Goal: Information Seeking & Learning: Learn about a topic

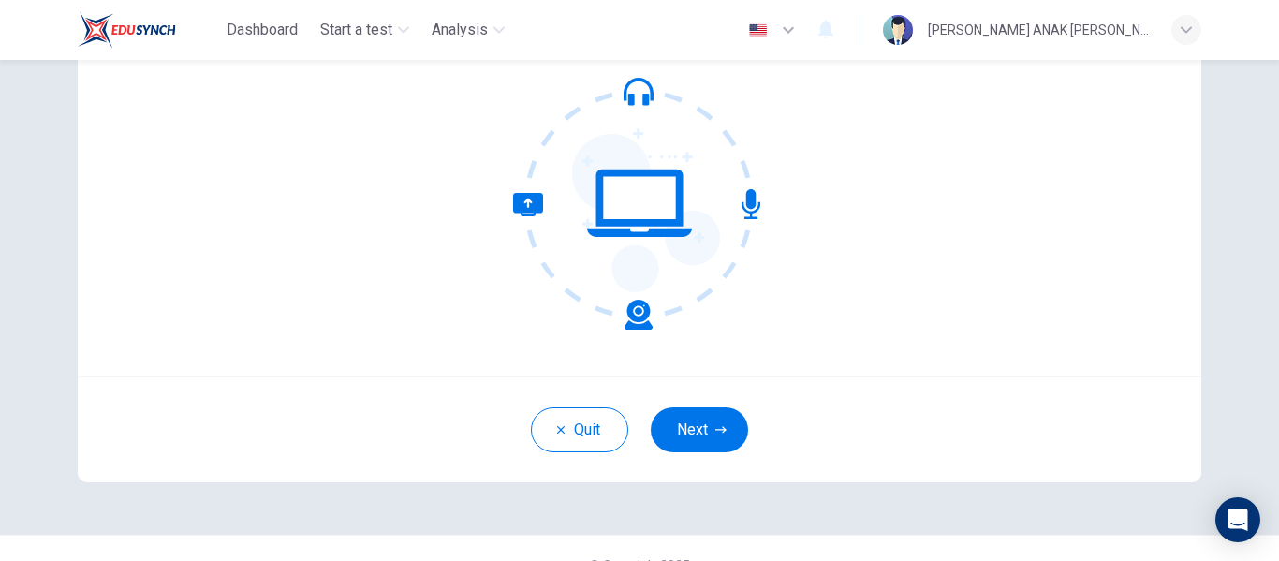
scroll to position [188, 0]
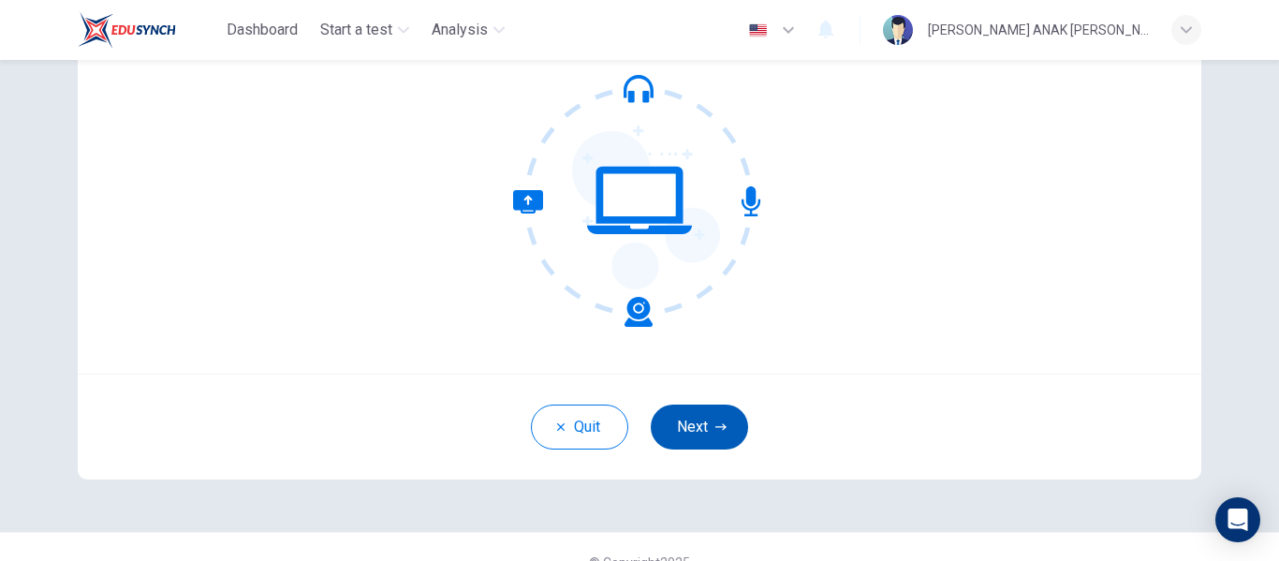
click at [688, 440] on button "Next" at bounding box center [699, 427] width 97 height 45
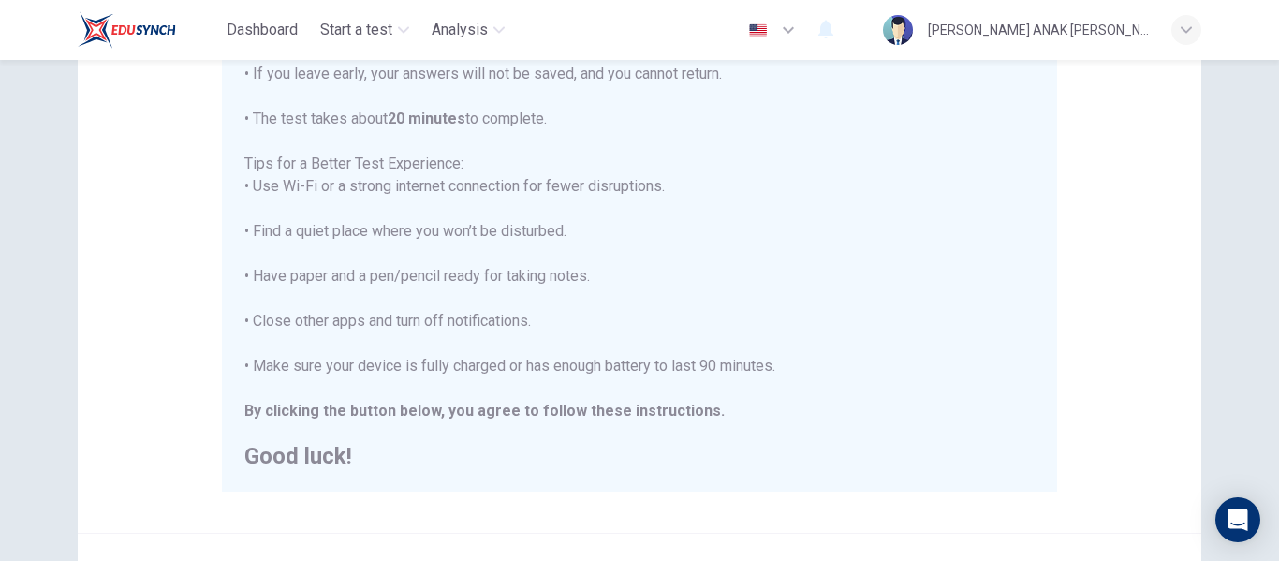
scroll to position [480, 0]
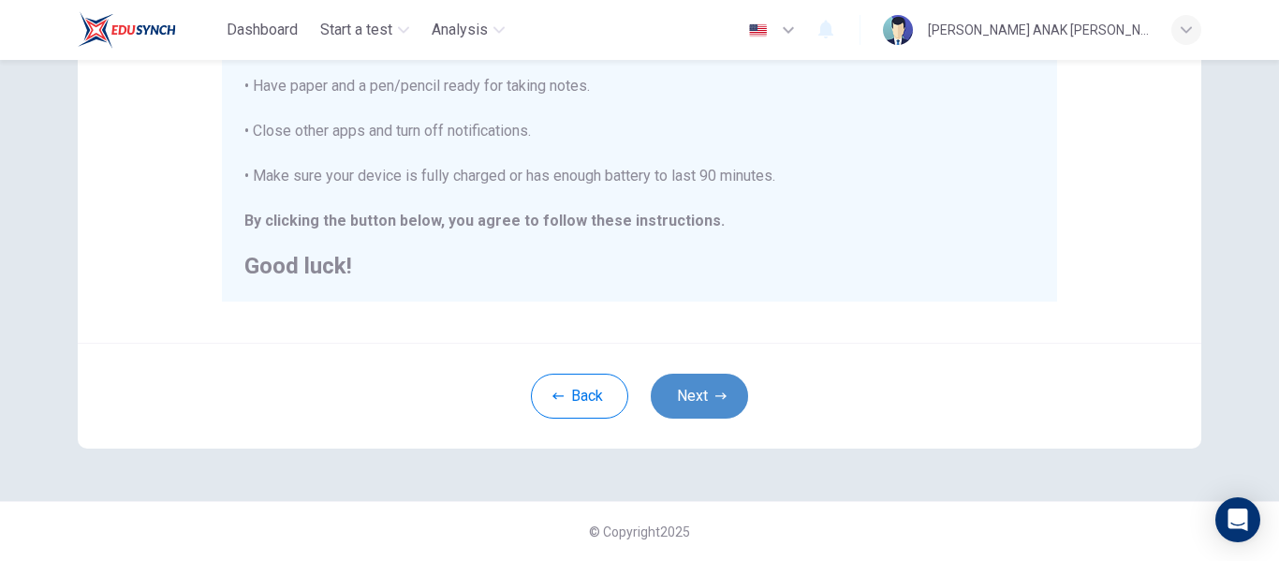
click at [705, 386] on button "Next" at bounding box center [699, 396] width 97 height 45
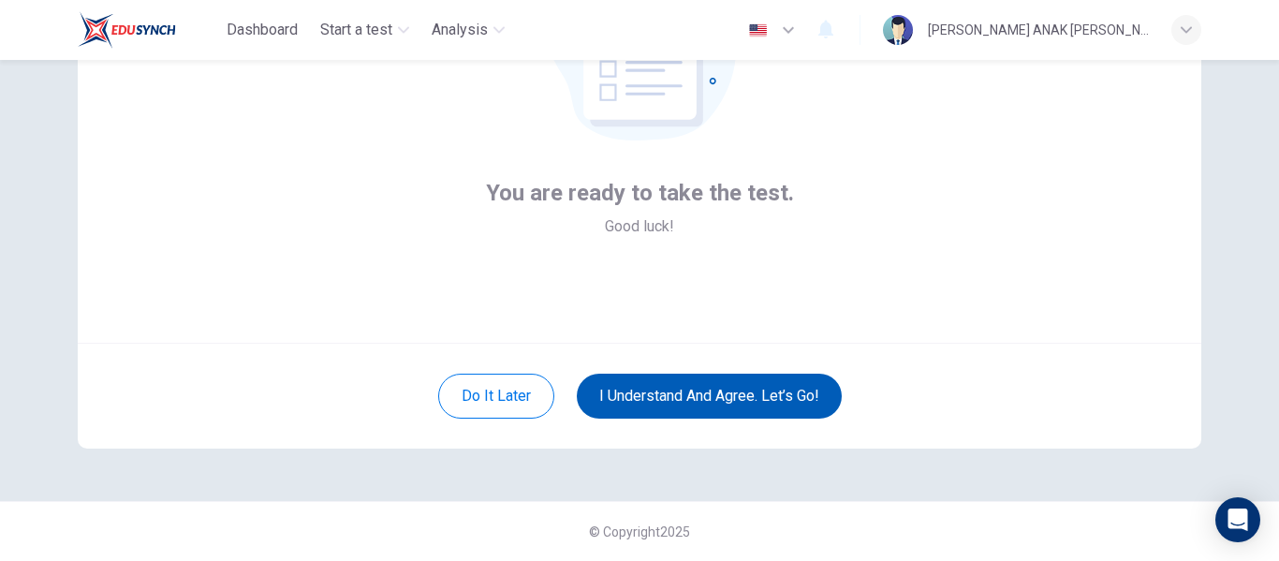
scroll to position [219, 0]
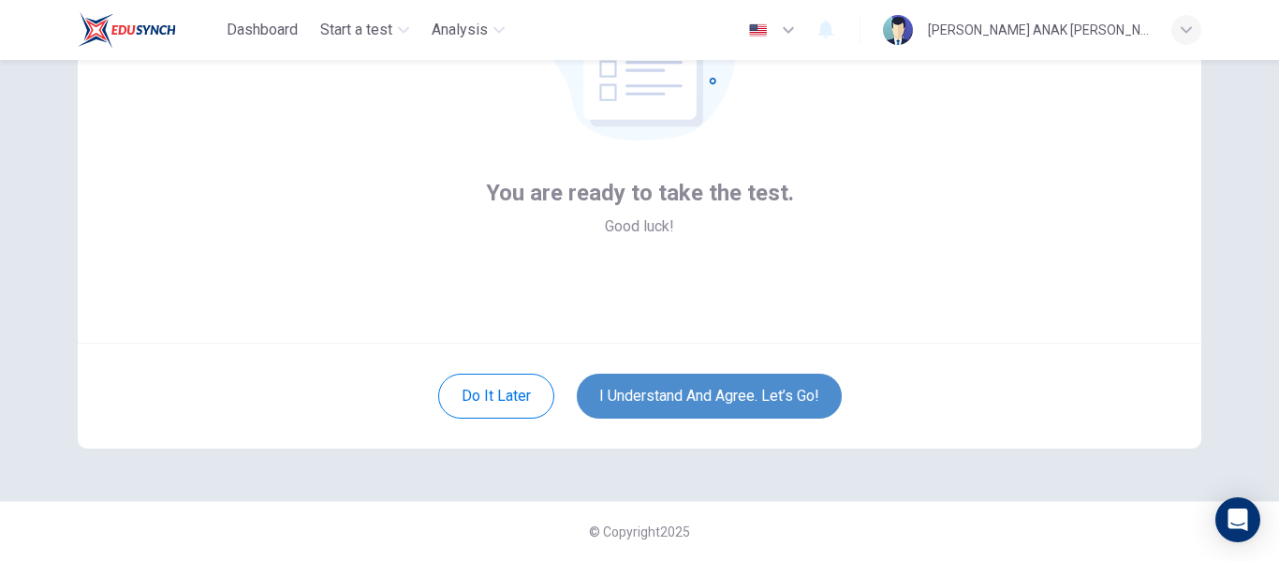
click at [705, 386] on button "I understand and agree. Let’s go!" at bounding box center [709, 396] width 265 height 45
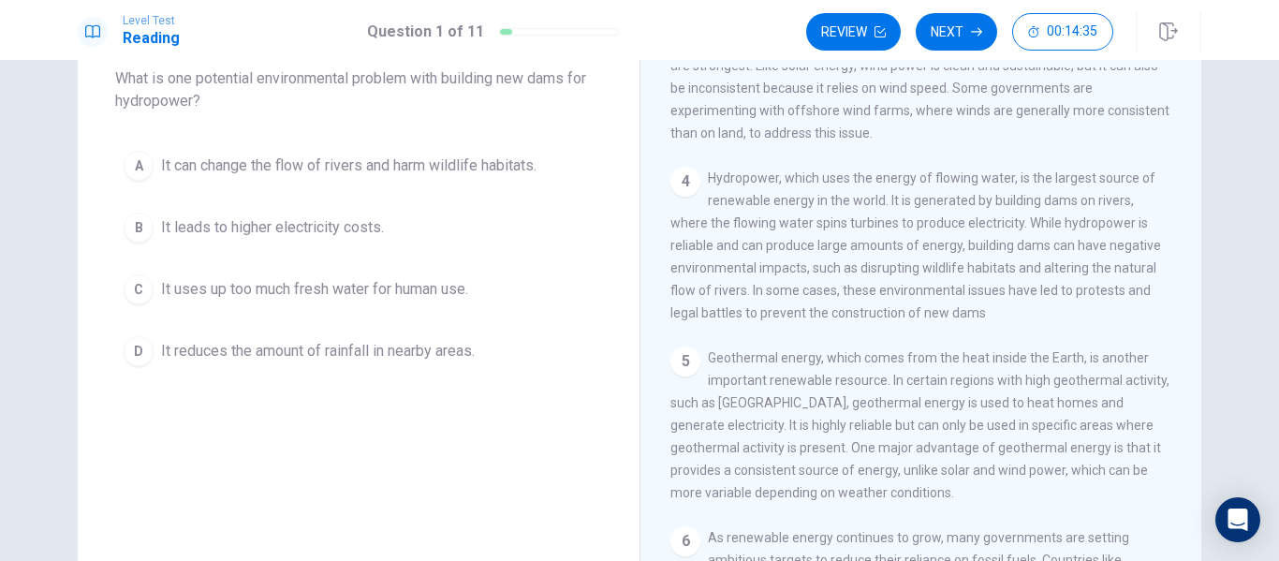
scroll to position [462, 0]
drag, startPoint x: 751, startPoint y: 224, endPoint x: 988, endPoint y: 339, distance: 263.4
click at [988, 325] on div "4 Hydropower, which uses the energy of flowing water, is the largest source of …" at bounding box center [921, 246] width 502 height 157
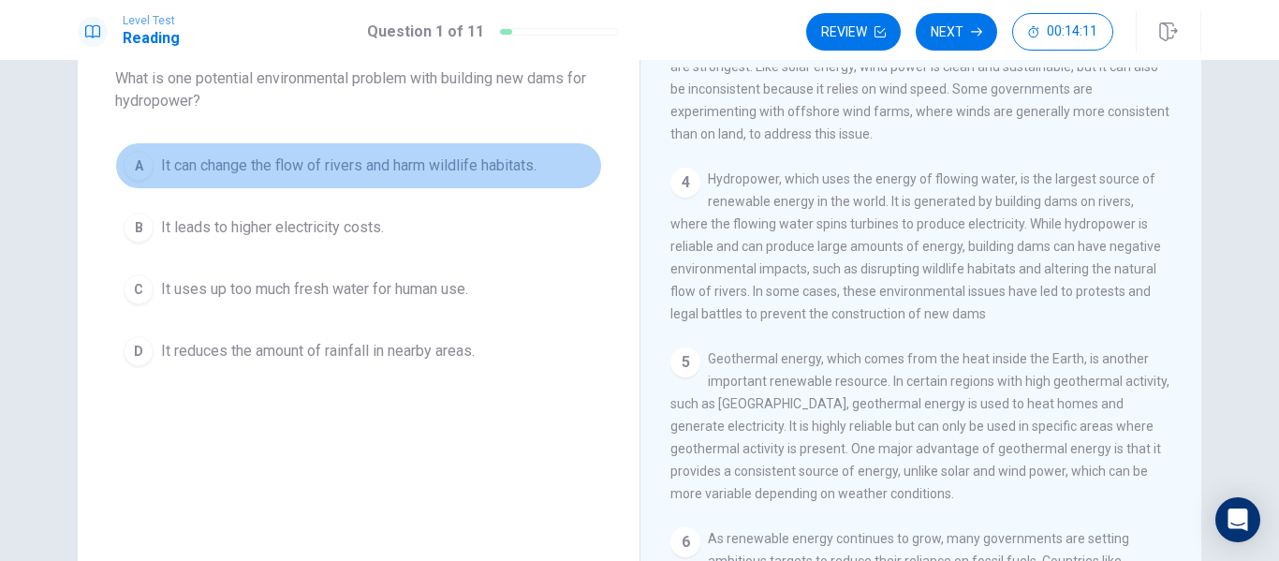
click at [456, 155] on span "It can change the flow of rivers and harm wildlife habitats." at bounding box center [349, 166] width 376 height 22
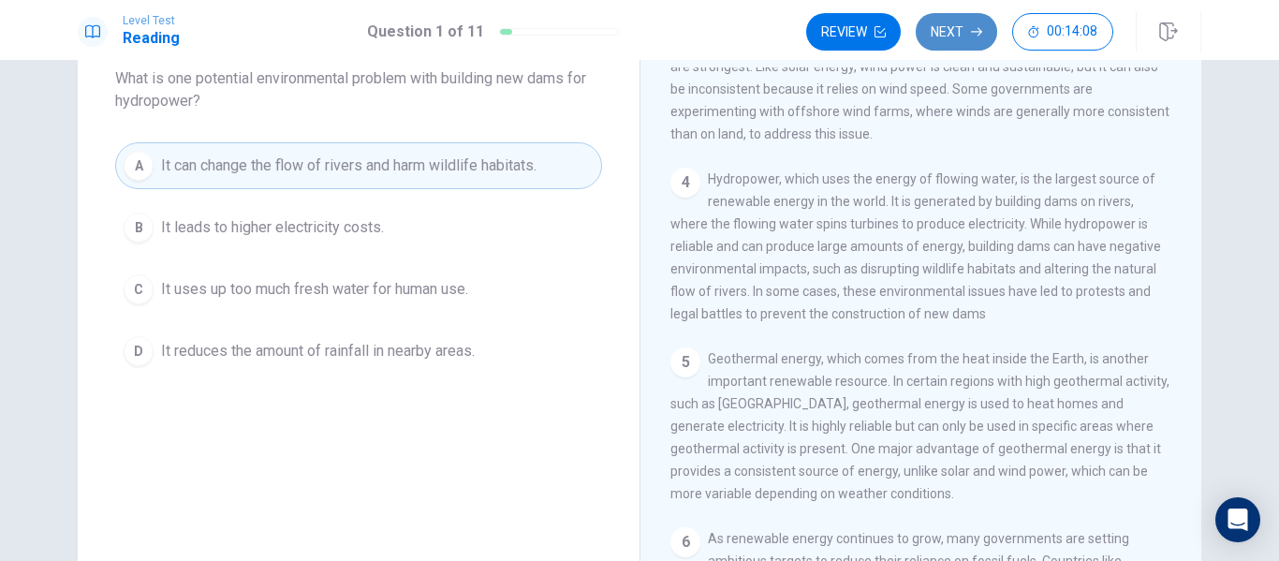
click at [957, 36] on button "Next" at bounding box center [956, 31] width 81 height 37
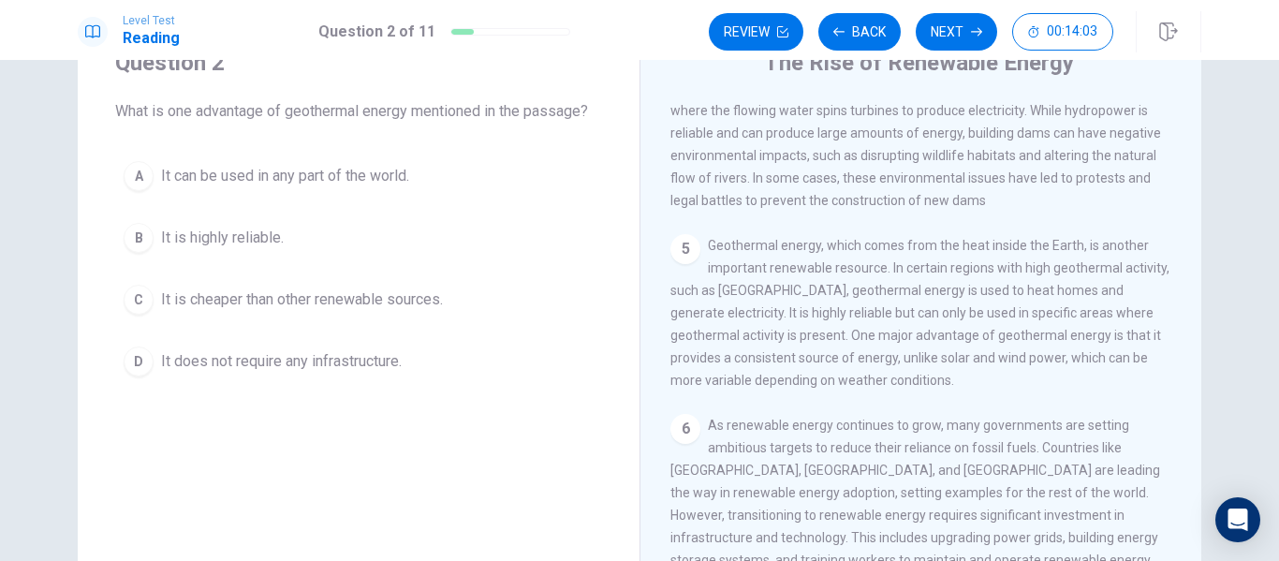
scroll to position [611, 0]
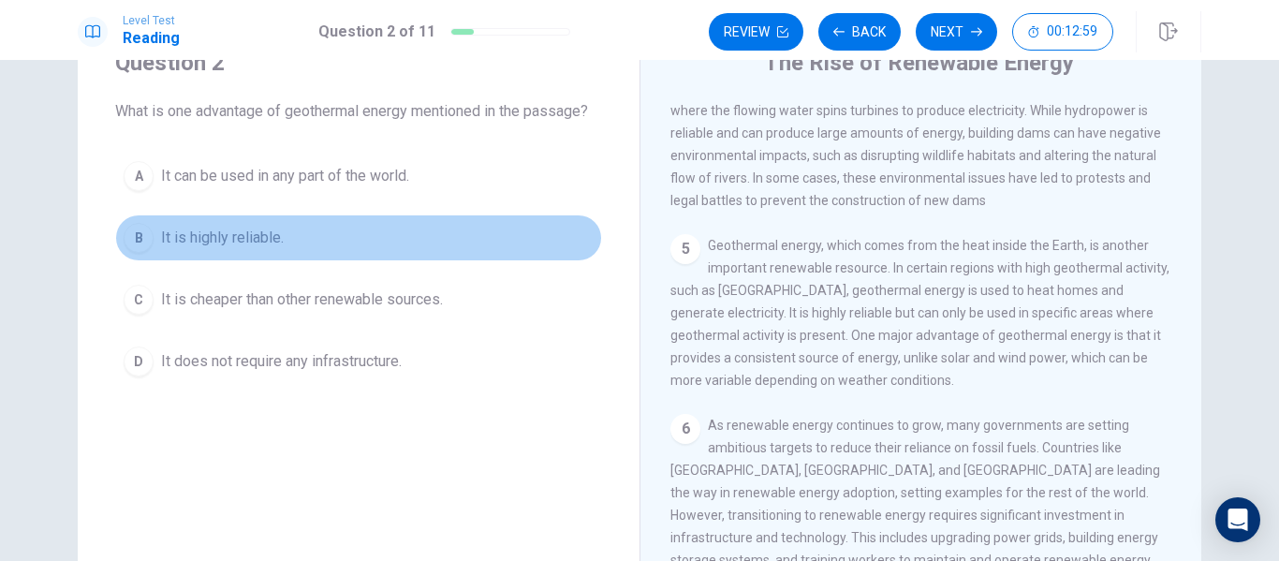
click at [247, 231] on span "It is highly reliable." at bounding box center [222, 238] width 123 height 22
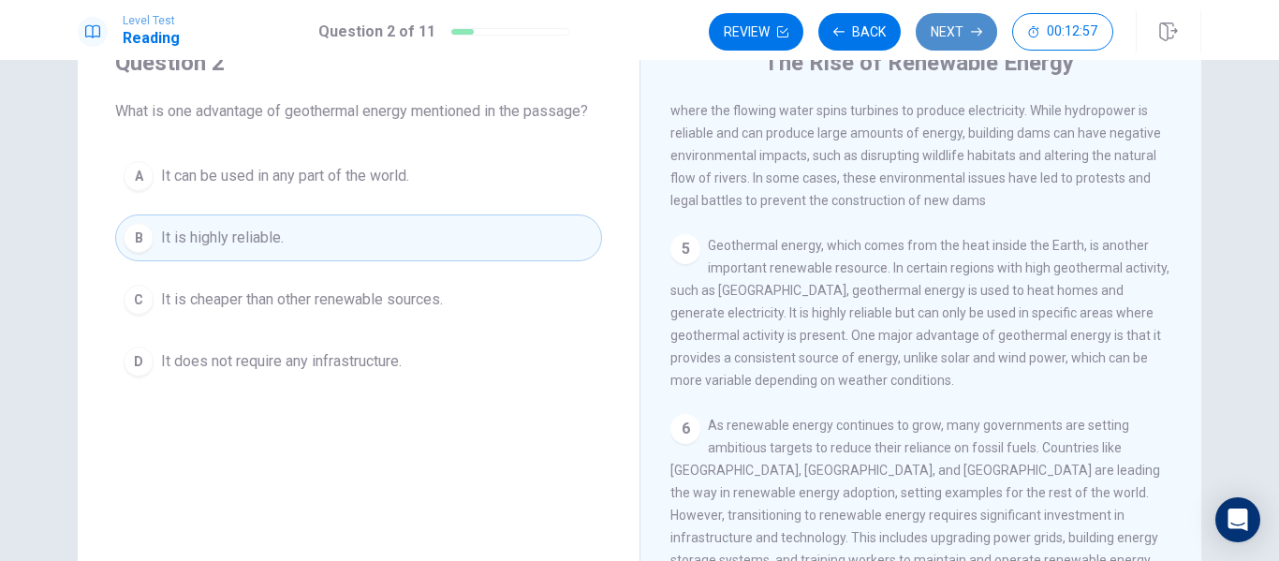
click at [954, 34] on button "Next" at bounding box center [956, 31] width 81 height 37
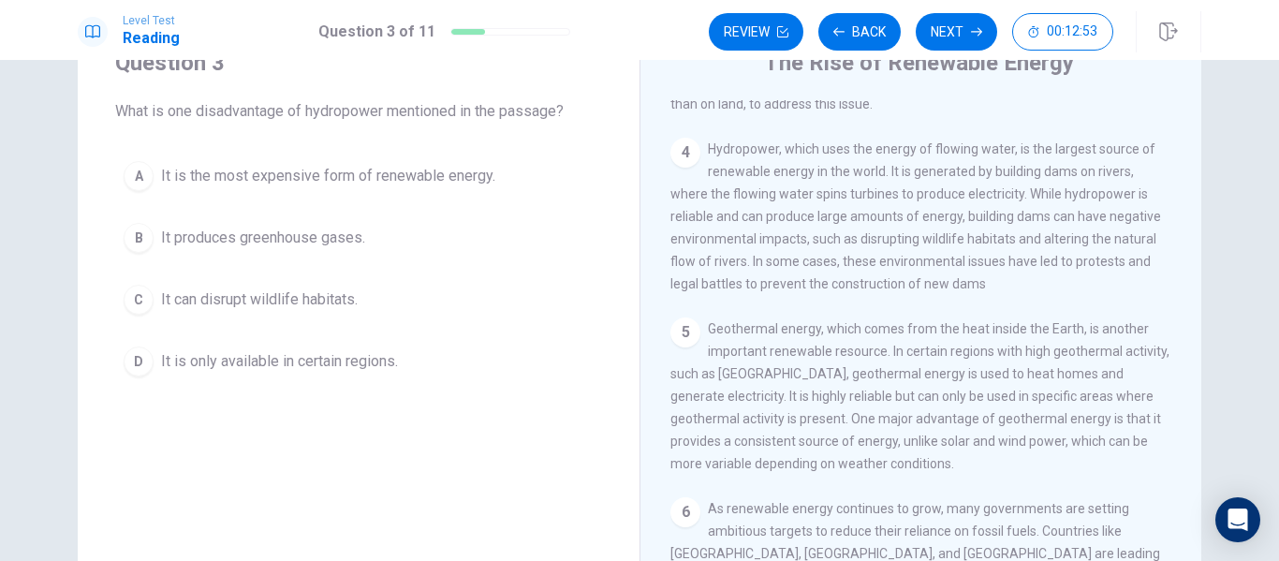
scroll to position [525, 0]
drag, startPoint x: 944, startPoint y: 243, endPoint x: 929, endPoint y: 283, distance: 43.0
click at [929, 283] on span "Hydropower, which uses the energy of flowing water, is the largest source of re…" at bounding box center [915, 215] width 491 height 150
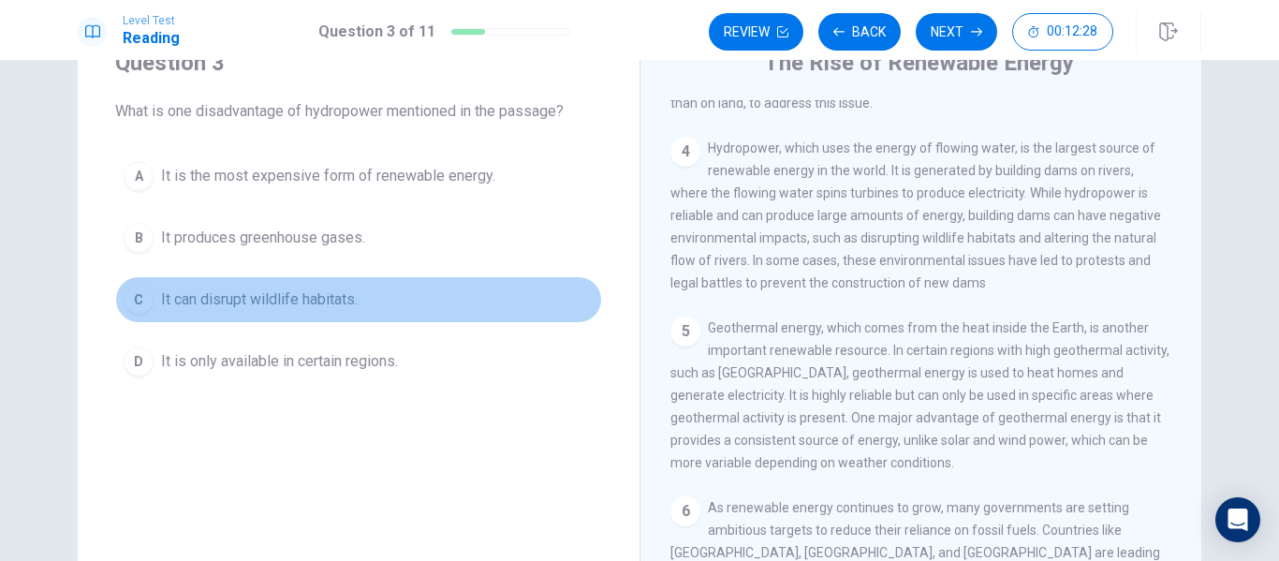
click at [165, 305] on span "It can disrupt wildlife habitats." at bounding box center [259, 299] width 197 height 22
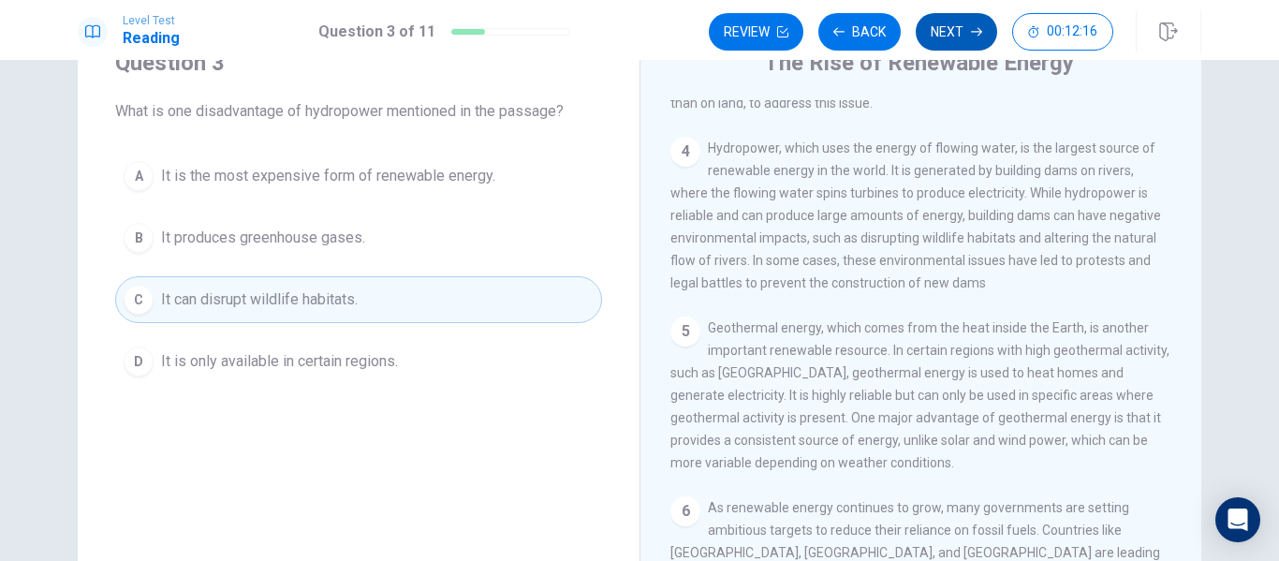
click at [958, 38] on button "Next" at bounding box center [956, 31] width 81 height 37
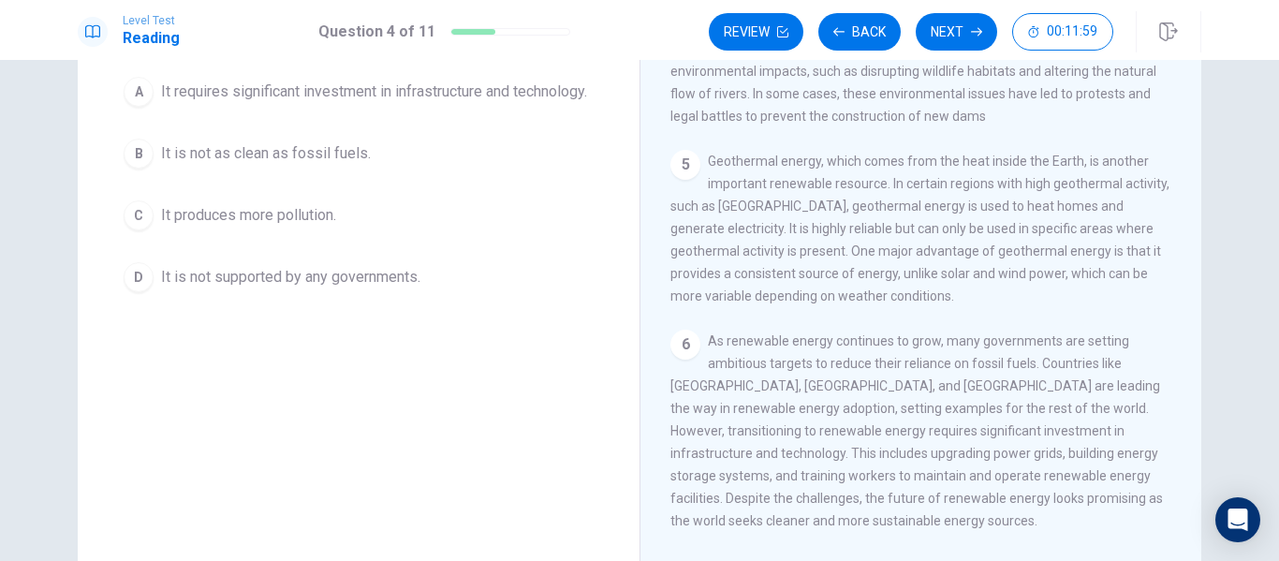
scroll to position [163, 0]
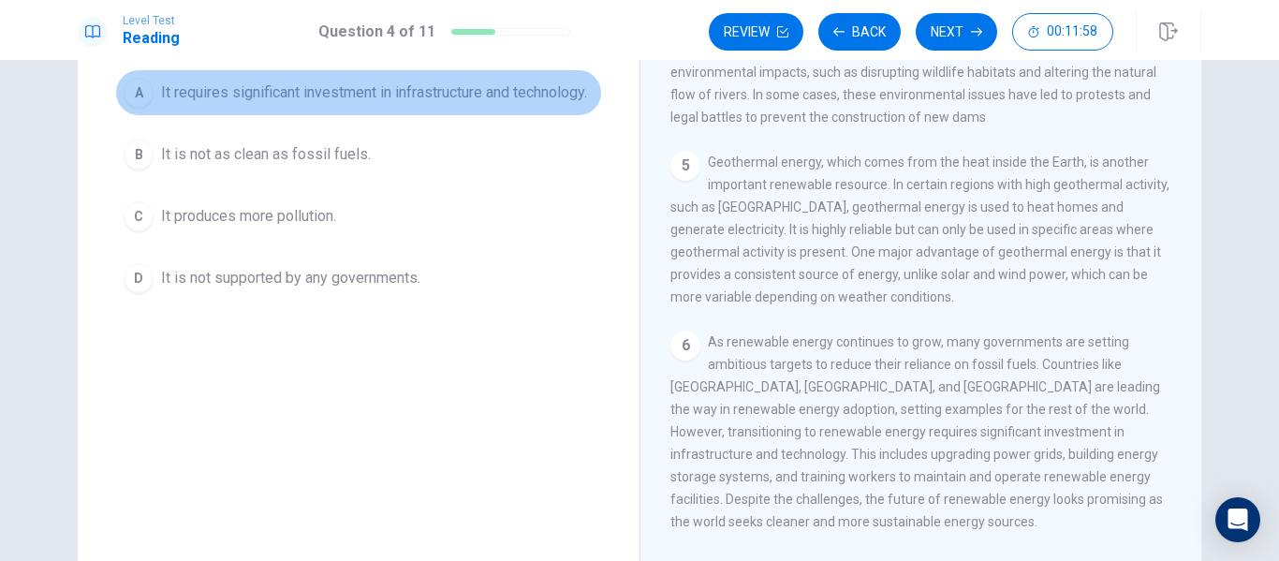
click at [469, 81] on span "It requires significant investment in infrastructure and technology." at bounding box center [374, 92] width 426 height 22
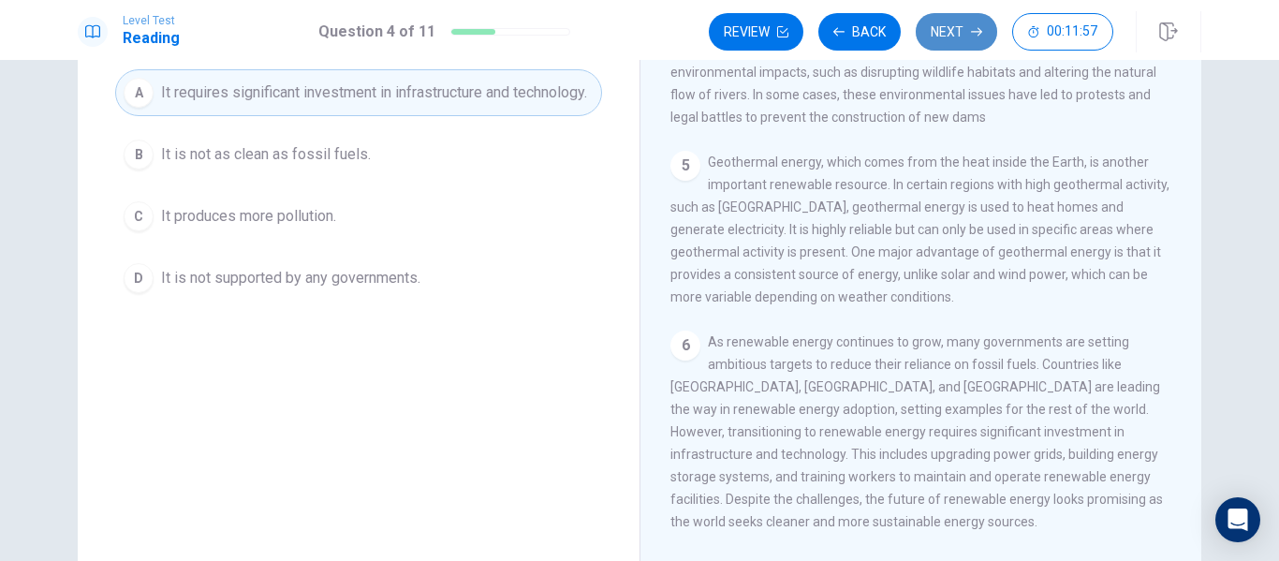
click at [937, 28] on button "Next" at bounding box center [956, 31] width 81 height 37
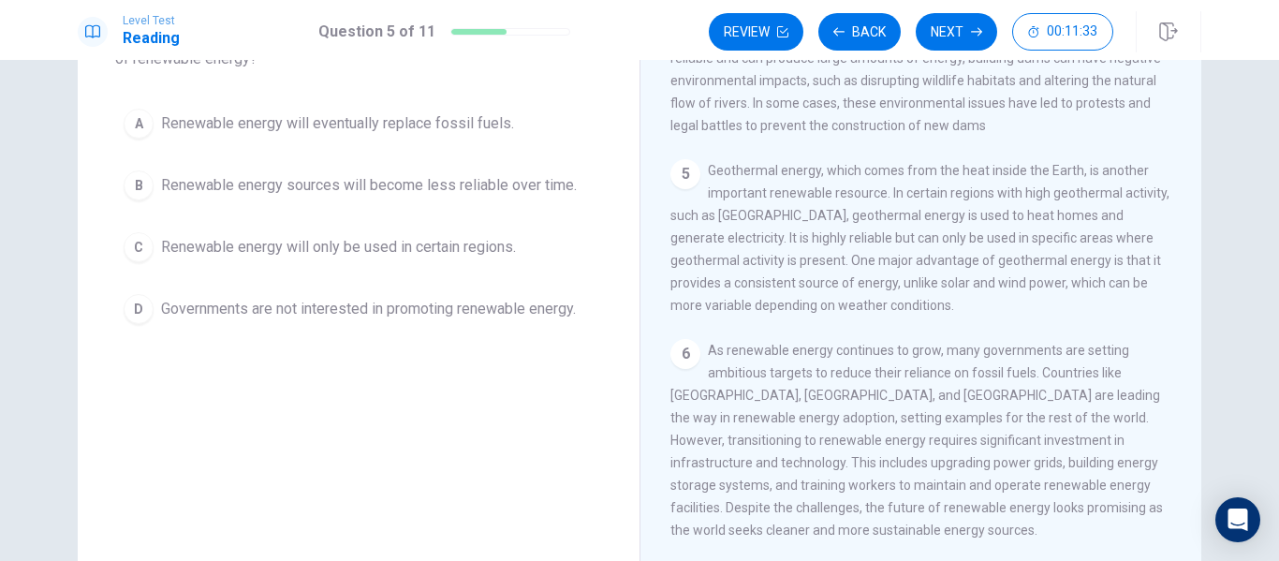
scroll to position [154, 0]
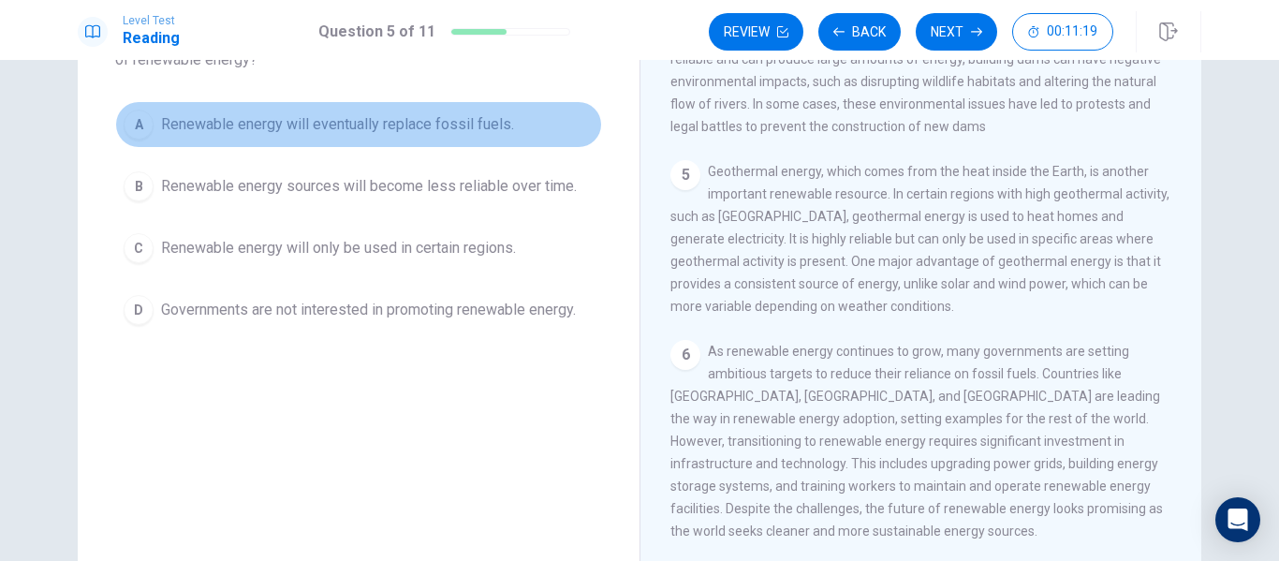
click at [437, 128] on span "Renewable energy will eventually replace fossil fuels." at bounding box center [337, 124] width 353 height 22
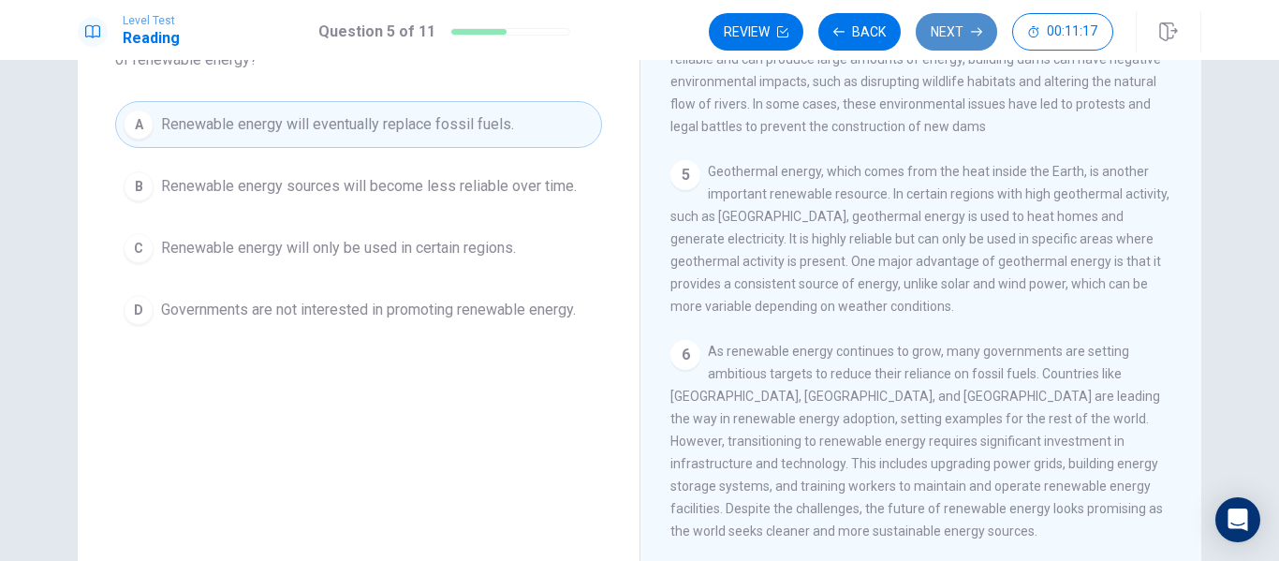
click at [944, 41] on button "Next" at bounding box center [956, 31] width 81 height 37
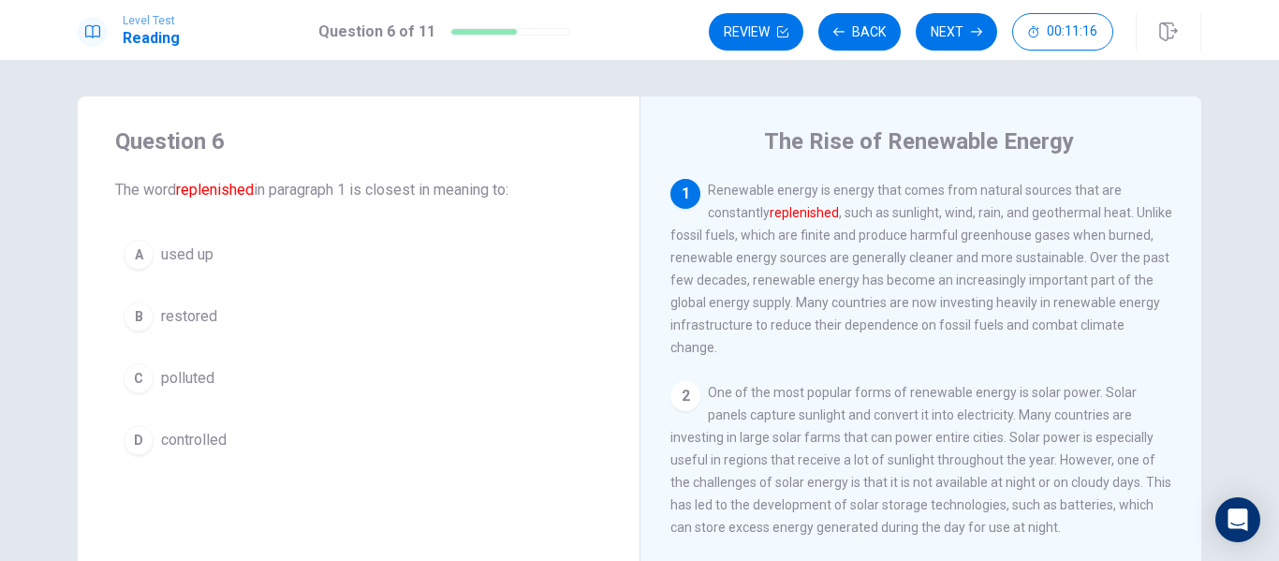
scroll to position [0, 0]
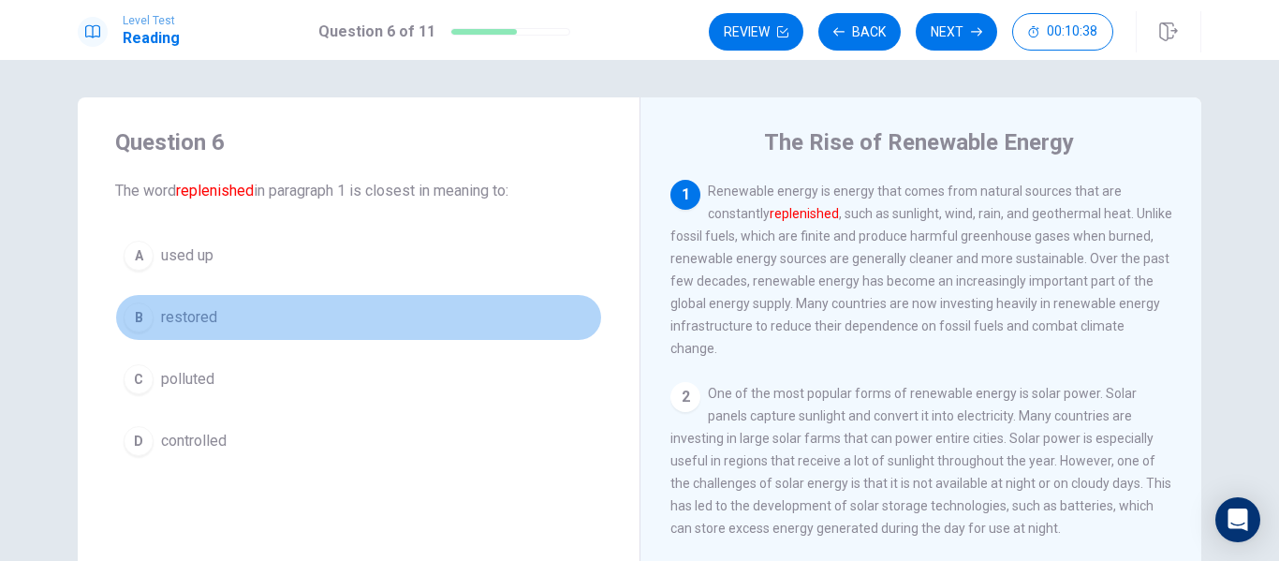
click at [199, 326] on span "restored" at bounding box center [189, 317] width 56 height 22
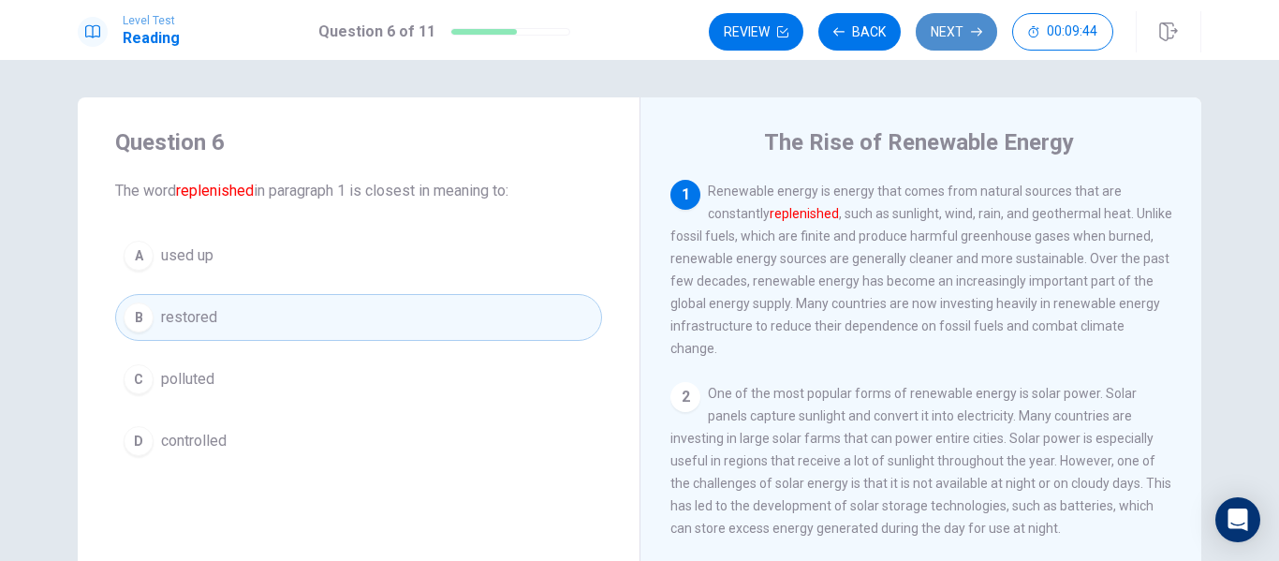
click at [951, 39] on button "Next" at bounding box center [956, 31] width 81 height 37
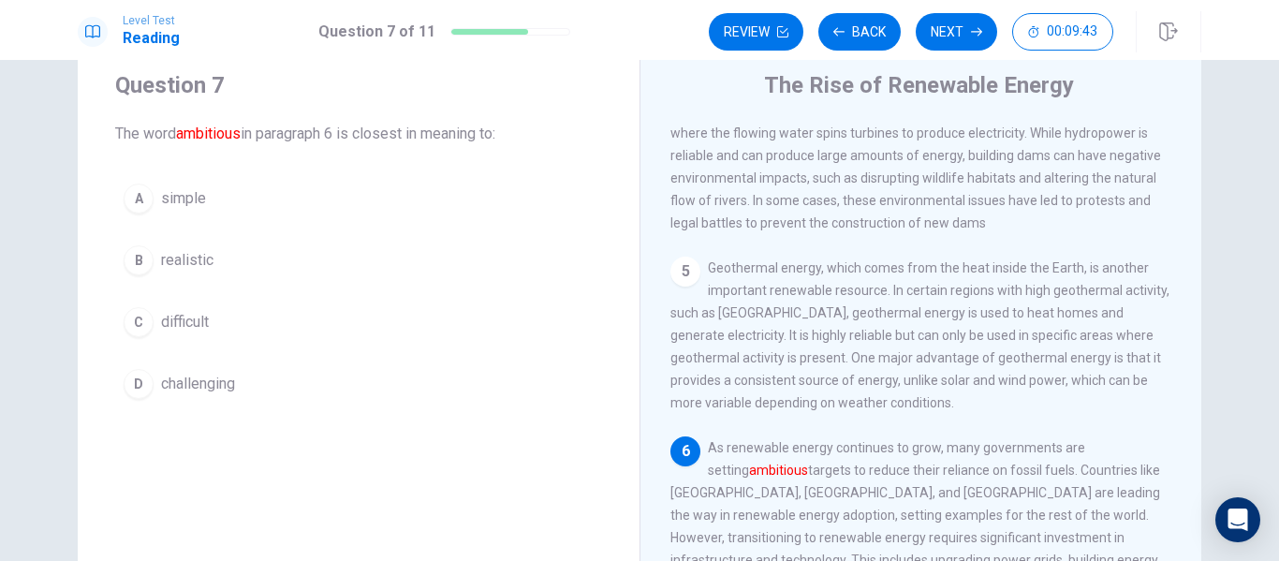
scroll to position [62, 0]
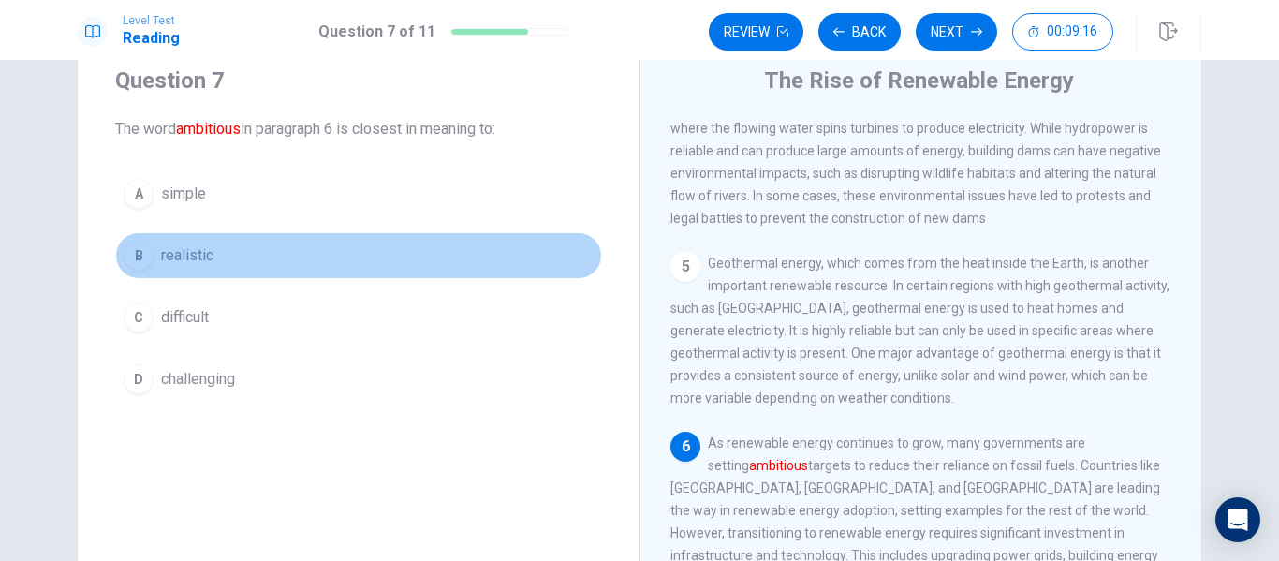
click at [186, 254] on span "realistic" at bounding box center [187, 255] width 52 height 22
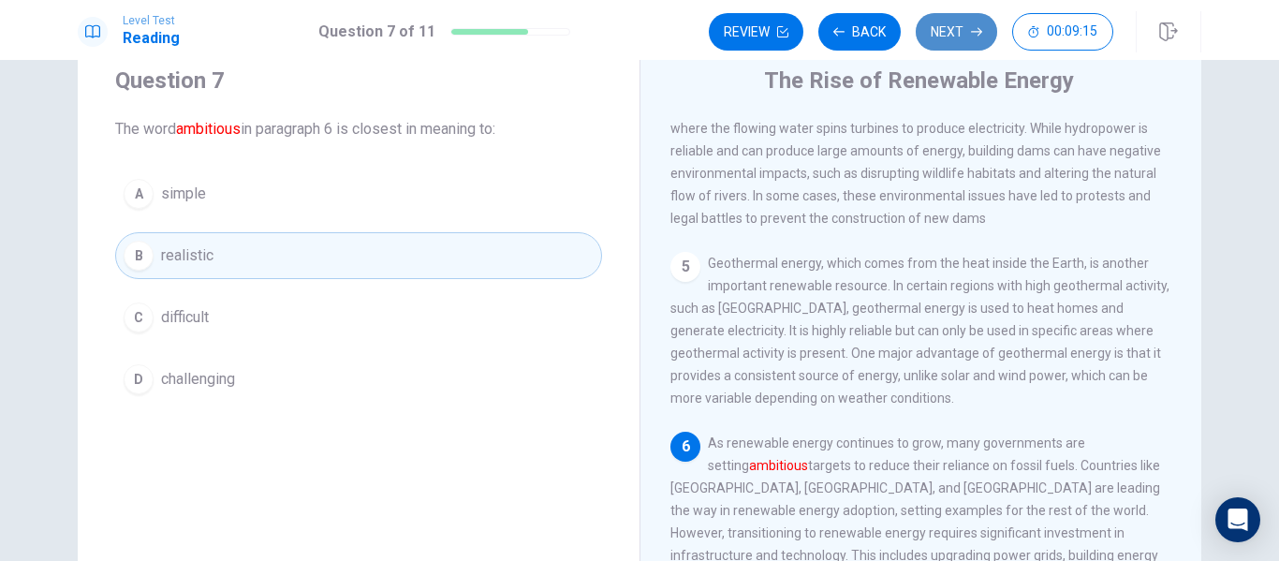
click at [950, 44] on button "Next" at bounding box center [956, 31] width 81 height 37
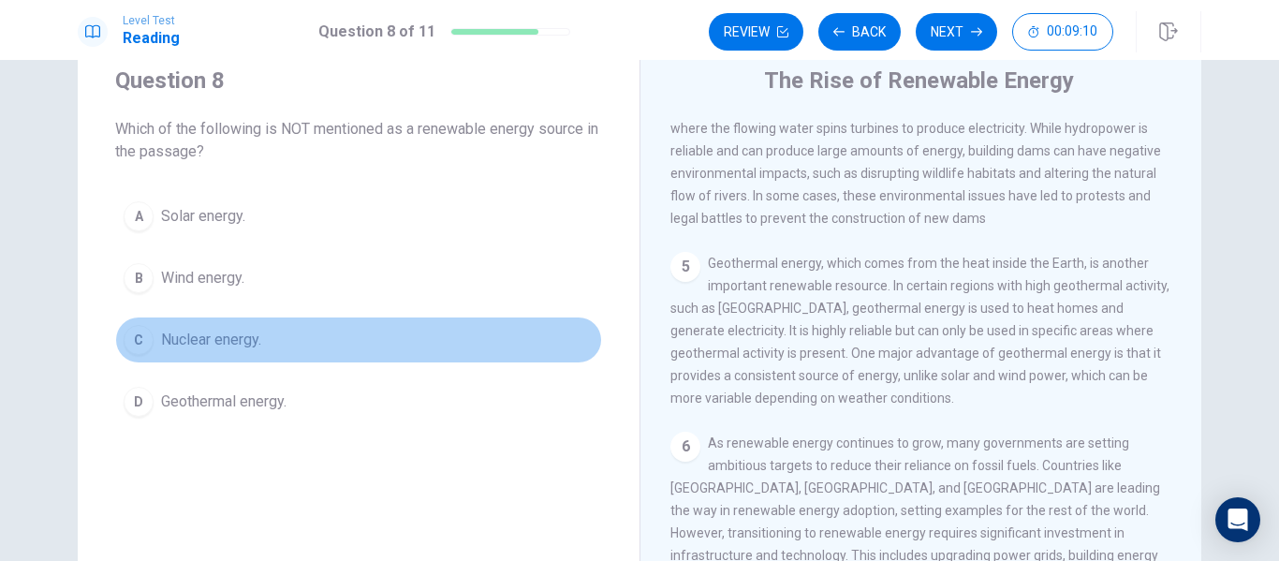
click at [247, 357] on button "C Nuclear energy." at bounding box center [358, 340] width 487 height 47
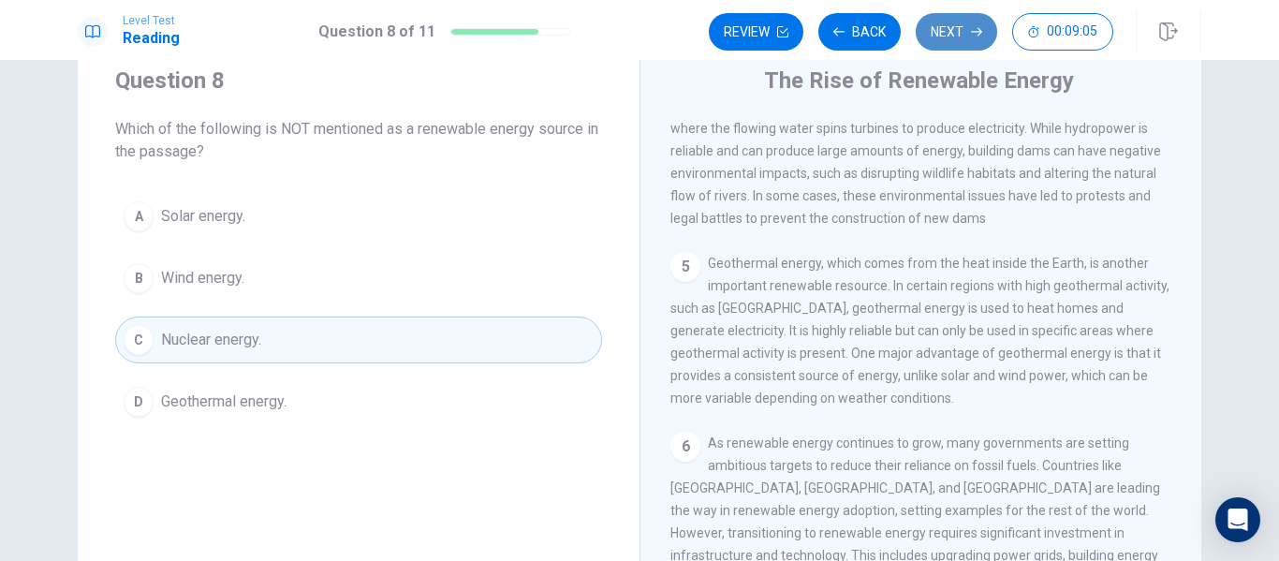
click at [934, 39] on button "Next" at bounding box center [956, 31] width 81 height 37
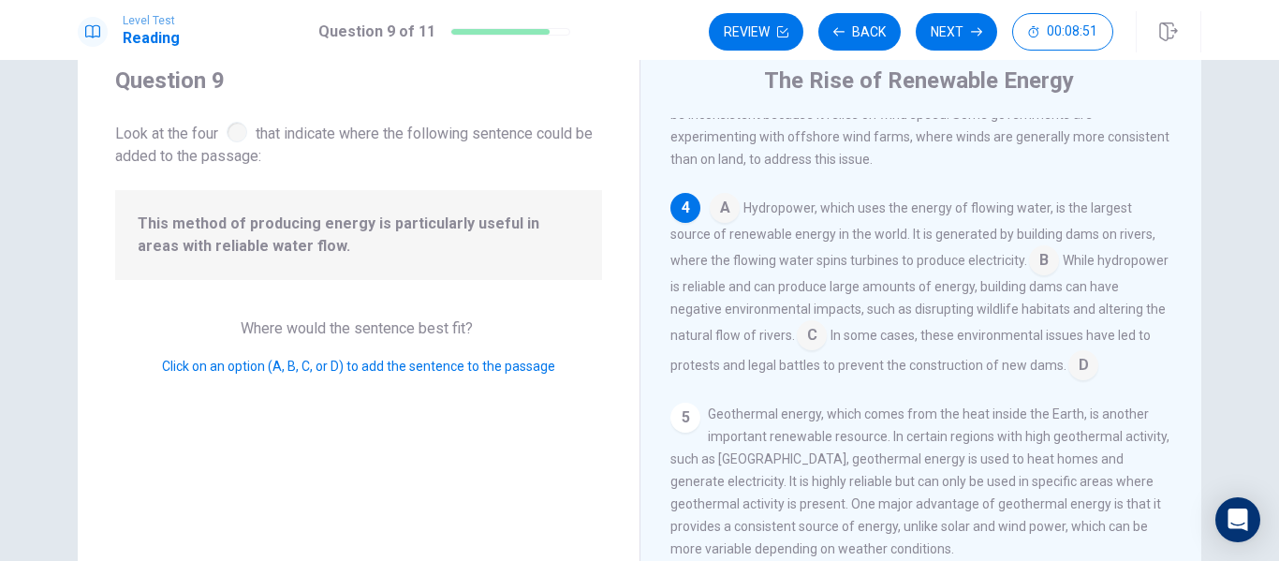
scroll to position [497, 0]
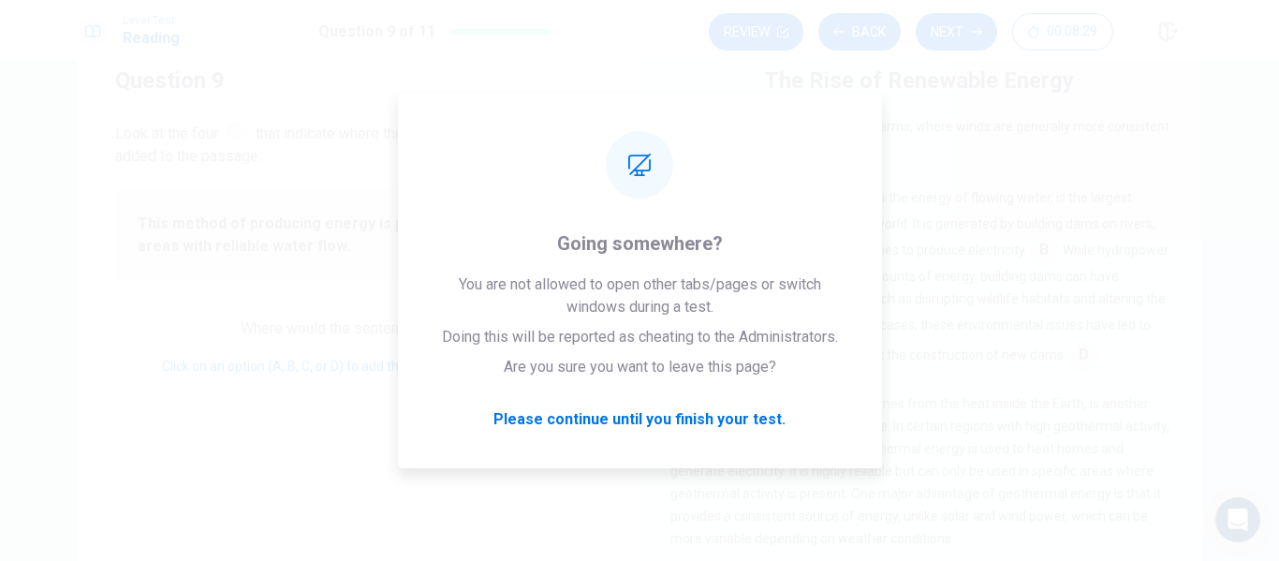
click at [1053, 362] on span "In some cases, these environmental issues have led to protests and legal battle…" at bounding box center [910, 339] width 480 height 45
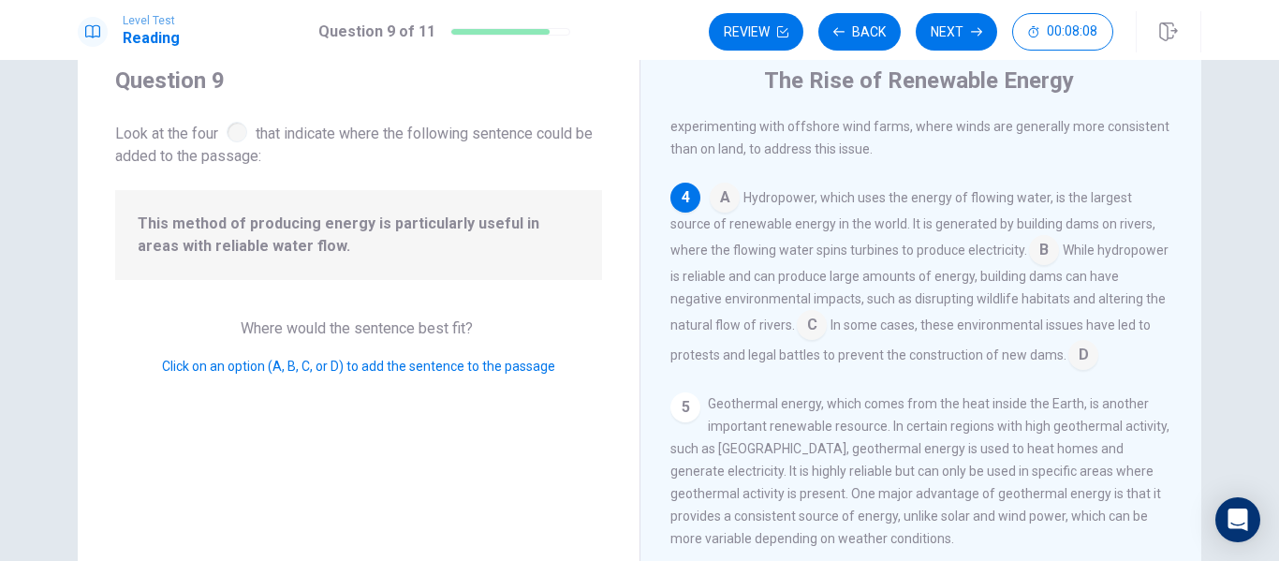
click at [1039, 267] on input at bounding box center [1044, 252] width 30 height 30
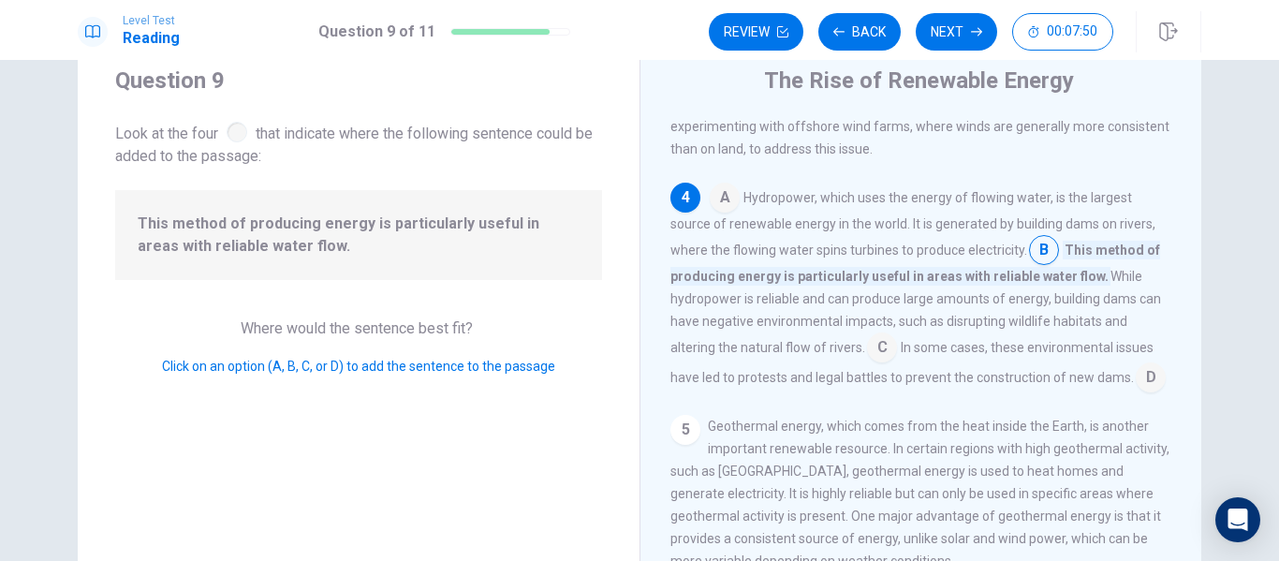
click at [869, 364] on input at bounding box center [882, 349] width 30 height 30
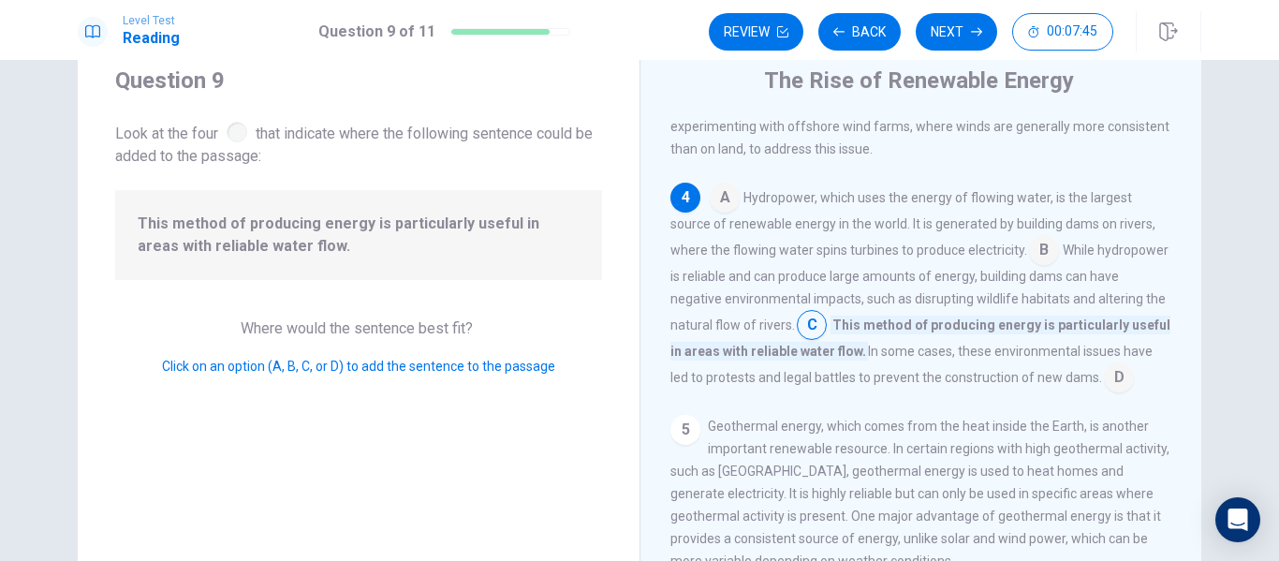
click at [1104, 394] on input at bounding box center [1119, 379] width 30 height 30
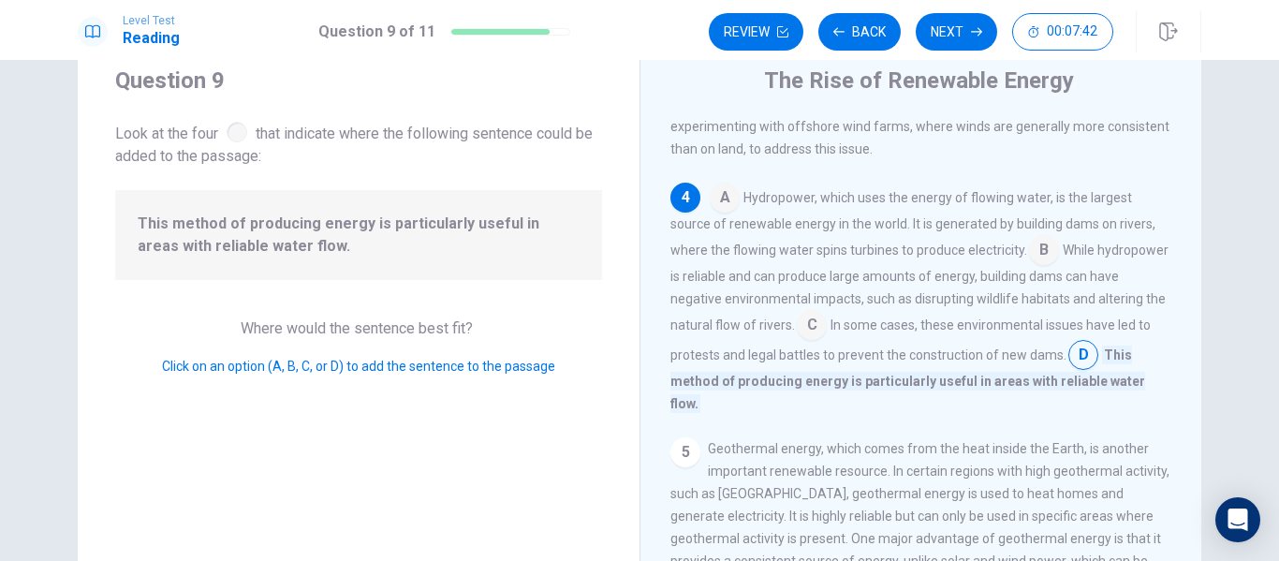
click at [1048, 258] on input at bounding box center [1044, 252] width 30 height 30
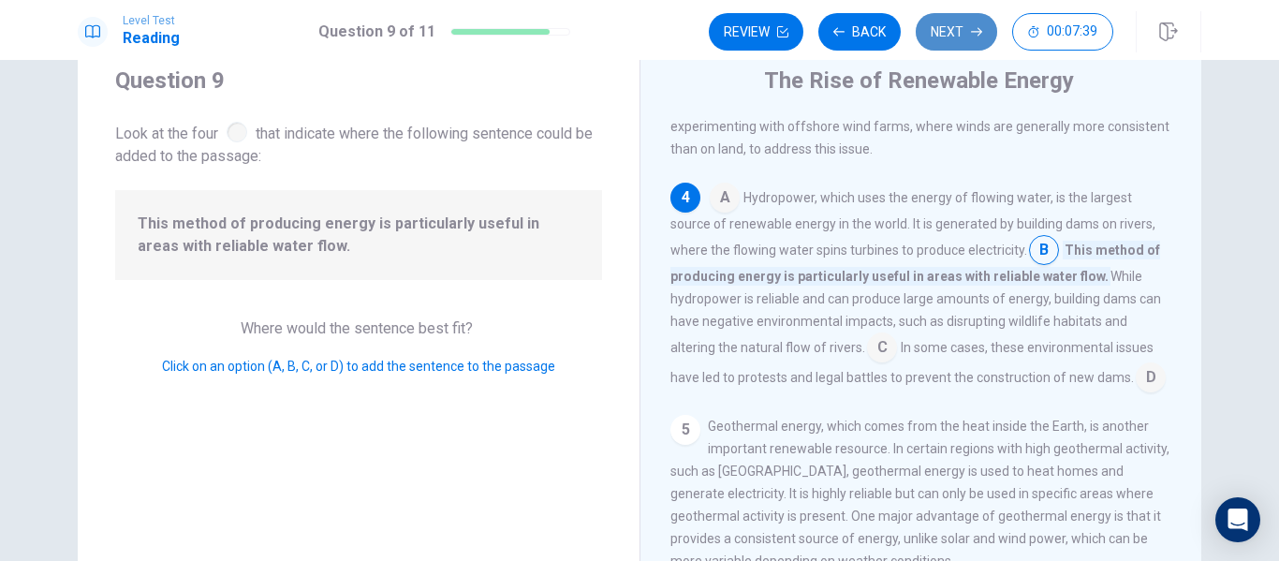
click at [964, 39] on button "Next" at bounding box center [956, 31] width 81 height 37
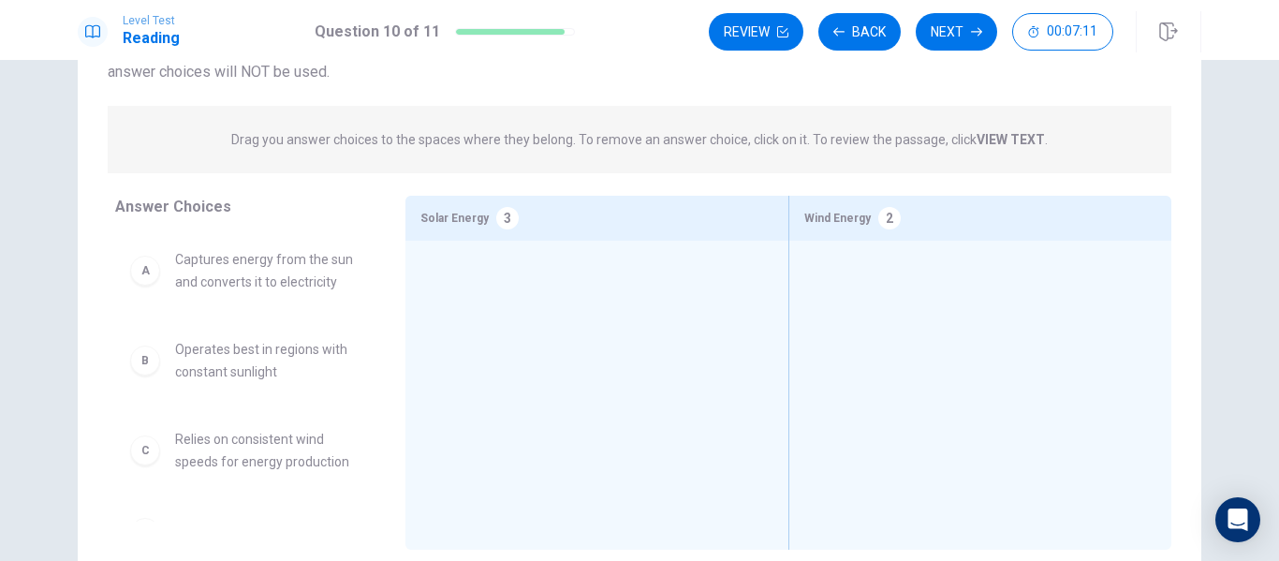
scroll to position [157, 0]
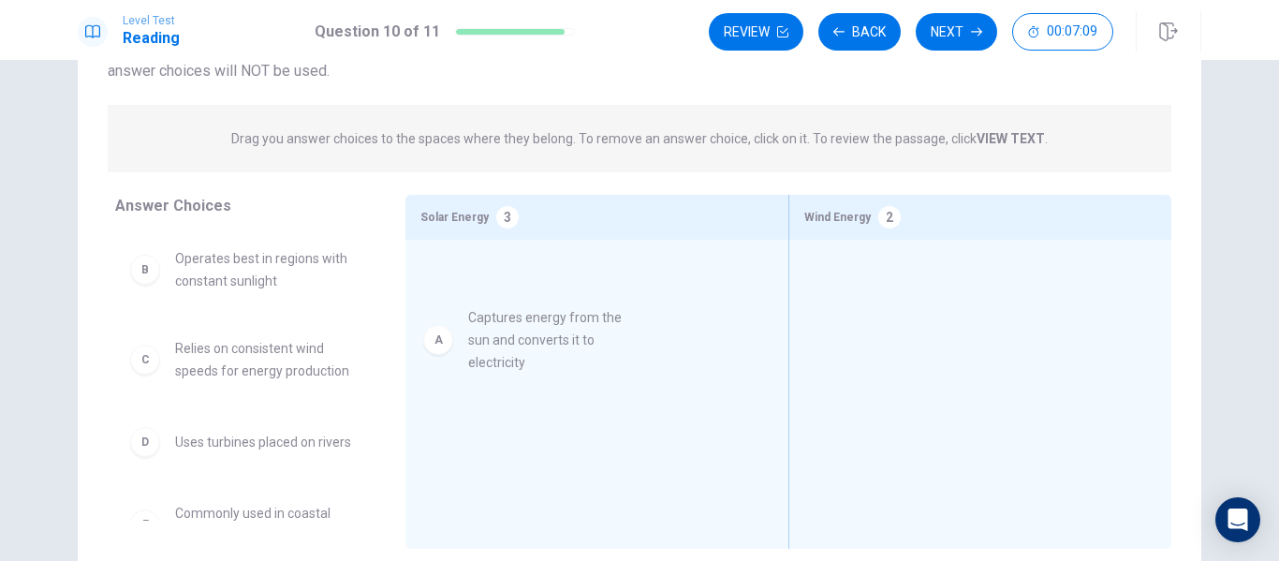
drag, startPoint x: 286, startPoint y: 283, endPoint x: 593, endPoint y: 343, distance: 312.9
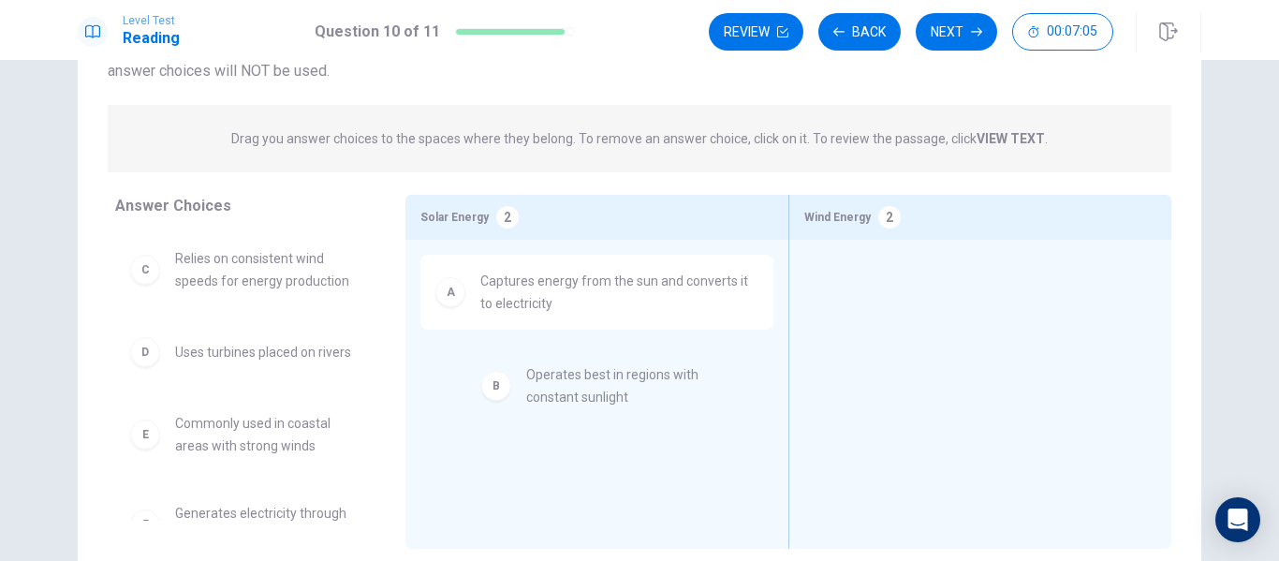
drag, startPoint x: 248, startPoint y: 265, endPoint x: 645, endPoint y: 387, distance: 415.3
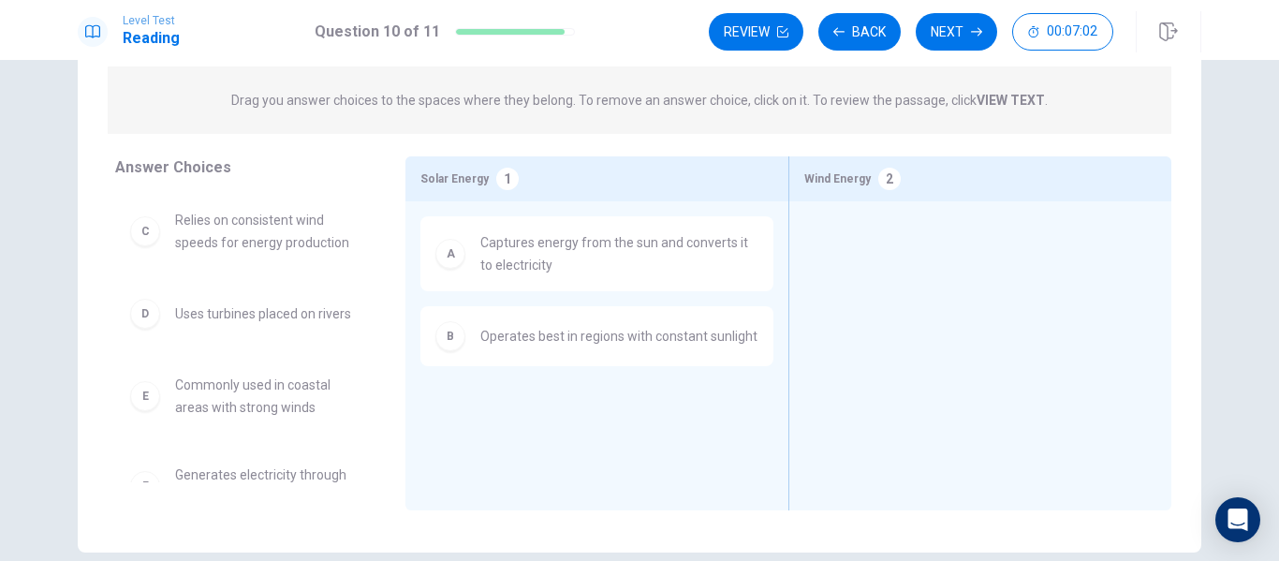
scroll to position [197, 0]
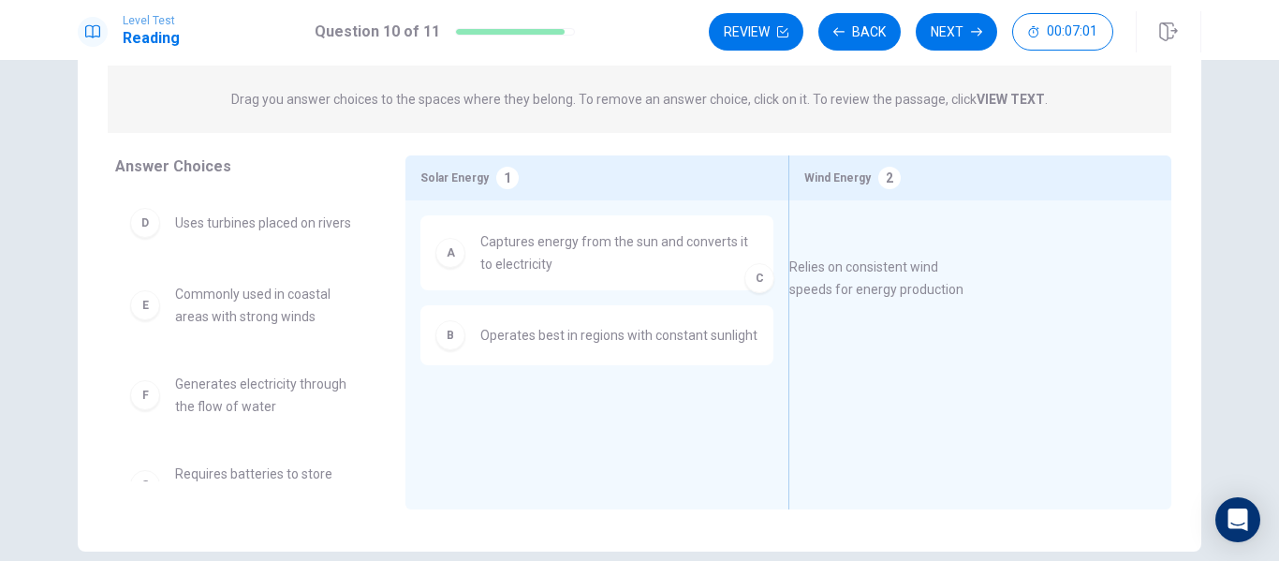
drag, startPoint x: 281, startPoint y: 240, endPoint x: 936, endPoint y: 286, distance: 656.2
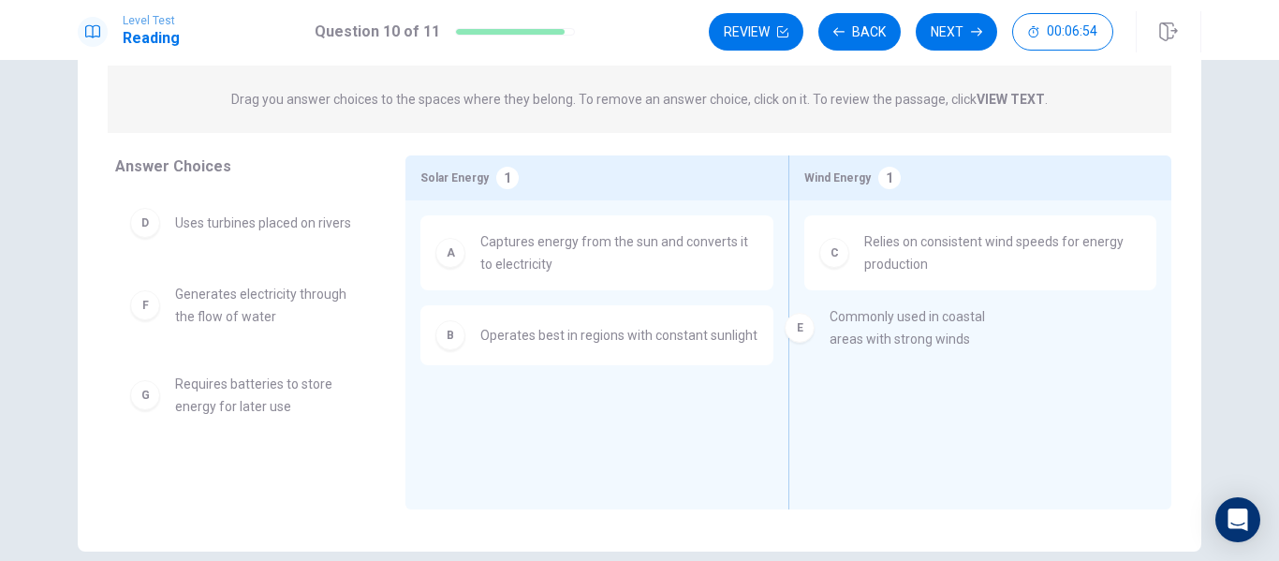
drag, startPoint x: 275, startPoint y: 324, endPoint x: 1009, endPoint y: 349, distance: 734.6
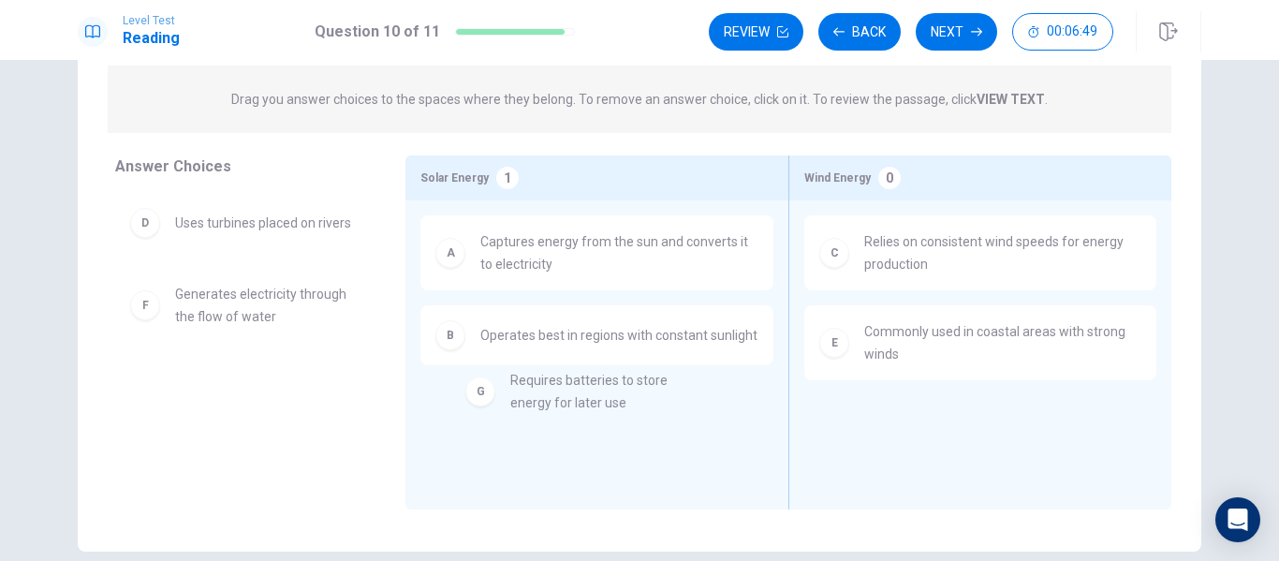
drag, startPoint x: 240, startPoint y: 404, endPoint x: 649, endPoint y: 400, distance: 409.2
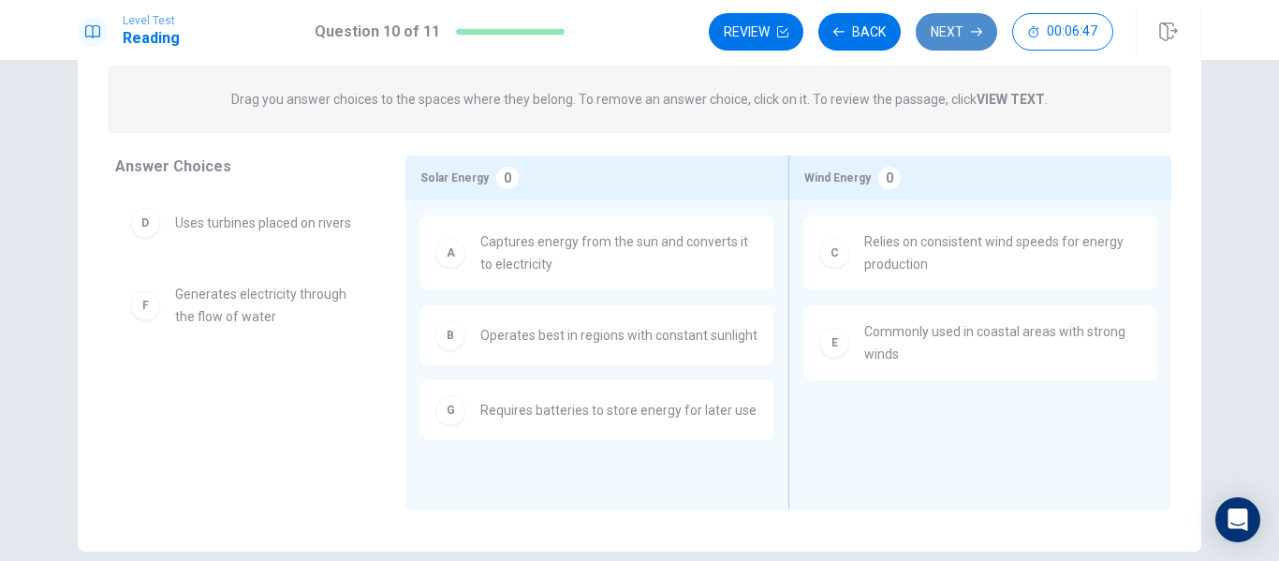
click at [970, 41] on button "Next" at bounding box center [956, 31] width 81 height 37
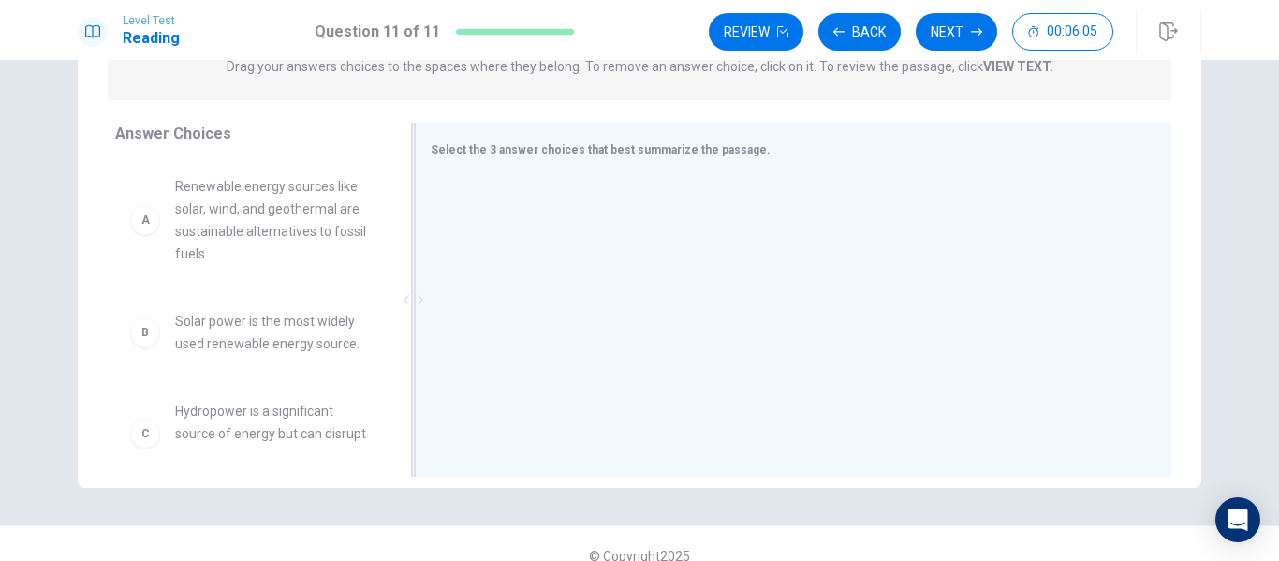
scroll to position [256, 0]
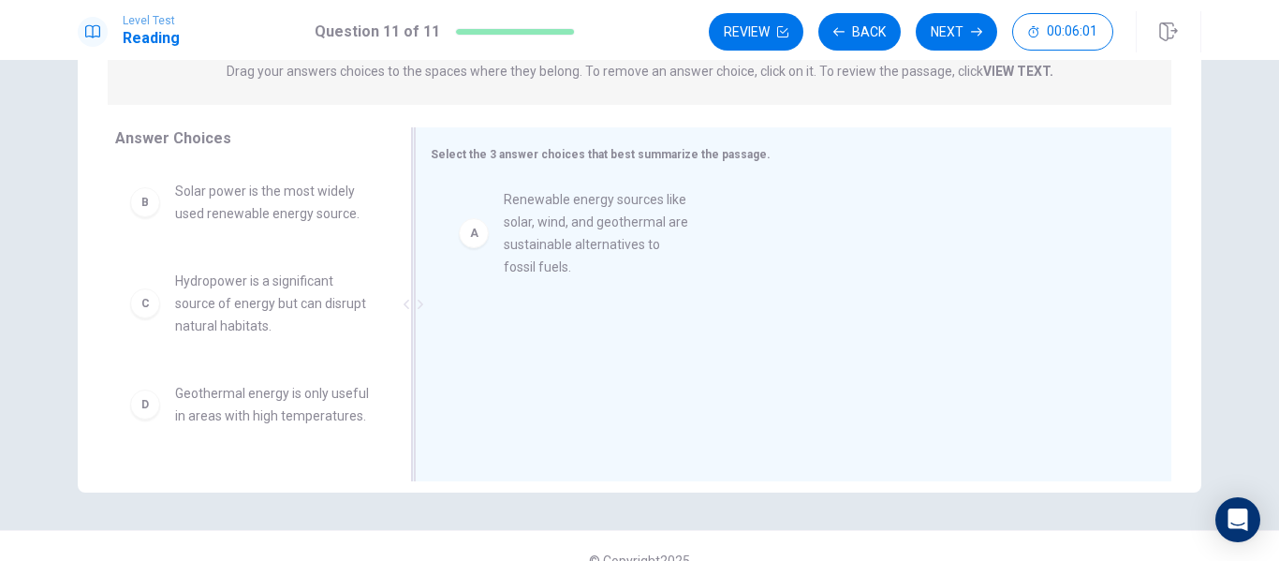
drag, startPoint x: 289, startPoint y: 237, endPoint x: 633, endPoint y: 246, distance: 343.8
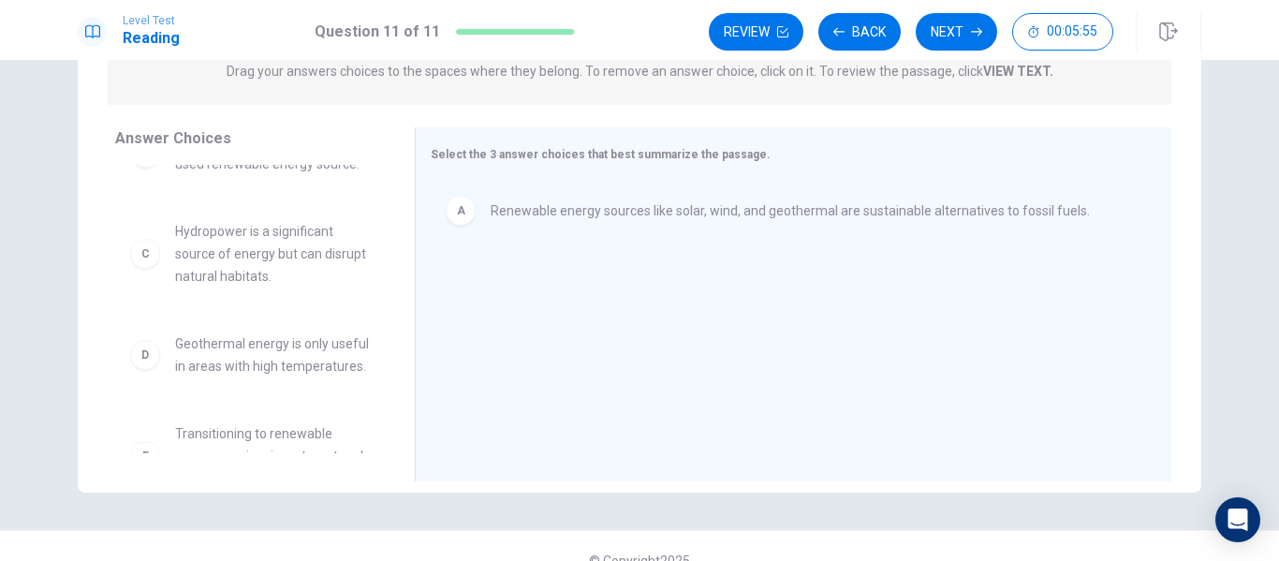
scroll to position [55, 0]
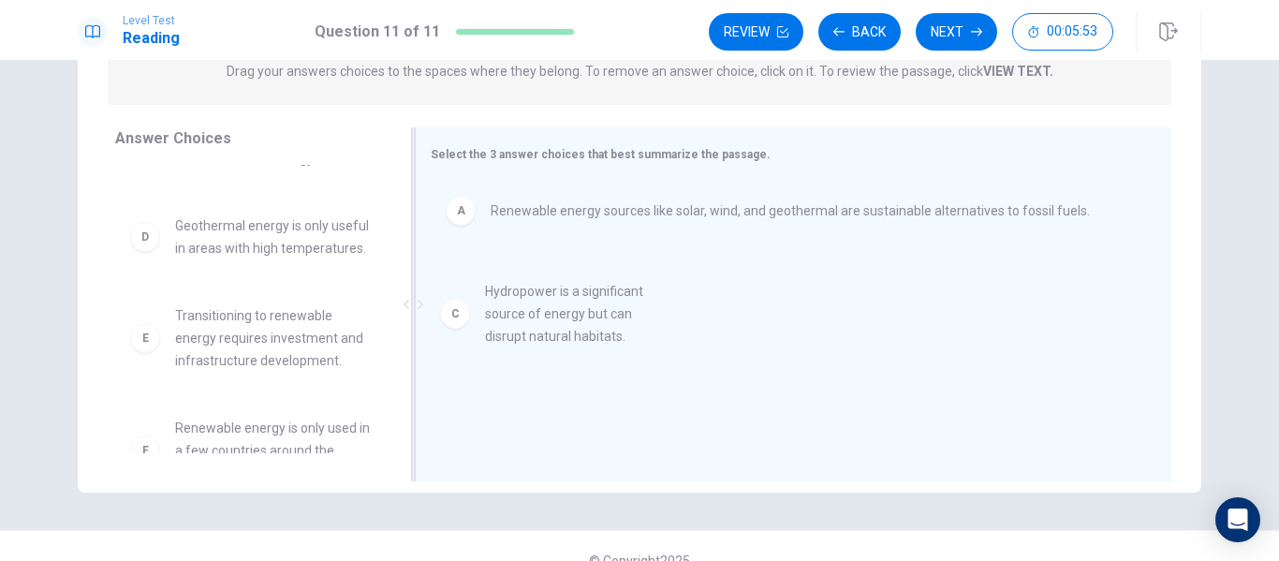
drag, startPoint x: 265, startPoint y: 254, endPoint x: 596, endPoint y: 325, distance: 338.1
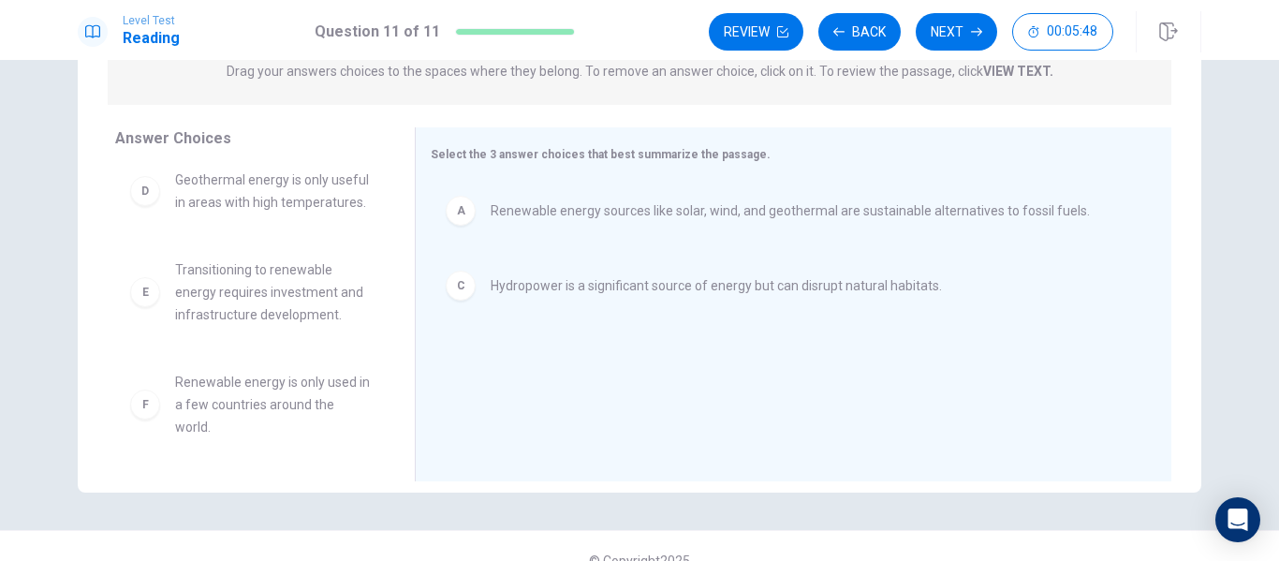
scroll to position [124, 0]
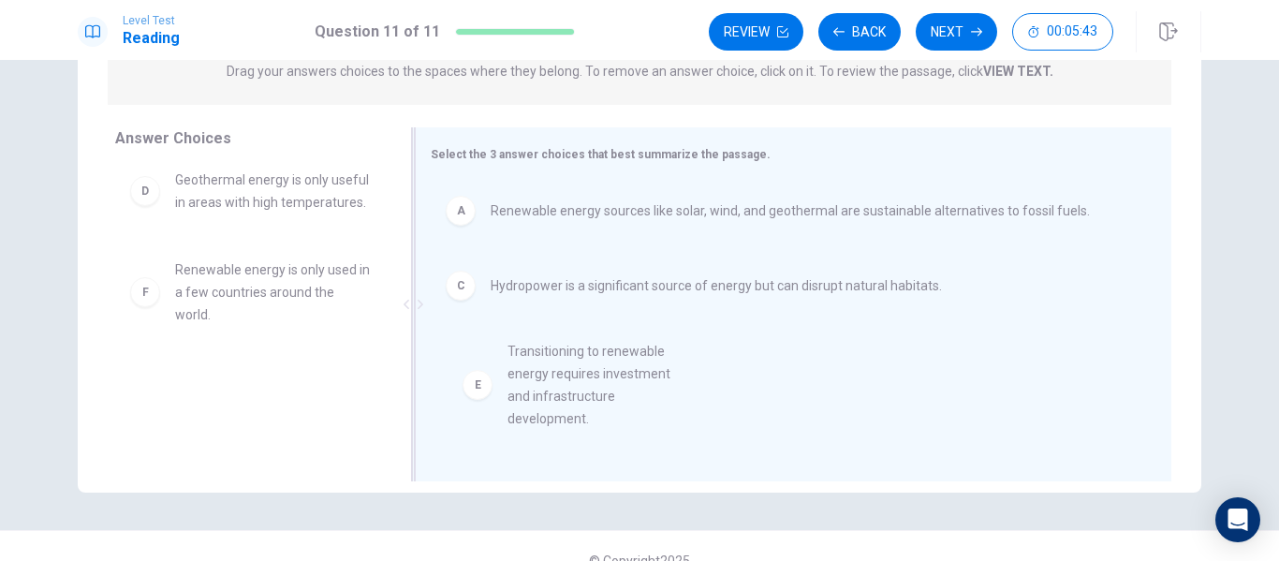
drag, startPoint x: 261, startPoint y: 309, endPoint x: 626, endPoint y: 393, distance: 374.8
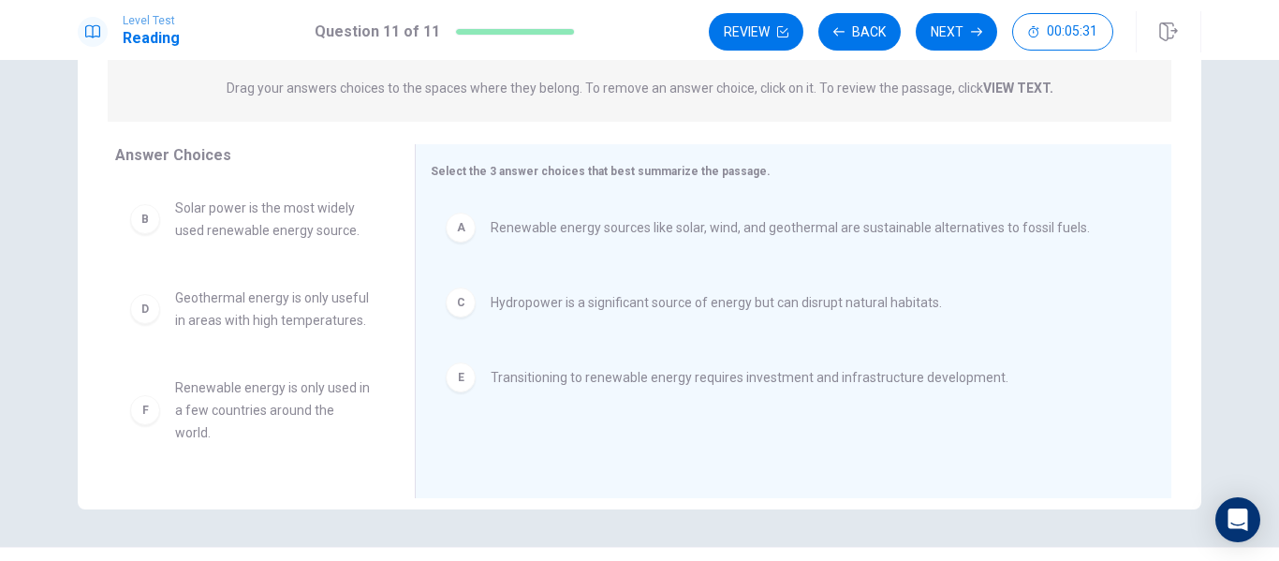
scroll to position [0, 0]
click at [842, 40] on button "Back" at bounding box center [859, 31] width 82 height 37
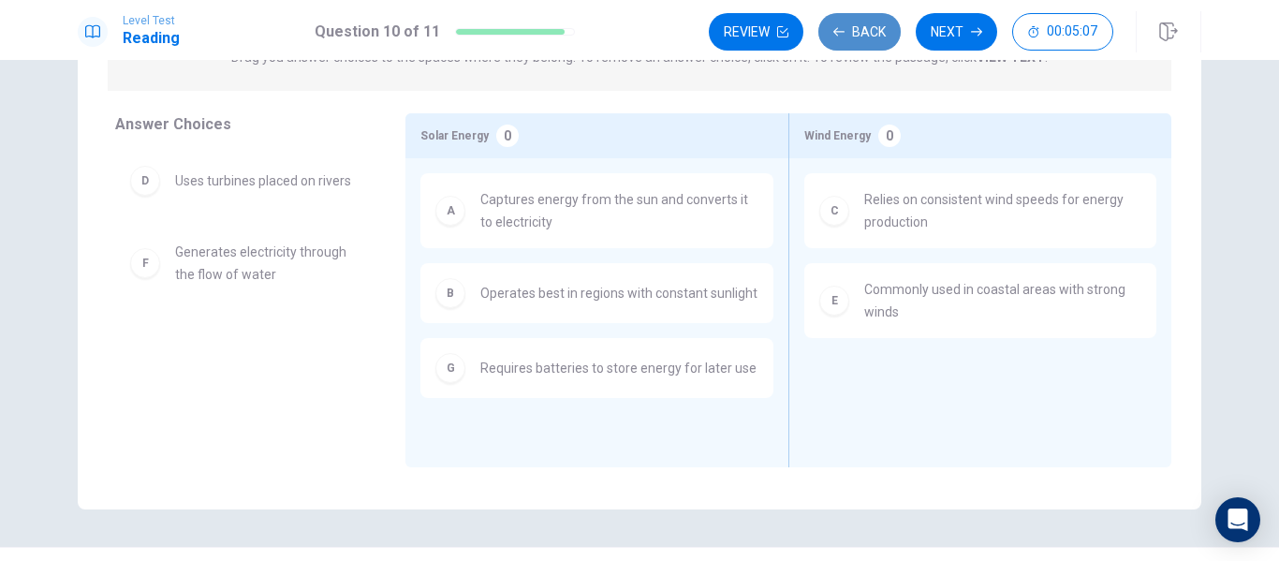
click at [842, 40] on button "Back" at bounding box center [859, 31] width 82 height 37
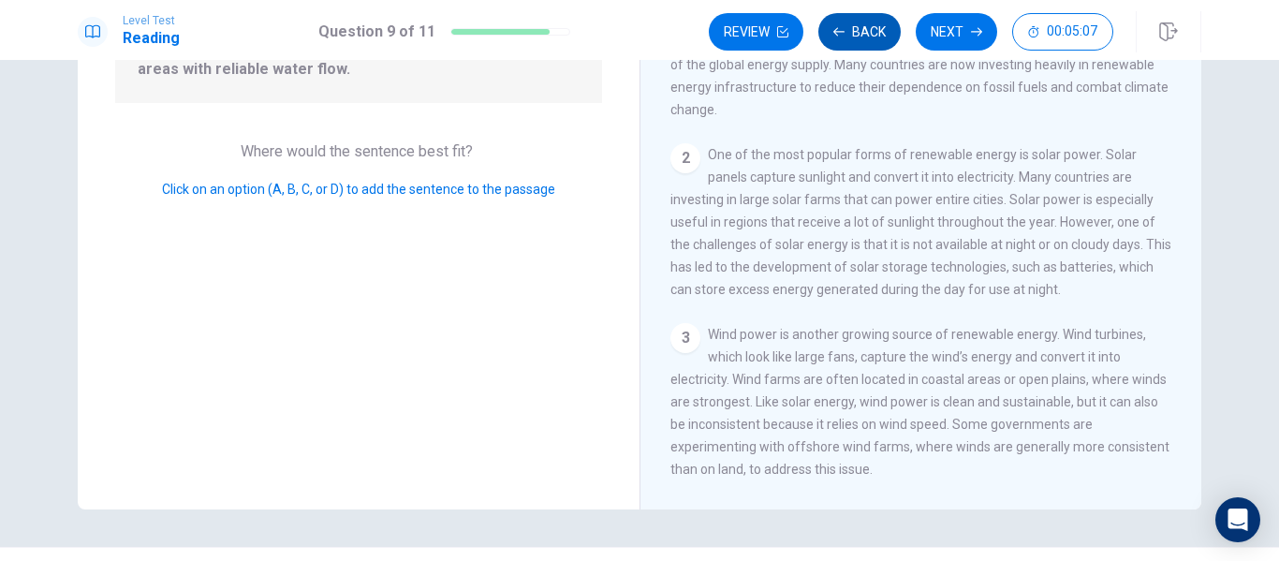
scroll to position [464, 0]
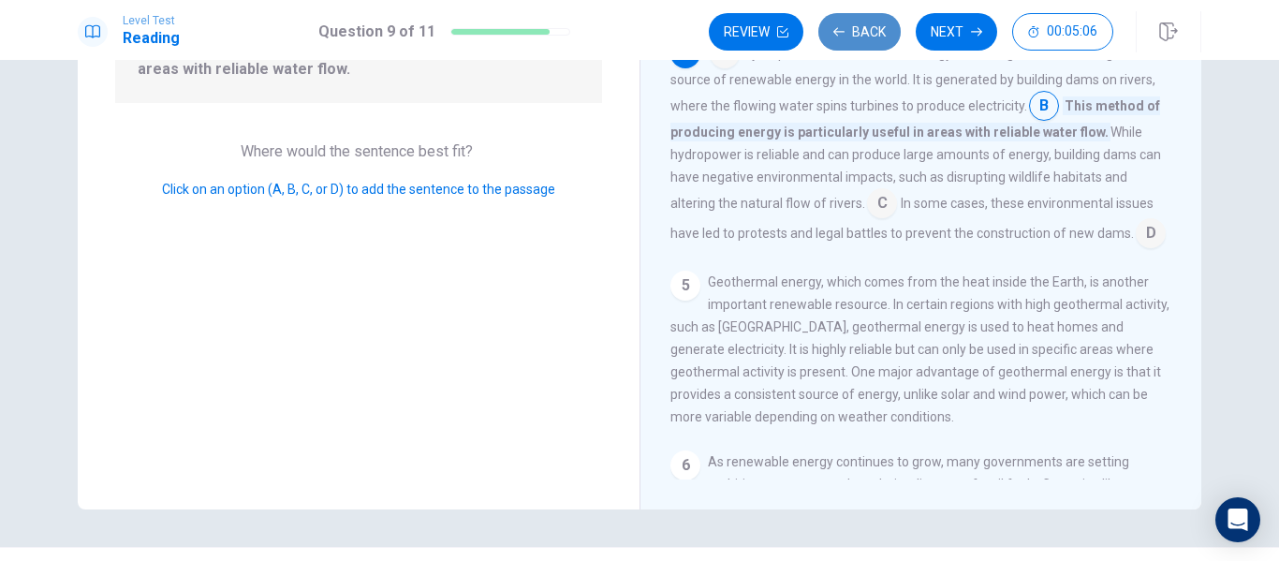
click at [842, 40] on button "Back" at bounding box center [859, 31] width 82 height 37
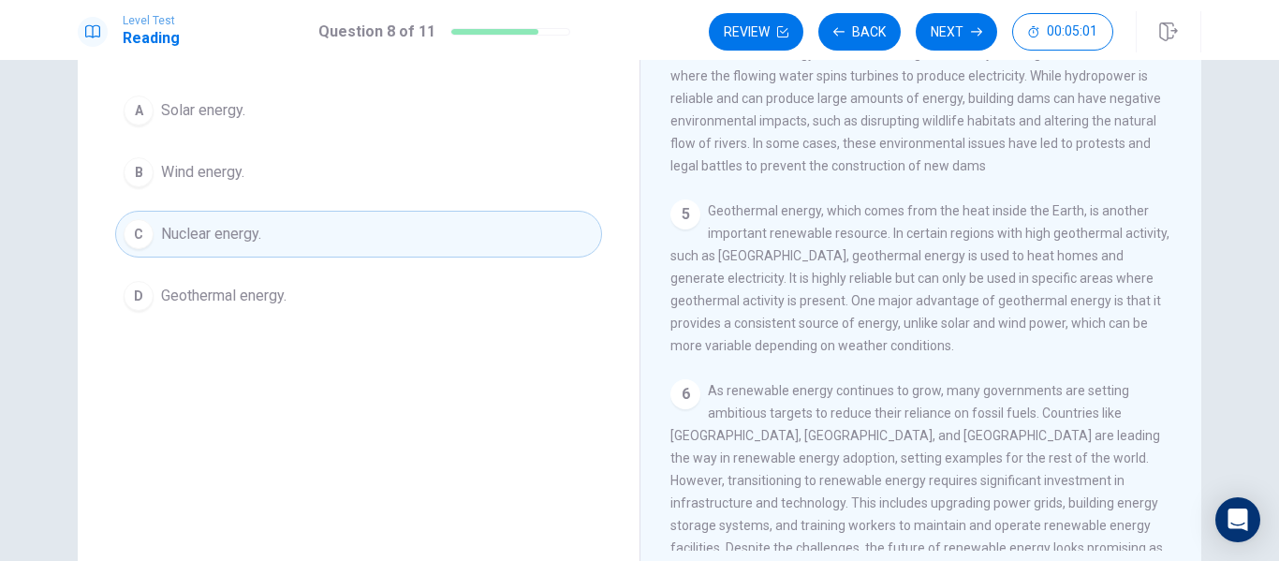
scroll to position [556, 0]
drag, startPoint x: 879, startPoint y: 242, endPoint x: 981, endPoint y: 335, distance: 138.5
click at [981, 335] on span "Geothermal energy, which comes from the heat inside the Earth, is another impor…" at bounding box center [919, 276] width 499 height 150
click at [960, 44] on button "Next" at bounding box center [956, 31] width 81 height 37
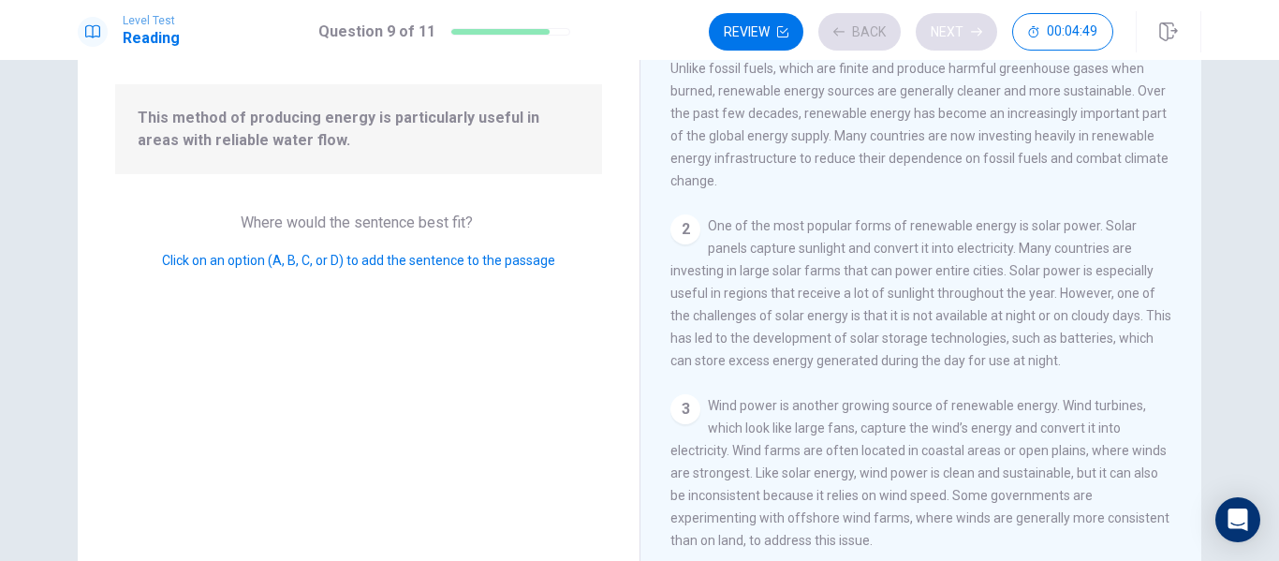
click at [960, 44] on div "Review Back Next 00:04:49" at bounding box center [911, 31] width 405 height 37
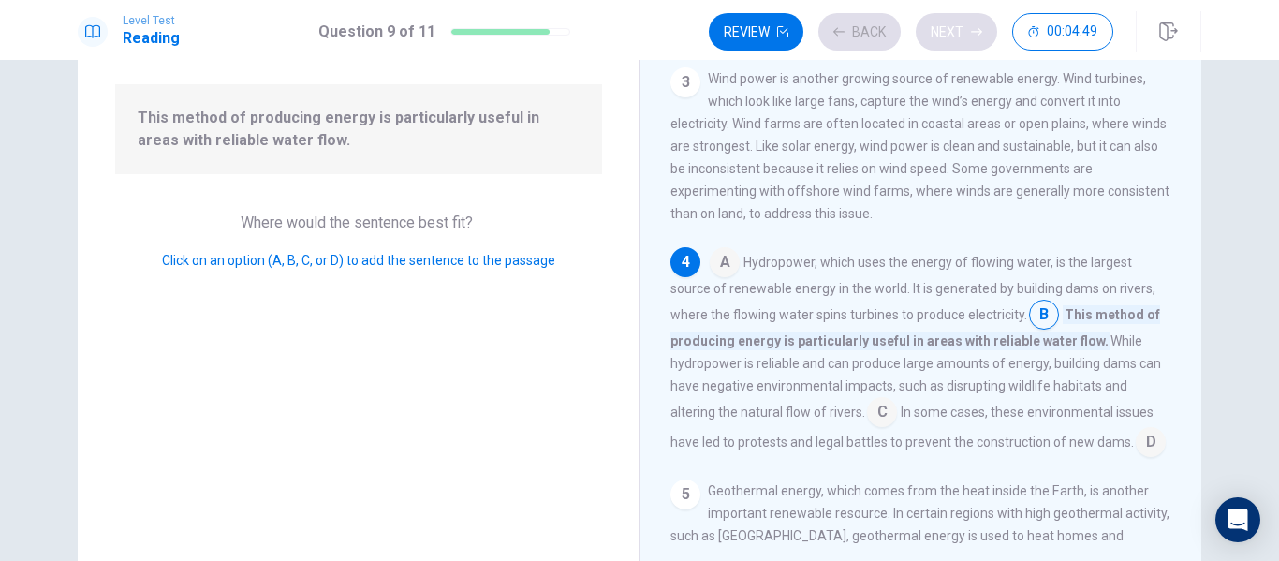
click at [960, 44] on div "Review Back Next 00:04:49" at bounding box center [911, 31] width 405 height 37
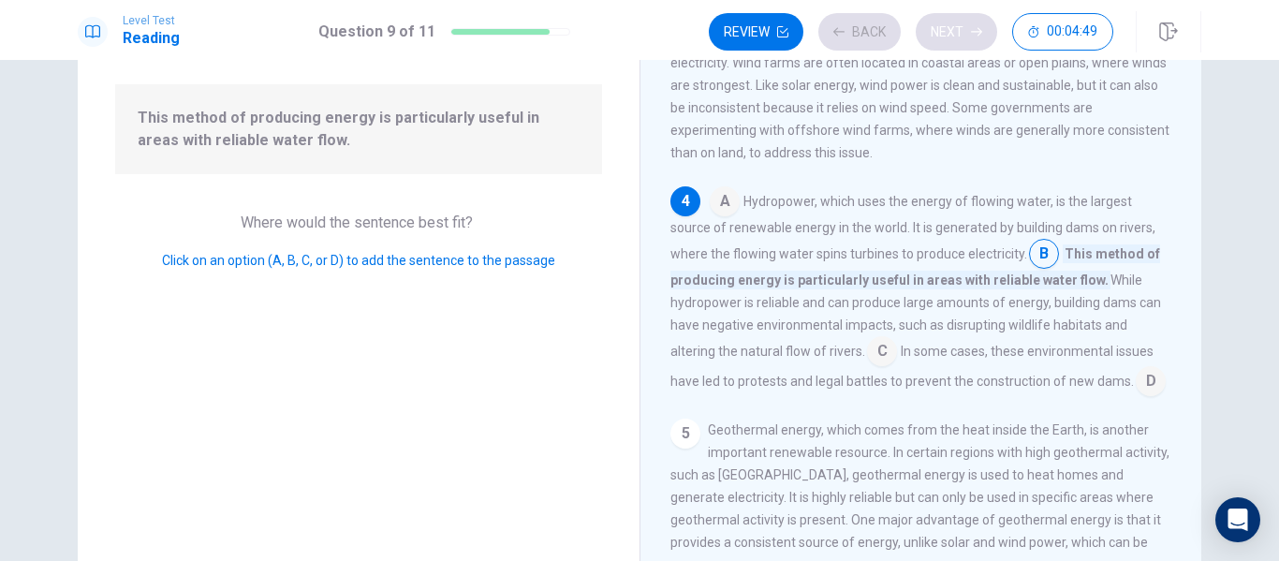
scroll to position [464, 0]
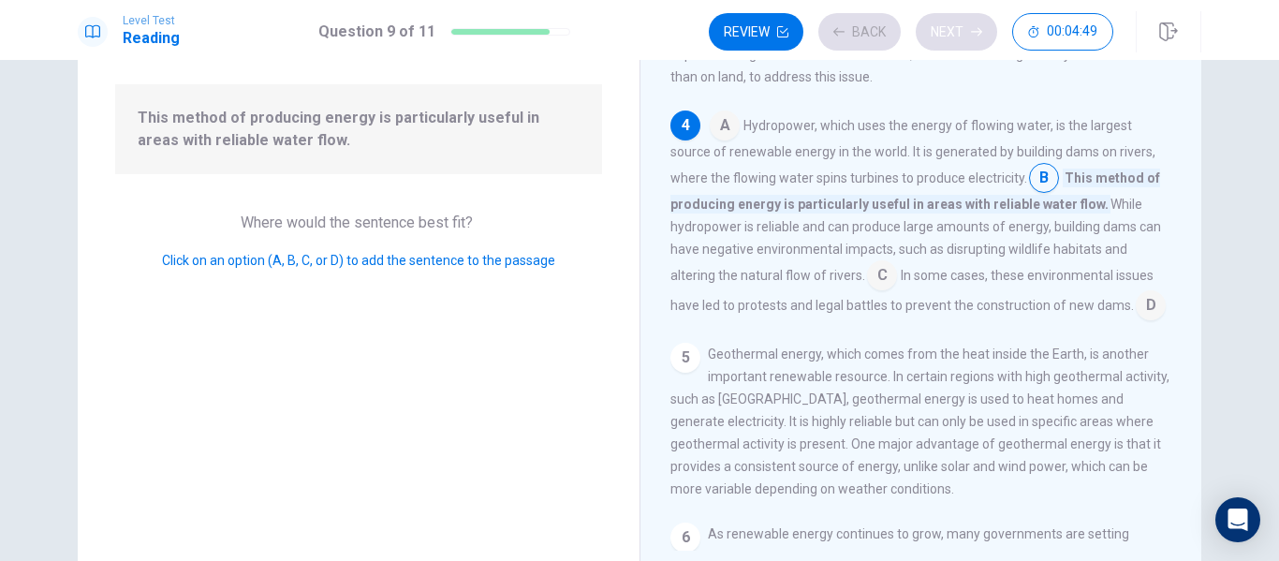
click at [960, 44] on div "Review Back Next 00:04:49" at bounding box center [911, 31] width 405 height 37
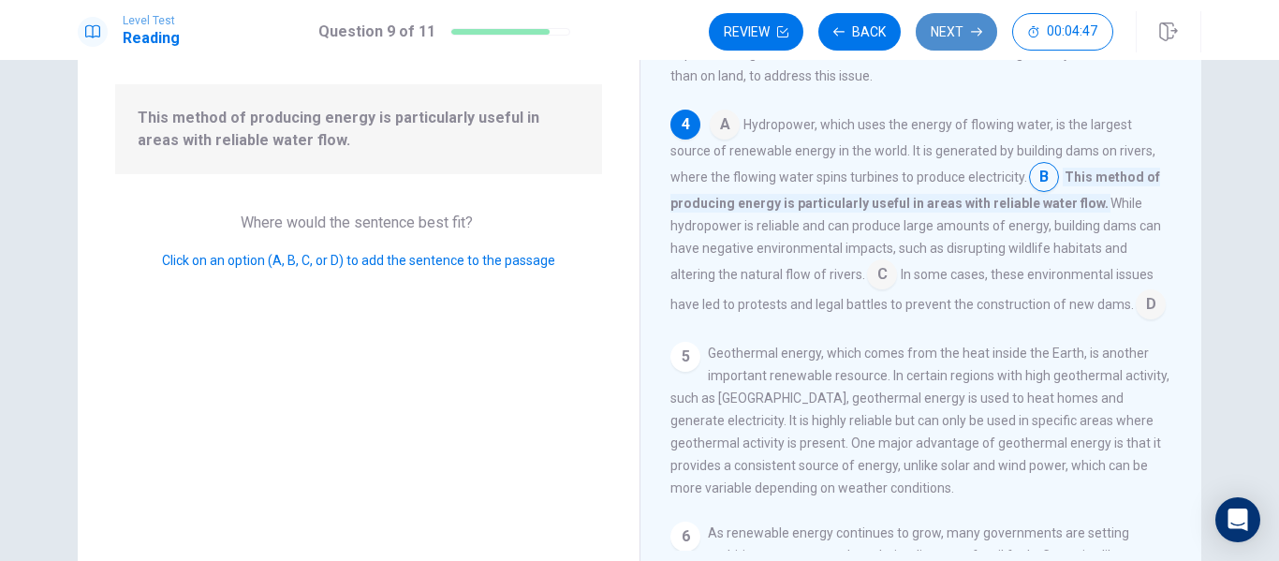
click at [938, 37] on button "Next" at bounding box center [956, 31] width 81 height 37
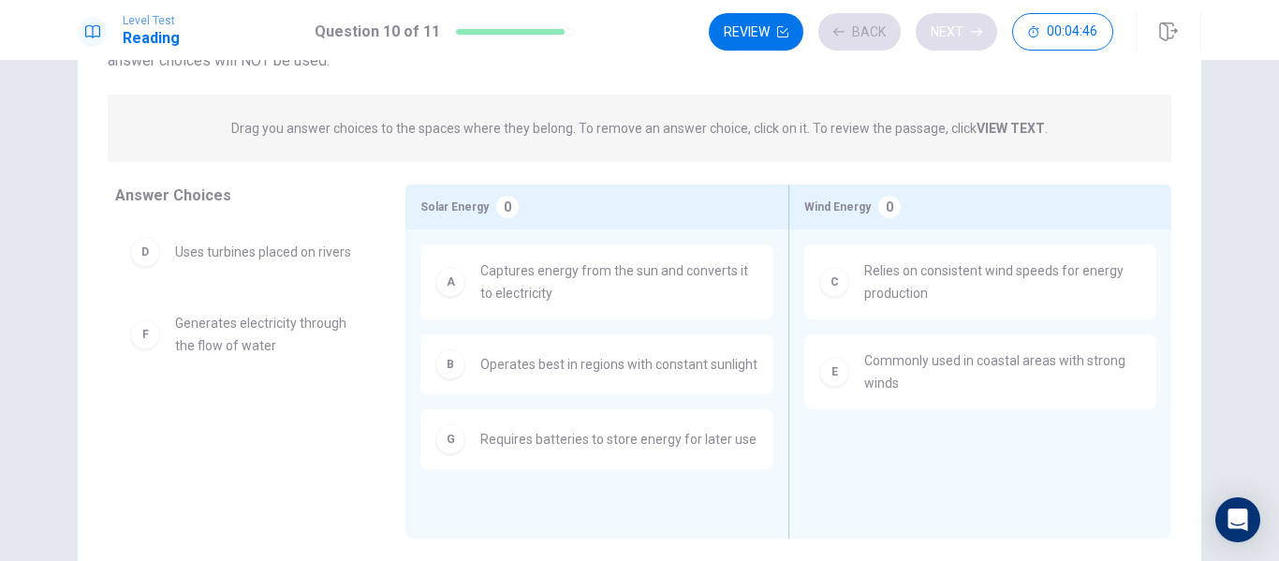
click at [938, 37] on div "Review Back Next 00:04:46" at bounding box center [911, 31] width 405 height 37
click at [938, 37] on button "Next" at bounding box center [956, 31] width 81 height 37
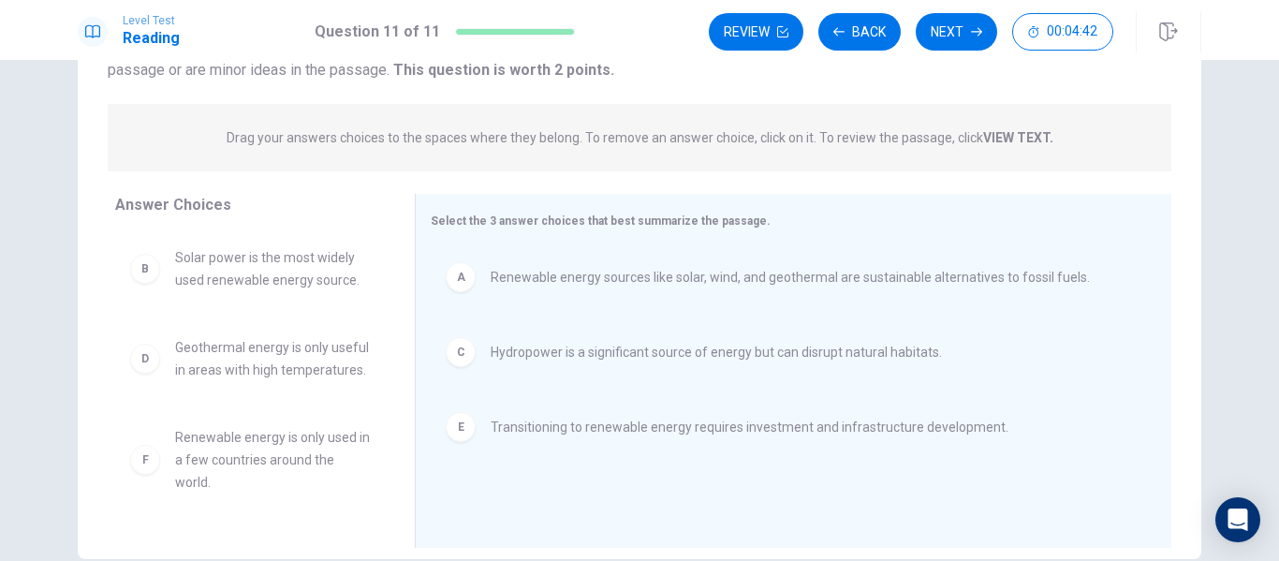
scroll to position [190, 0]
click at [844, 35] on icon "button" at bounding box center [838, 31] width 11 height 11
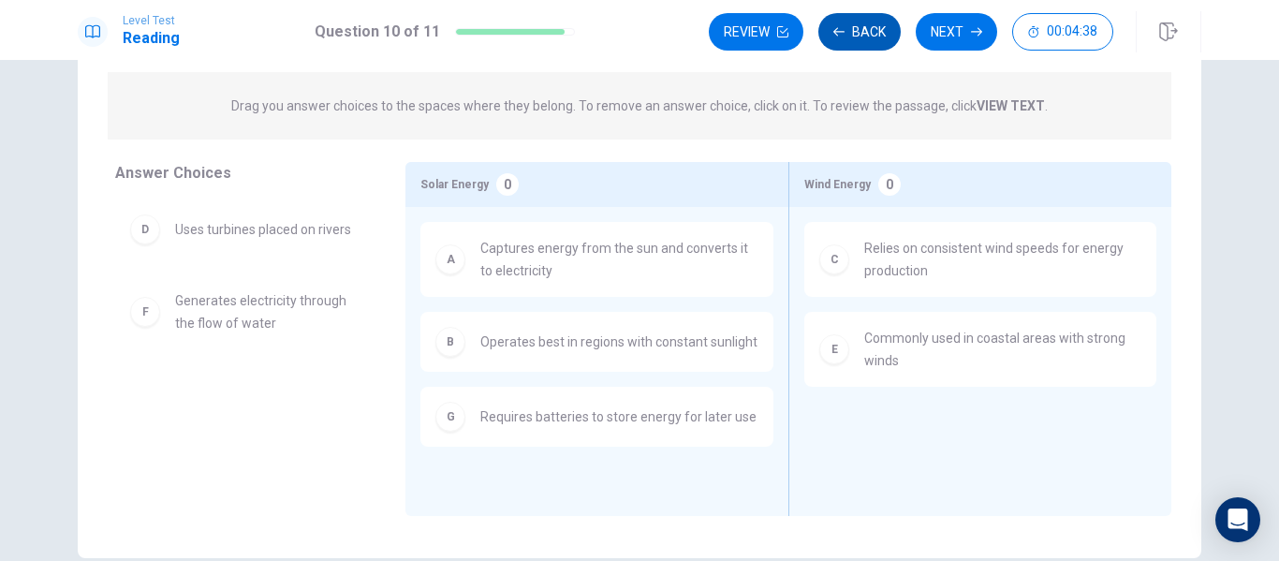
click at [844, 35] on icon "button" at bounding box center [838, 31] width 11 height 11
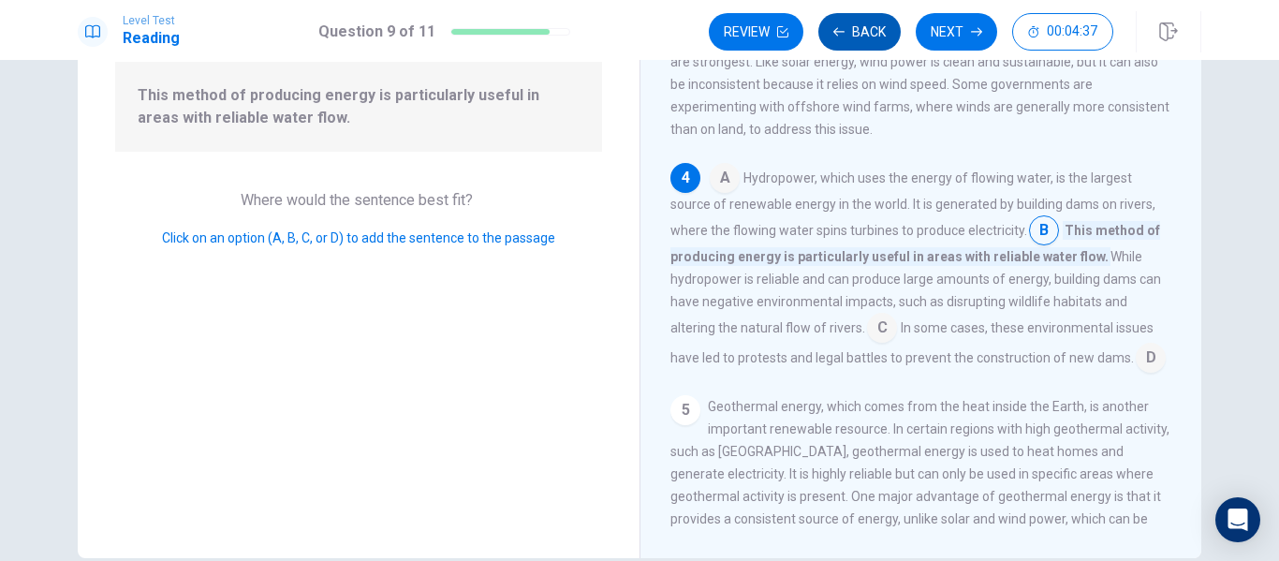
scroll to position [464, 0]
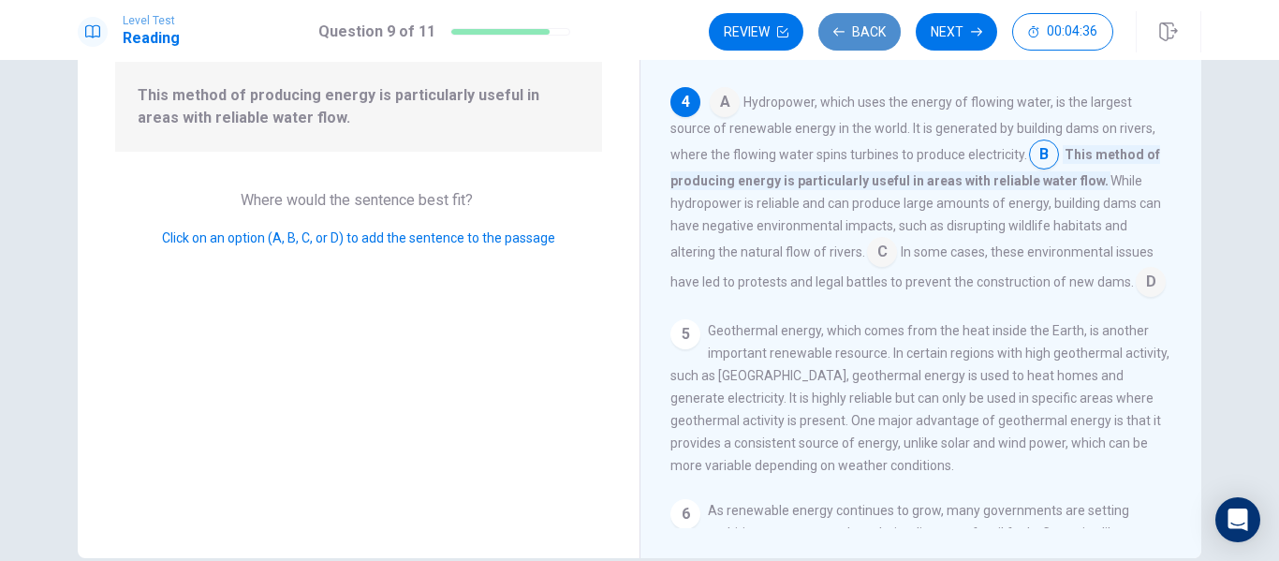
click at [844, 35] on icon "button" at bounding box center [838, 31] width 11 height 11
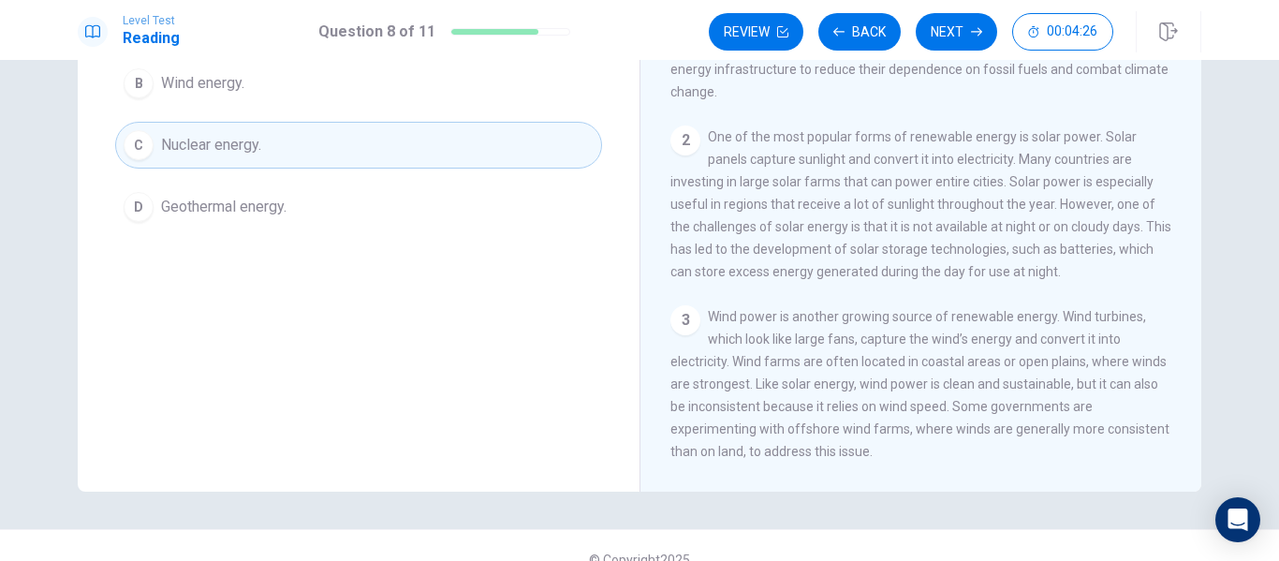
scroll to position [0, 0]
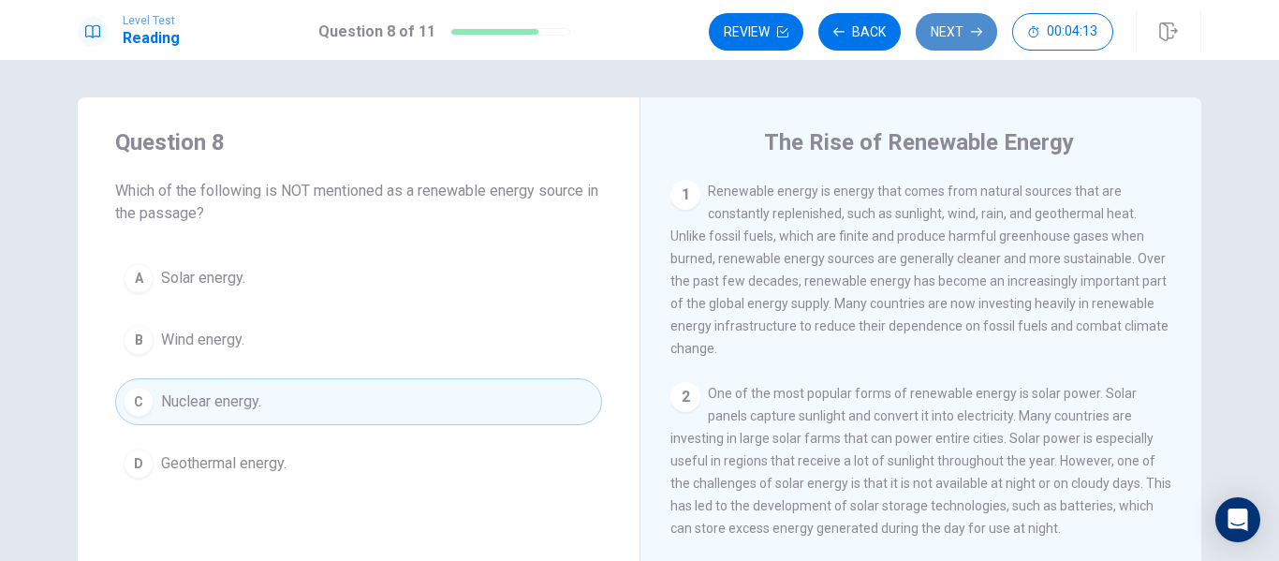
click at [954, 37] on button "Next" at bounding box center [956, 31] width 81 height 37
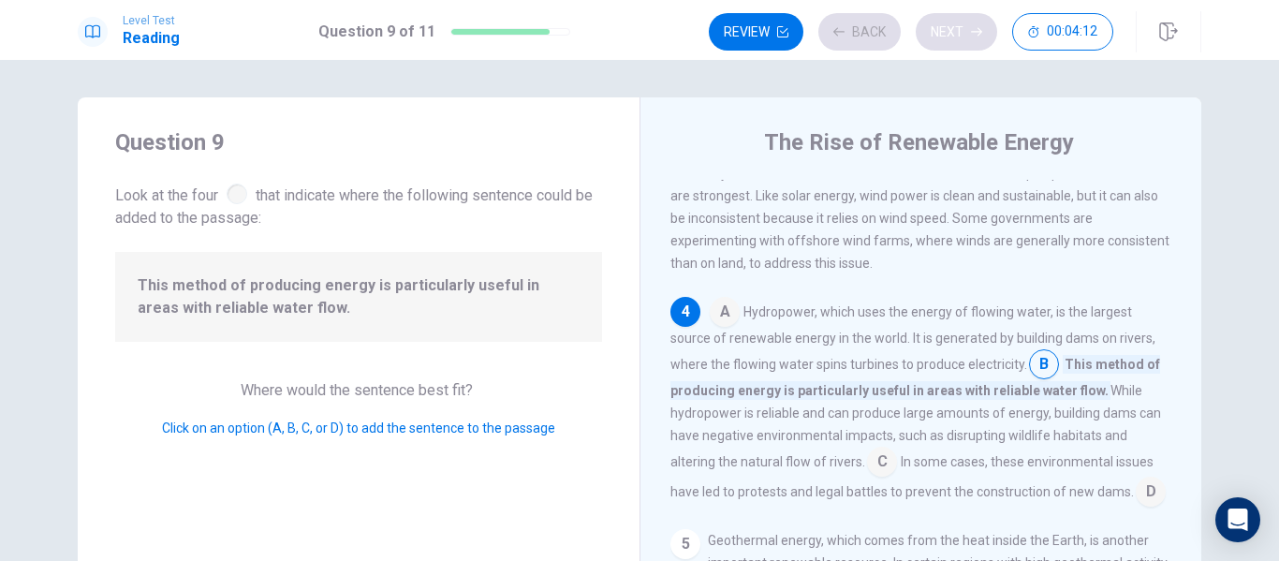
scroll to position [464, 0]
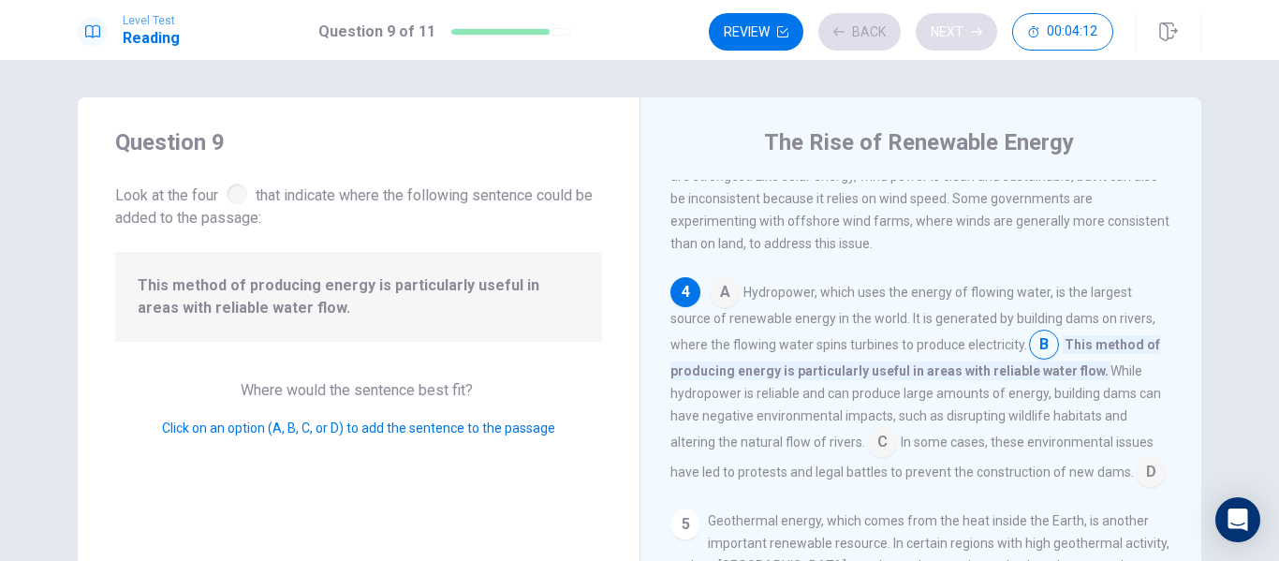
click at [954, 37] on div "Review Back Next 00:04:12" at bounding box center [911, 31] width 405 height 37
click at [954, 37] on button "Next" at bounding box center [956, 31] width 81 height 37
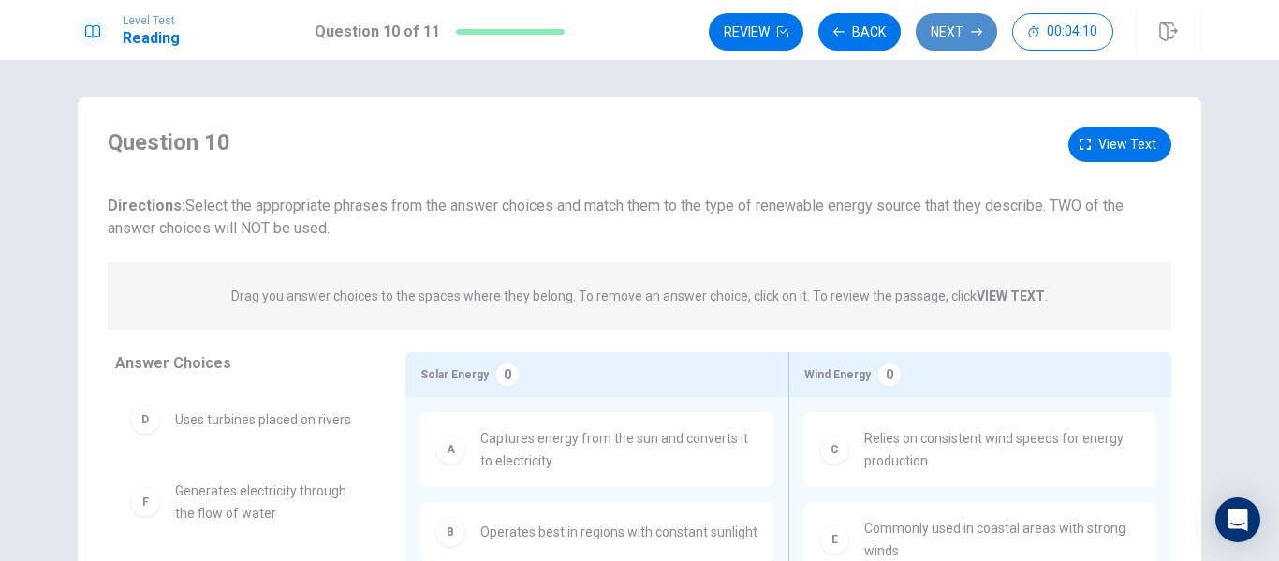
click at [954, 37] on button "Next" at bounding box center [956, 31] width 81 height 37
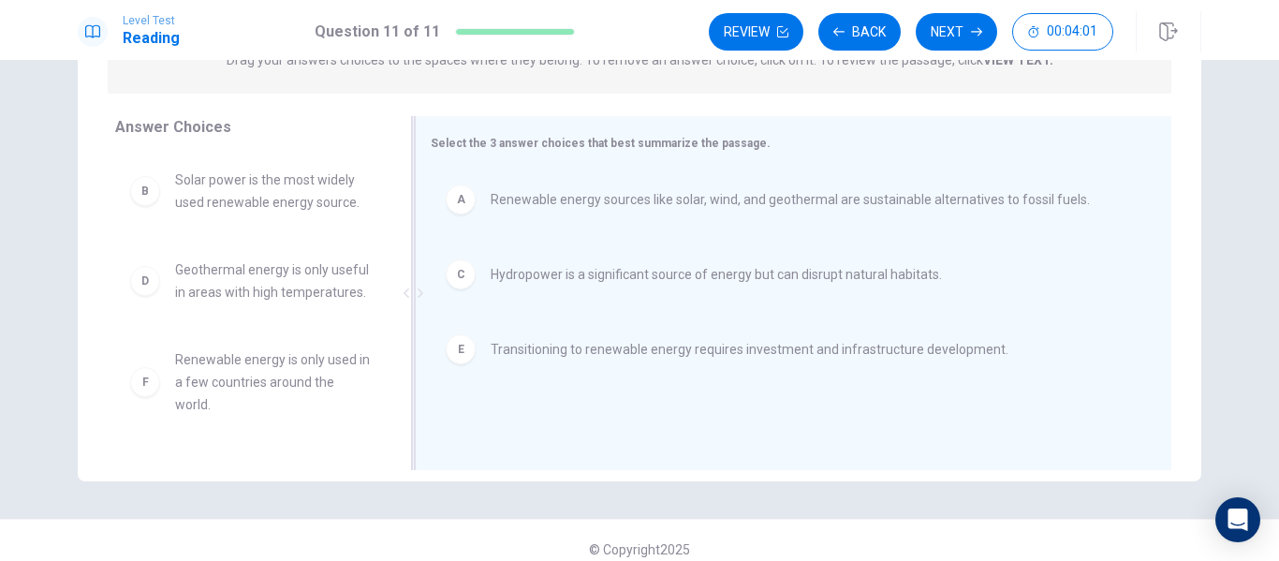
scroll to position [0, 0]
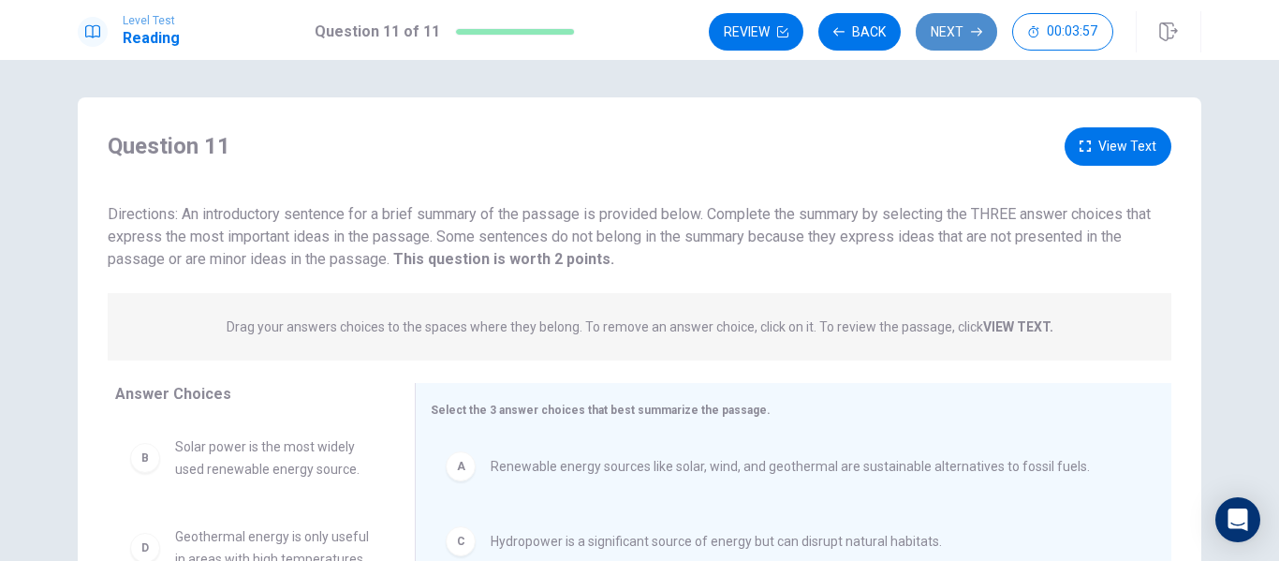
click at [944, 37] on button "Next" at bounding box center [956, 31] width 81 height 37
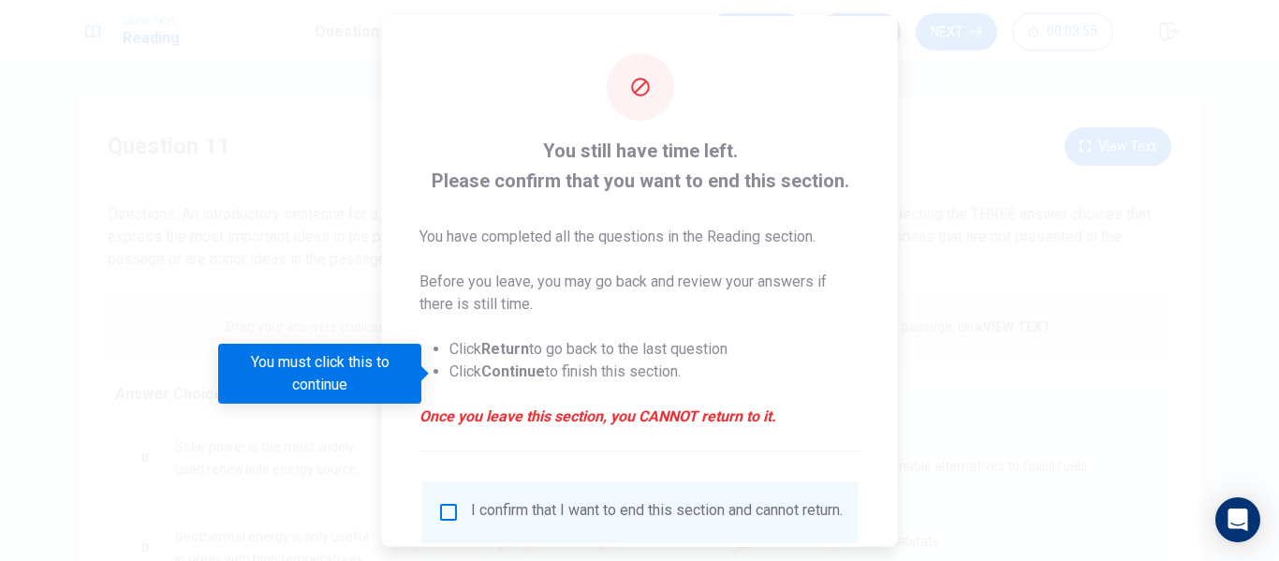
scroll to position [138, 0]
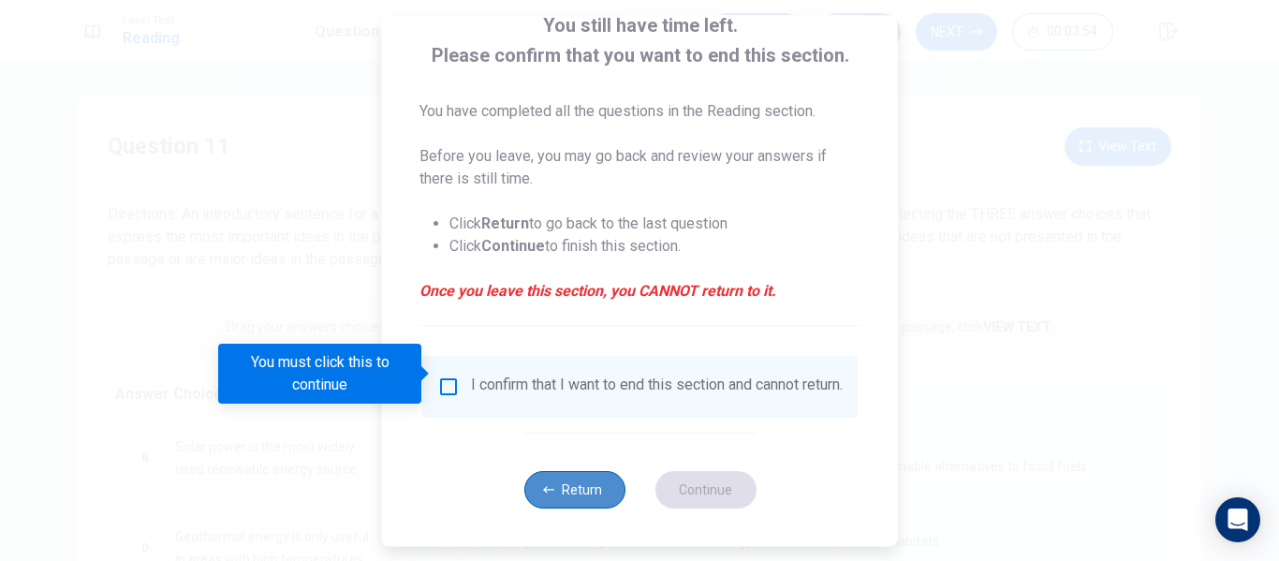
click at [594, 490] on button "Return" at bounding box center [573, 489] width 101 height 37
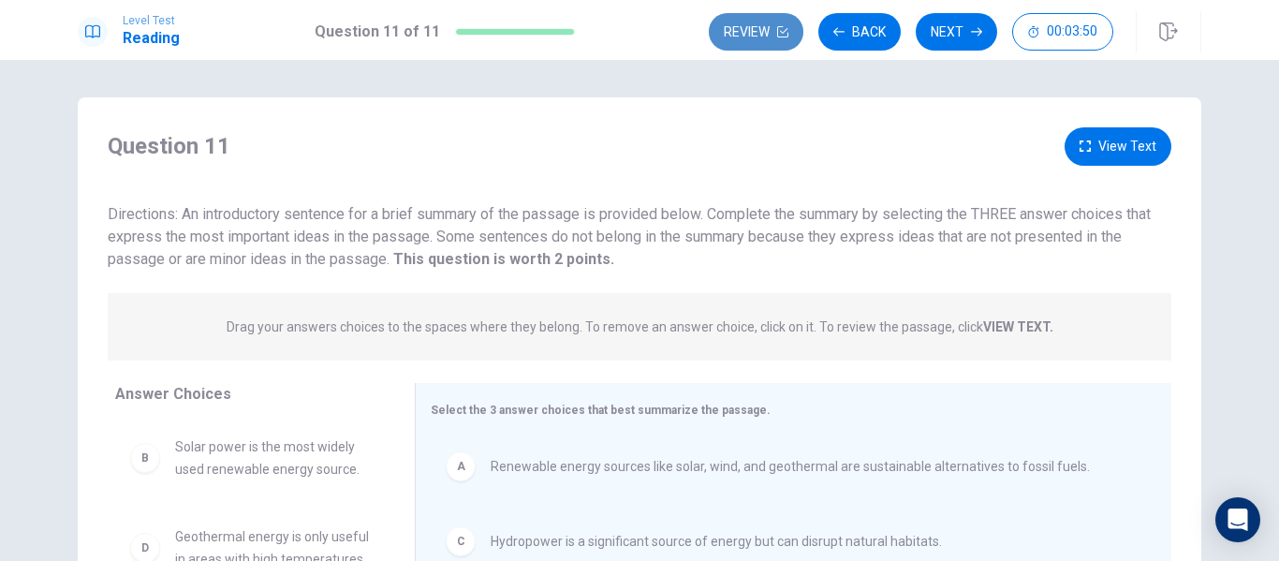
click at [769, 30] on button "Review" at bounding box center [756, 31] width 95 height 37
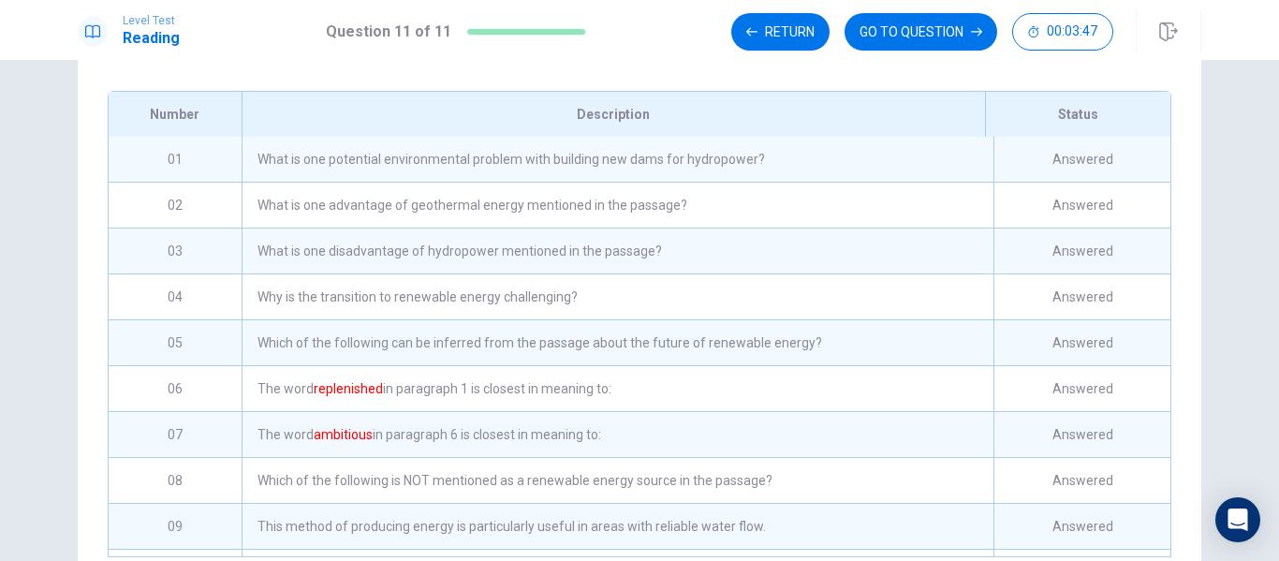
scroll to position [129, 0]
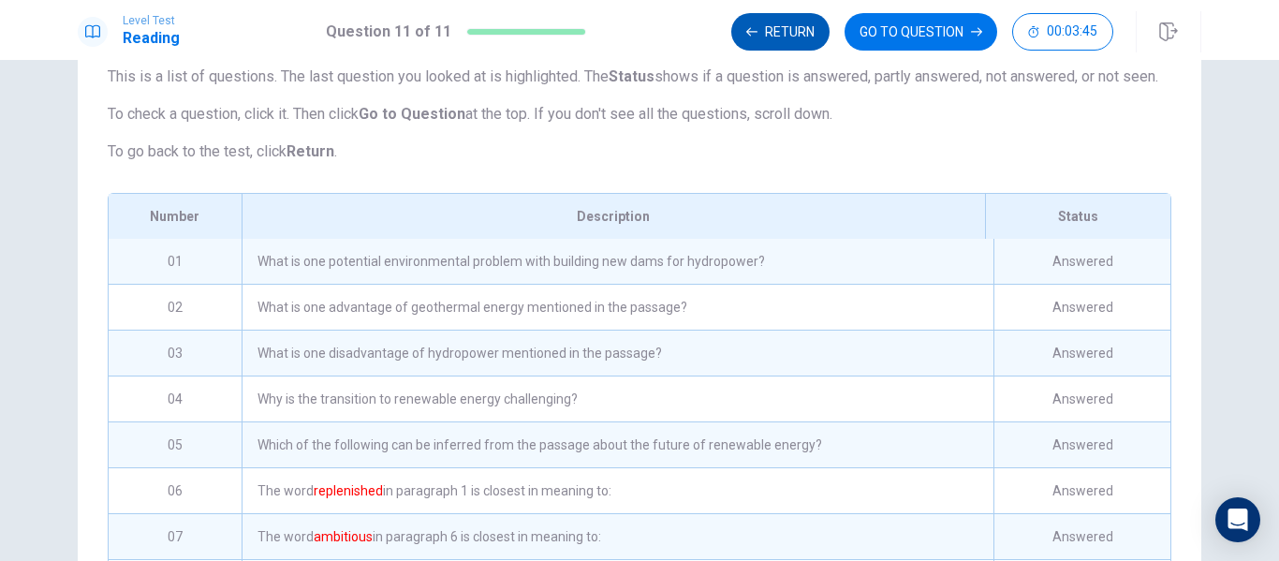
click at [798, 29] on button "Return" at bounding box center [780, 31] width 98 height 37
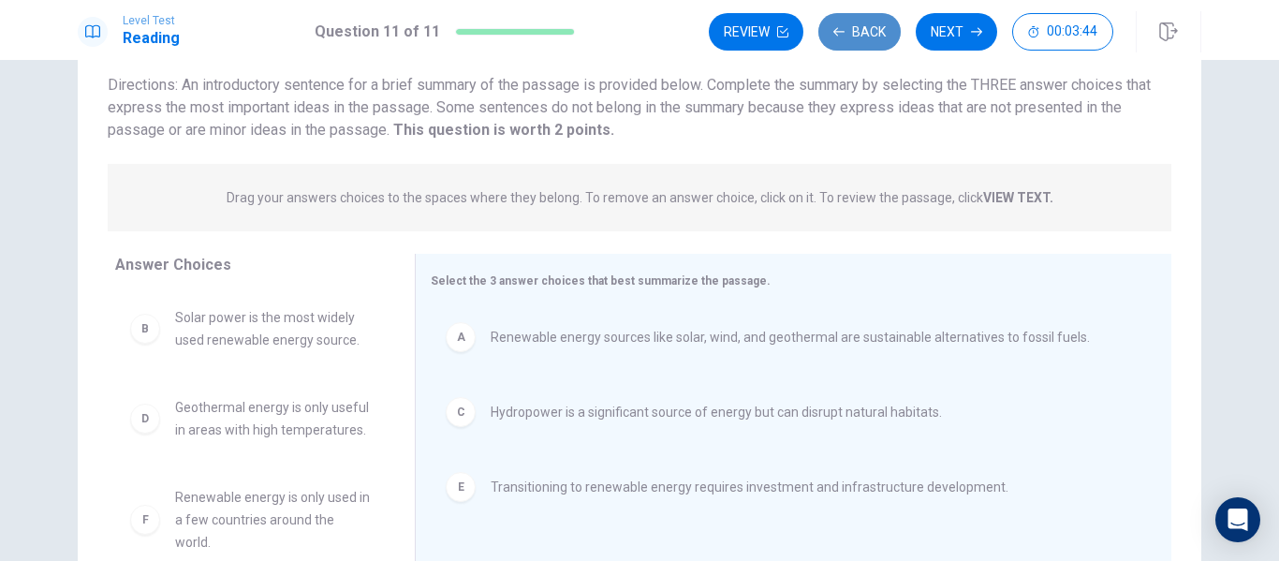
click at [861, 39] on button "Back" at bounding box center [859, 31] width 82 height 37
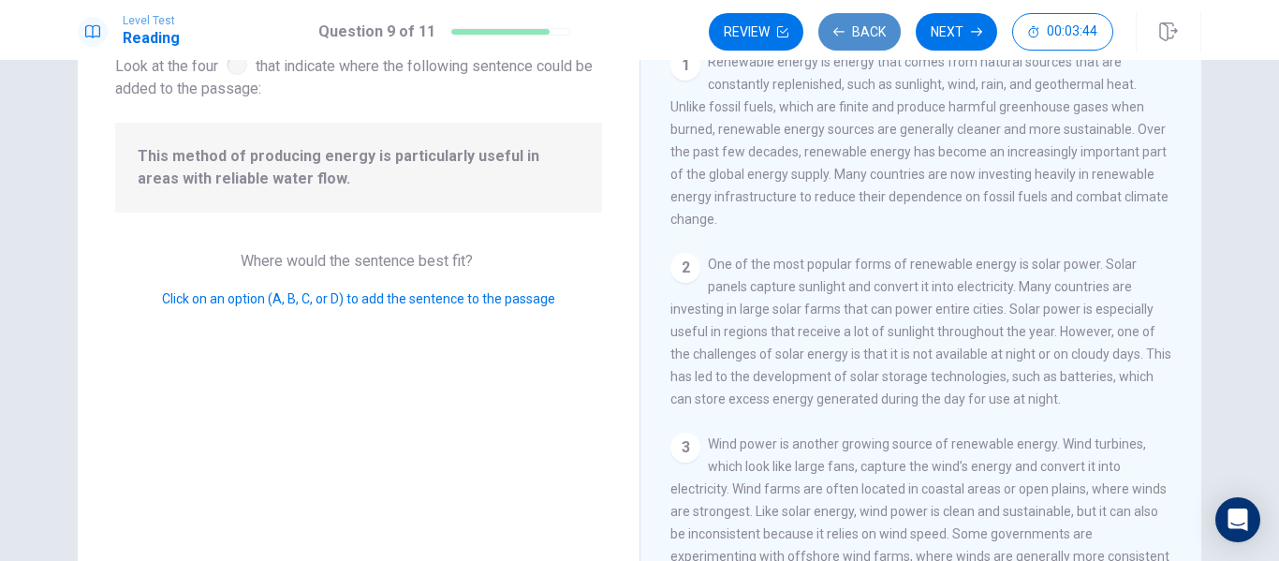
click at [861, 39] on button "Back" at bounding box center [859, 31] width 82 height 37
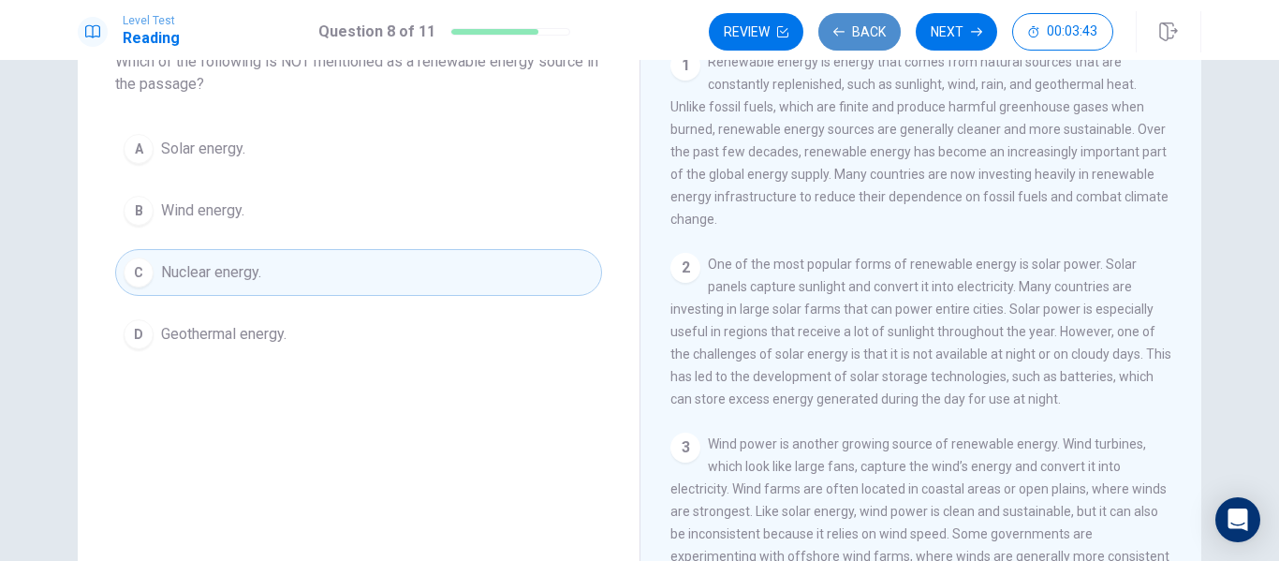
click at [861, 39] on button "Back" at bounding box center [859, 31] width 82 height 37
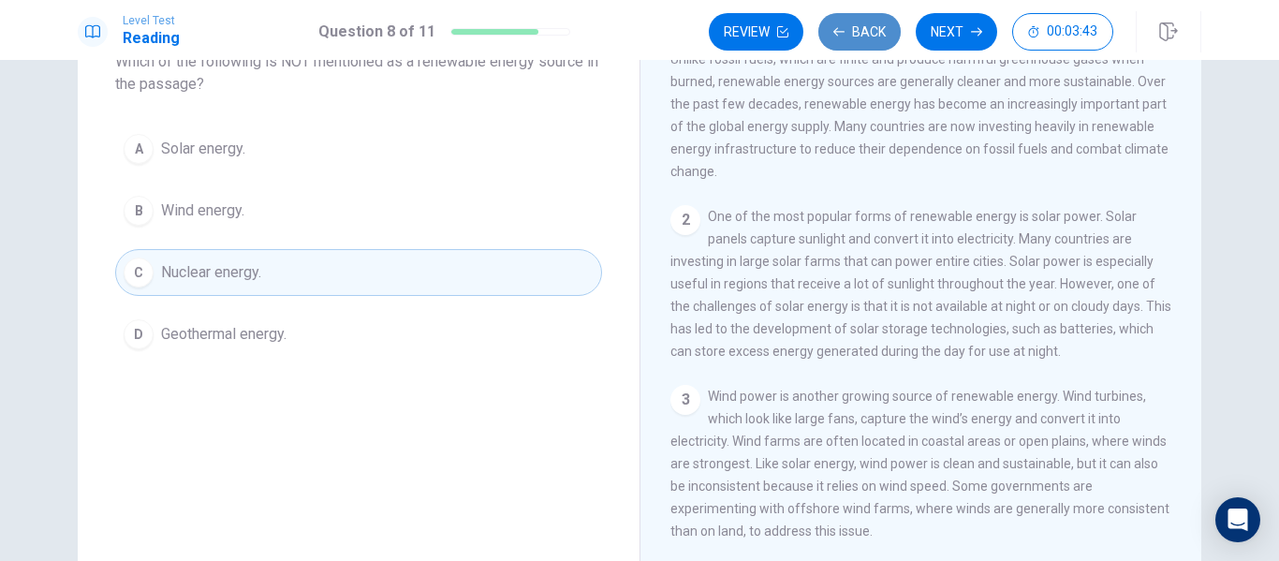
click at [861, 39] on button "Back" at bounding box center [859, 31] width 82 height 37
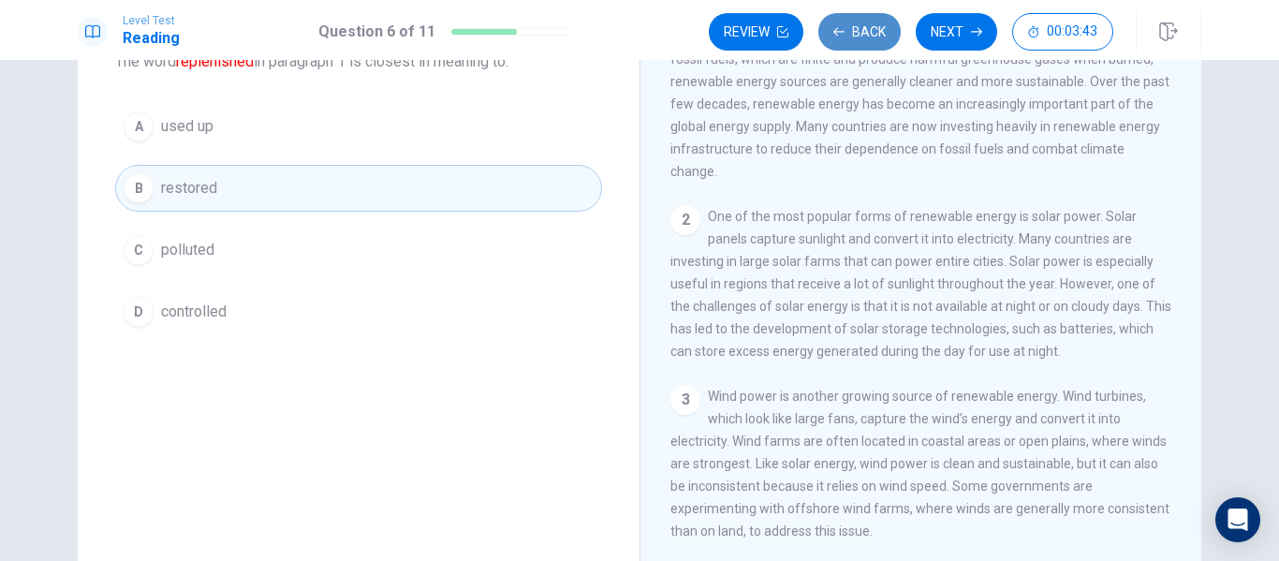
scroll to position [275, 0]
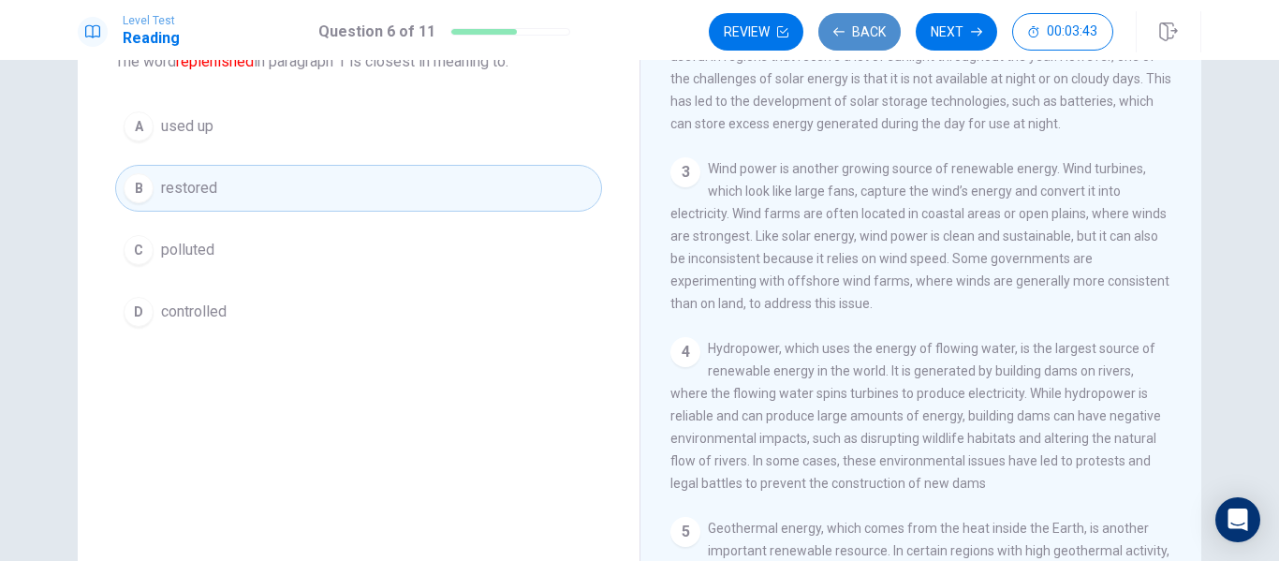
click at [861, 39] on button "Back" at bounding box center [859, 31] width 82 height 37
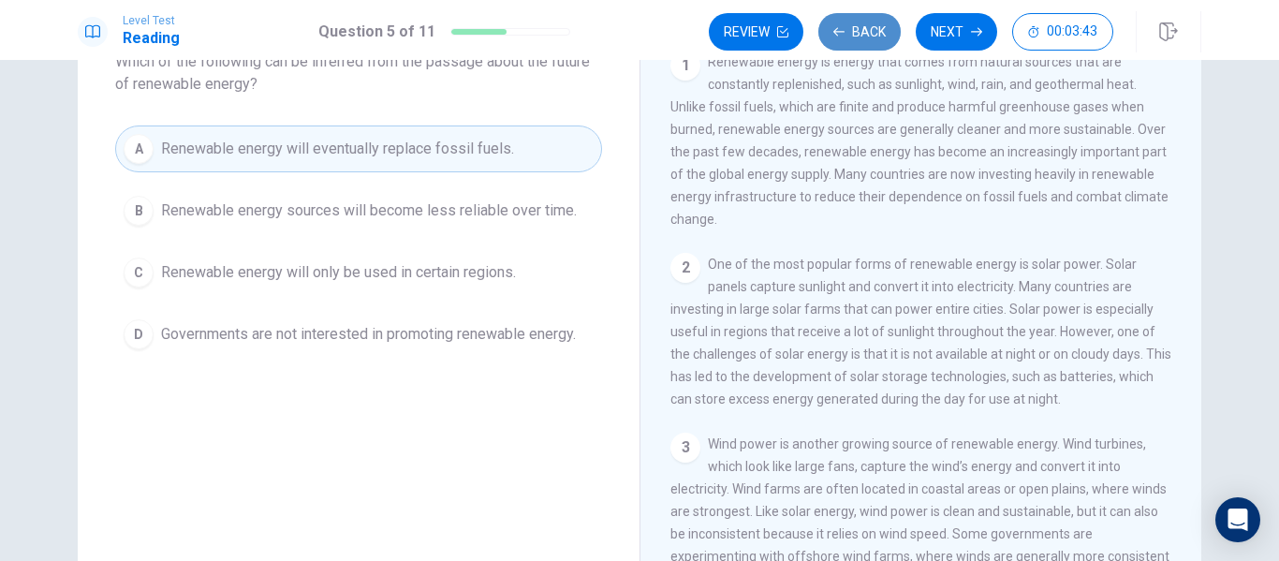
click at [861, 39] on button "Back" at bounding box center [859, 31] width 82 height 37
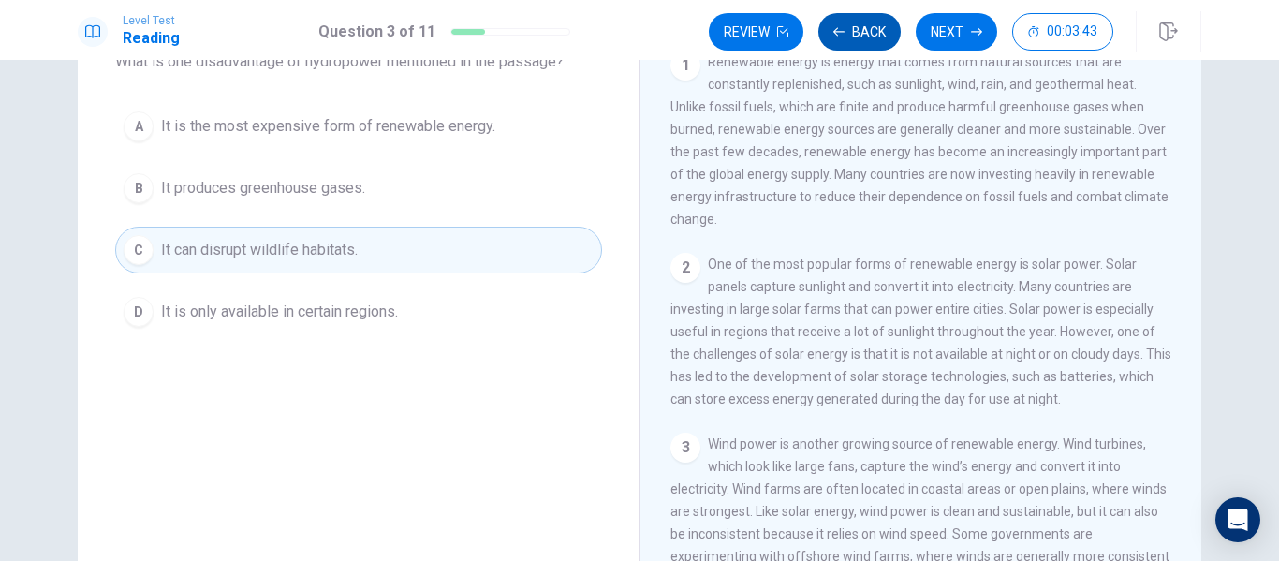
click at [861, 39] on button "Back" at bounding box center [859, 31] width 82 height 37
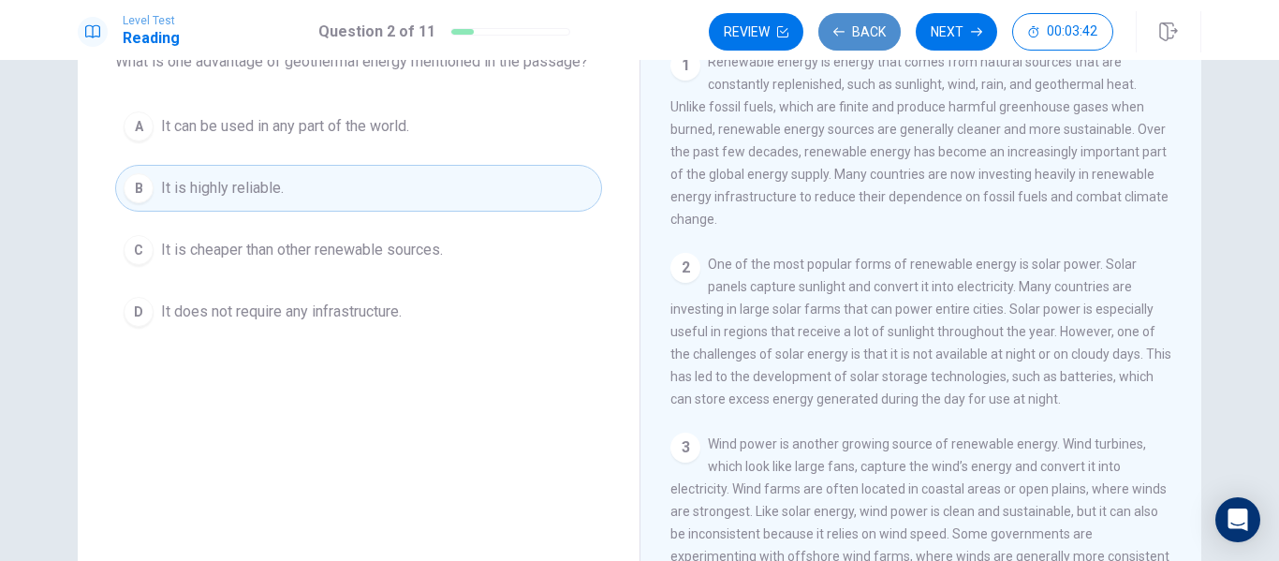
click at [861, 39] on button "Back" at bounding box center [859, 31] width 82 height 37
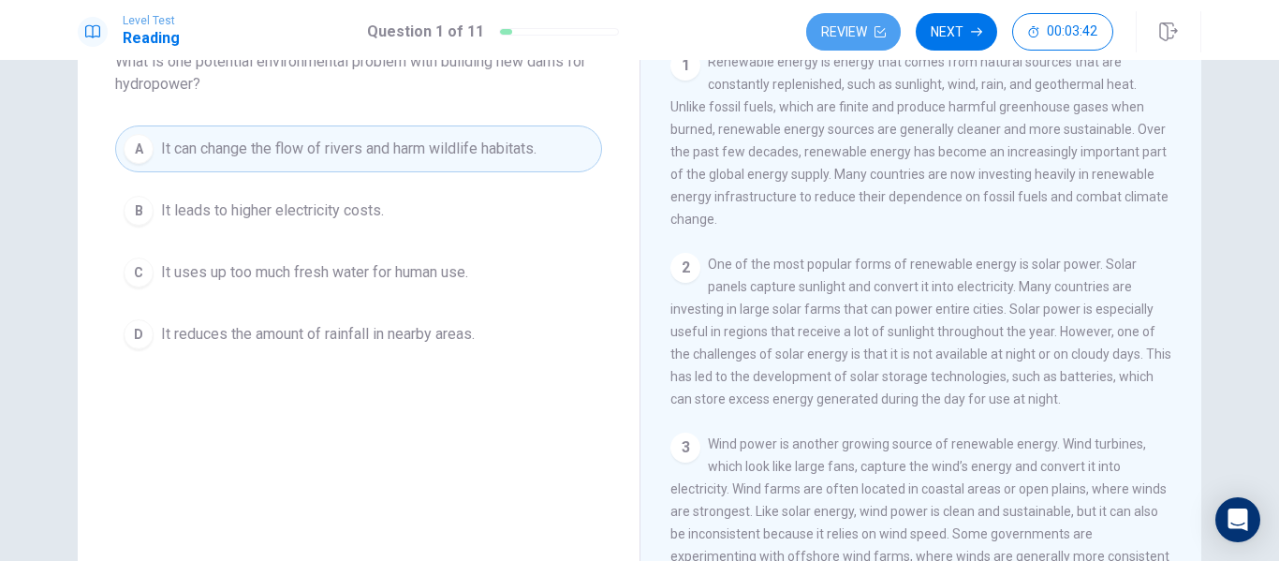
click at [861, 39] on button "Review" at bounding box center [853, 31] width 95 height 37
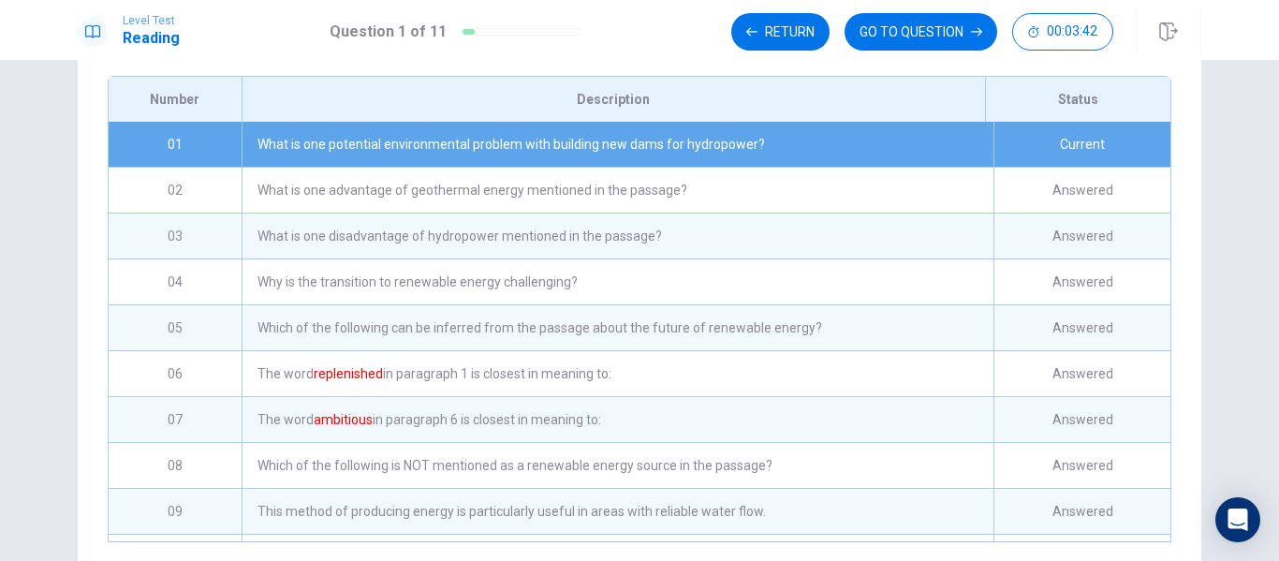
scroll to position [331, 0]
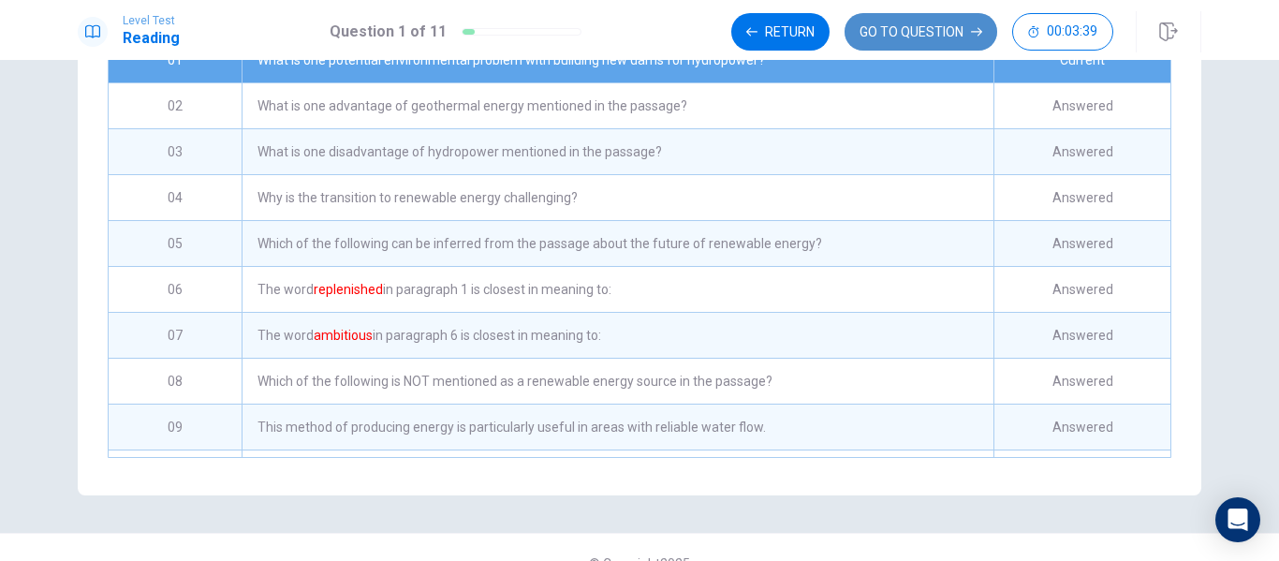
click at [871, 30] on button "GO TO QUESTION" at bounding box center [921, 31] width 153 height 37
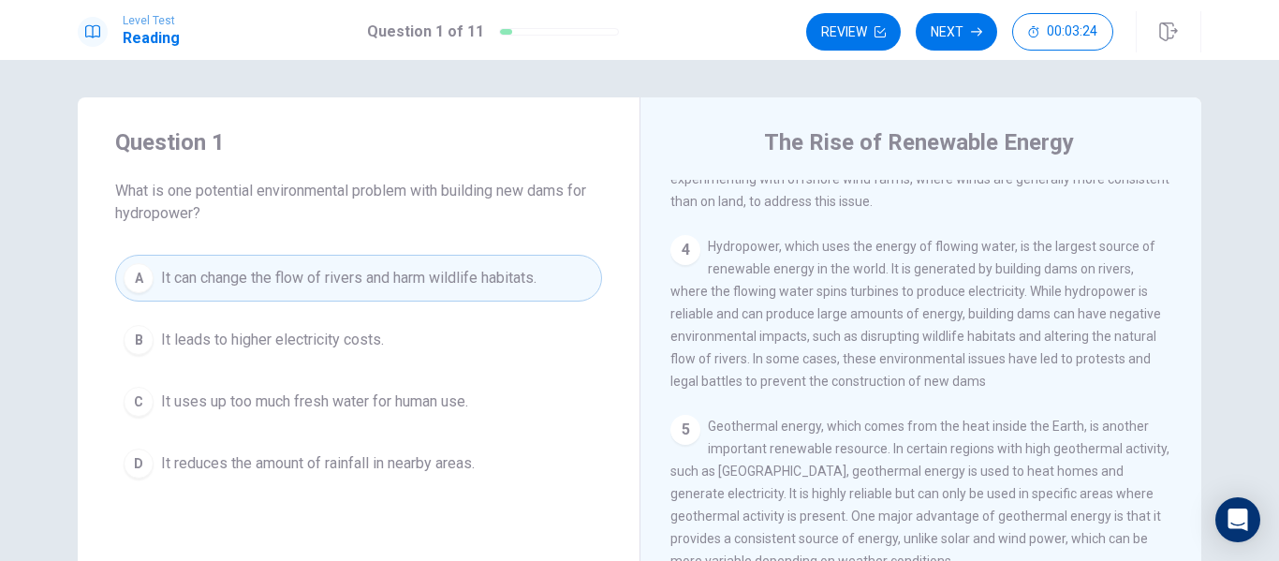
scroll to position [508, 0]
click at [972, 24] on button "Next" at bounding box center [956, 31] width 81 height 37
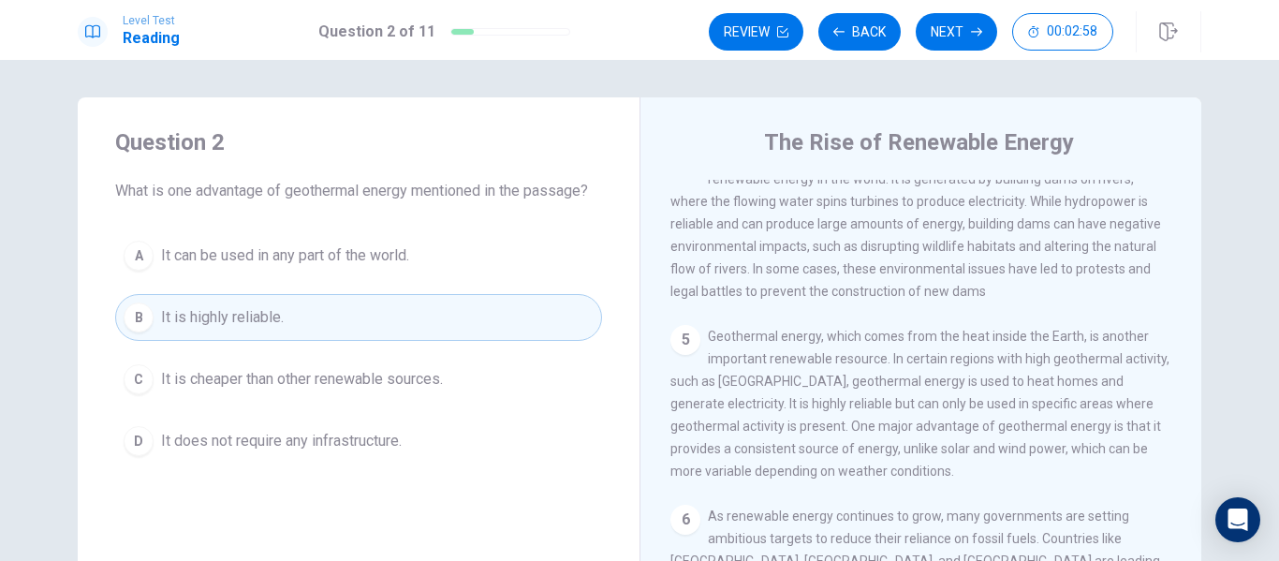
scroll to position [604, 0]
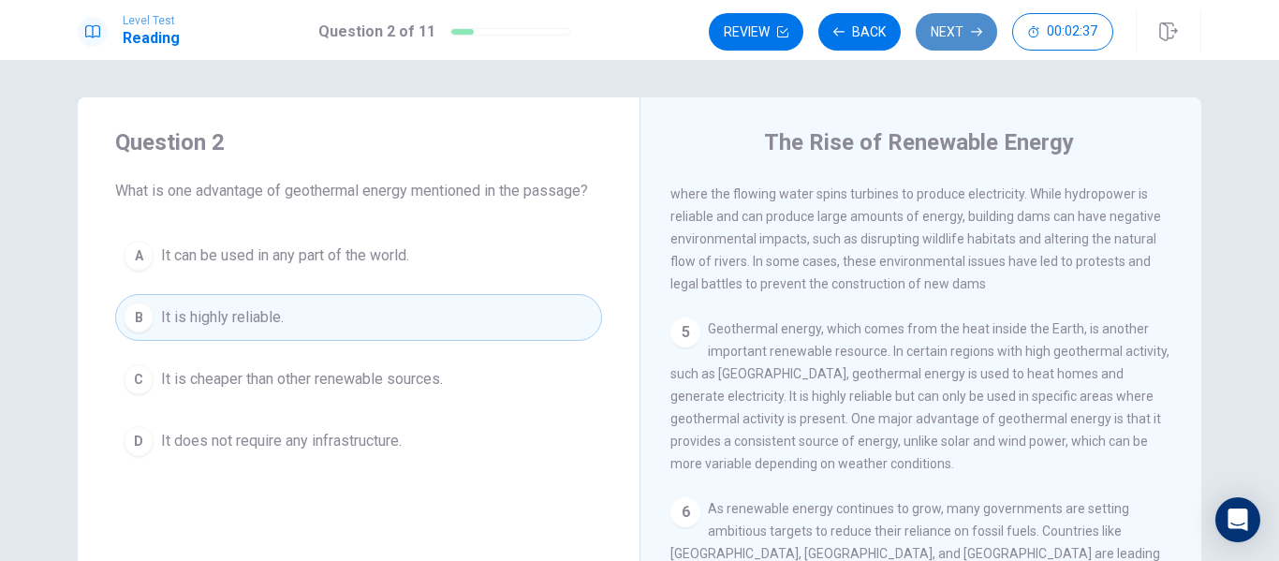
click at [941, 29] on button "Next" at bounding box center [956, 31] width 81 height 37
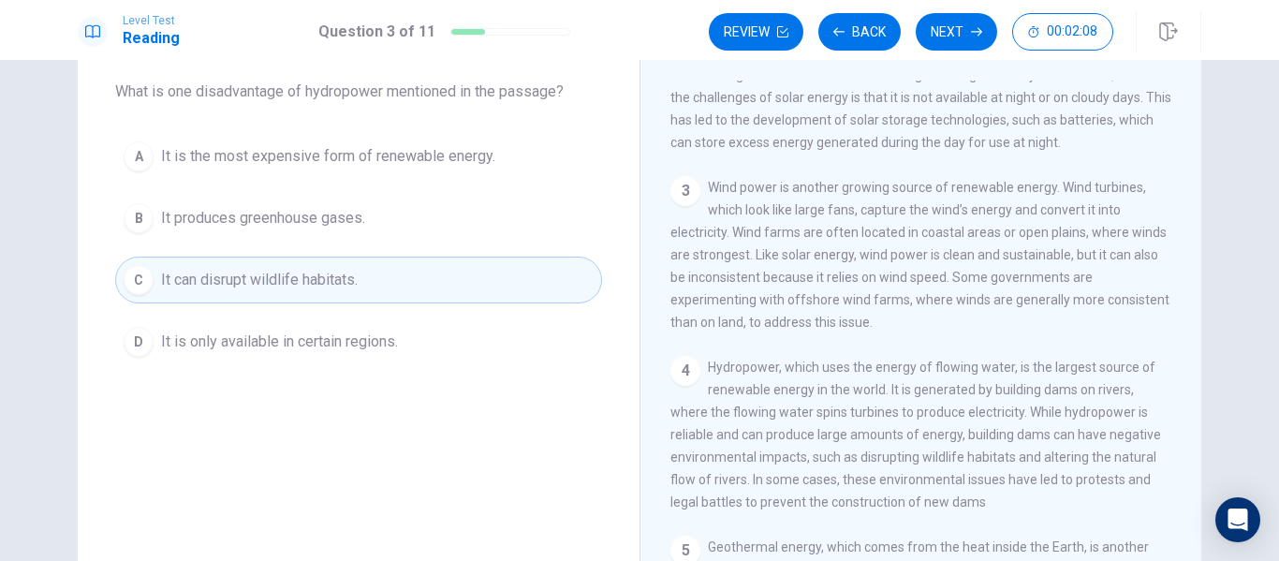
scroll to position [287, 0]
click at [969, 37] on button "Next" at bounding box center [956, 31] width 81 height 37
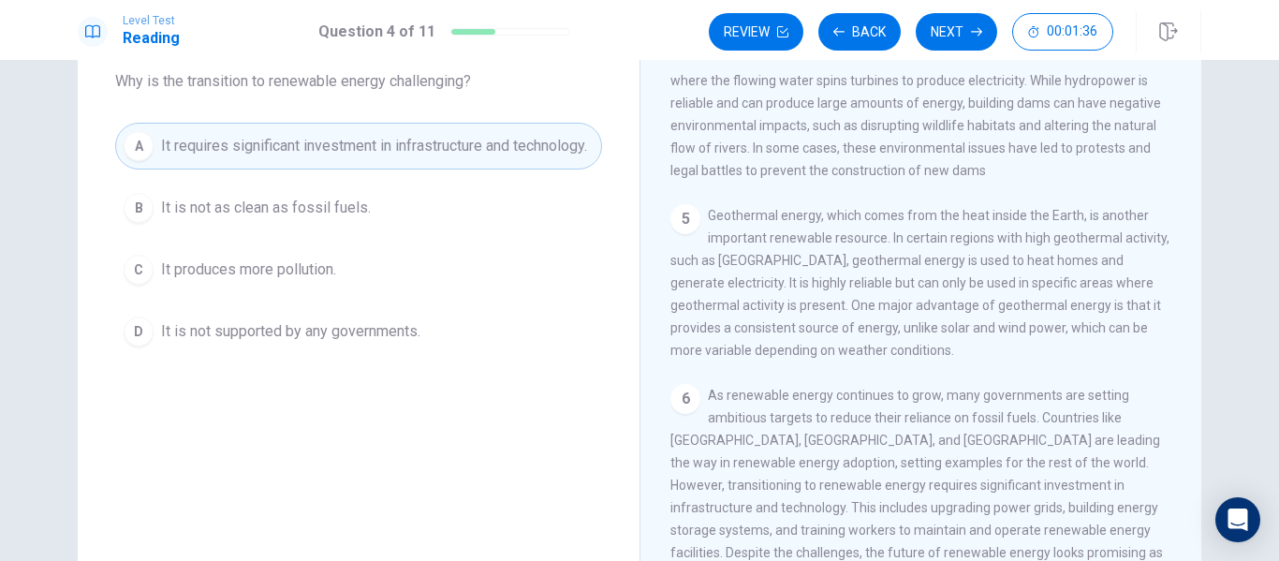
scroll to position [124, 0]
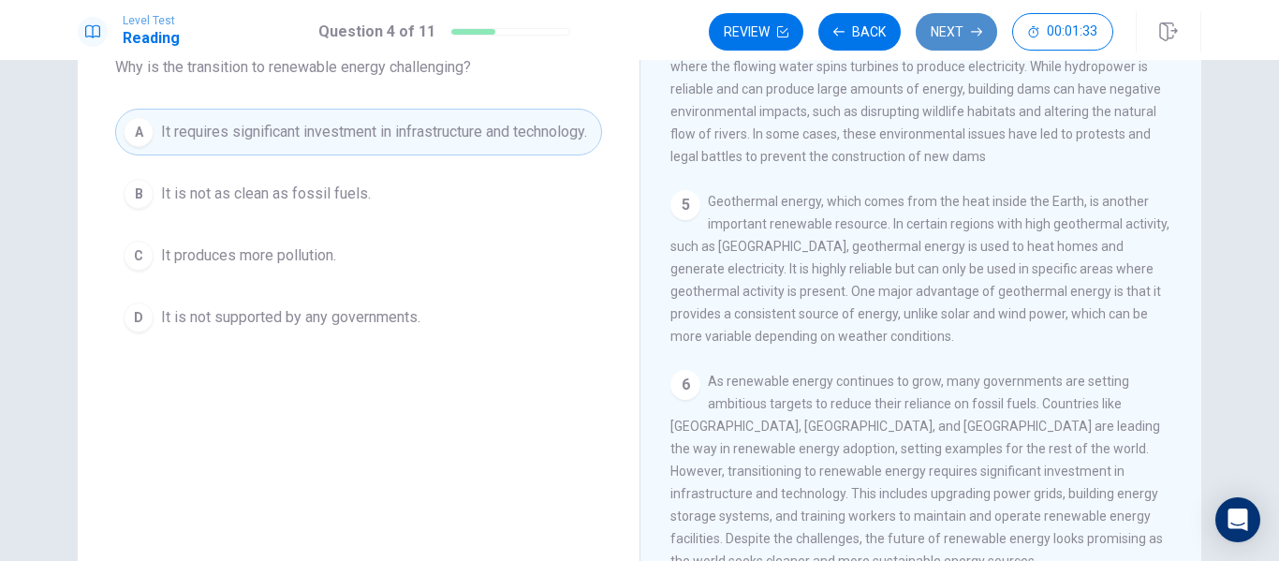
click at [968, 38] on button "Next" at bounding box center [956, 31] width 81 height 37
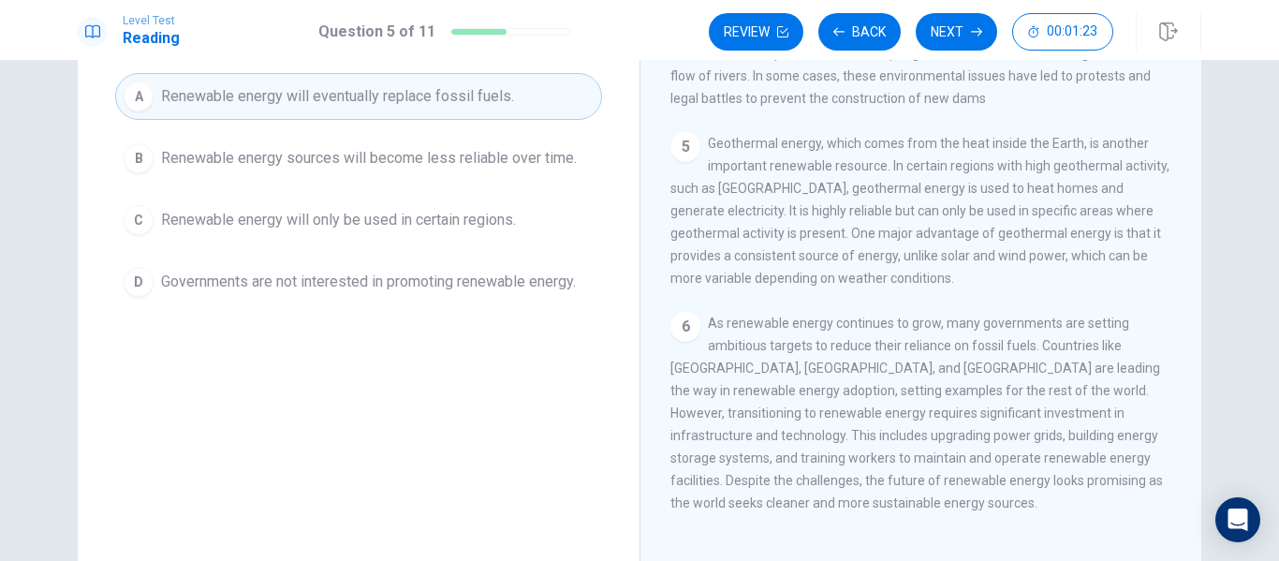
scroll to position [179, 0]
click at [940, 43] on button "Next" at bounding box center [956, 31] width 81 height 37
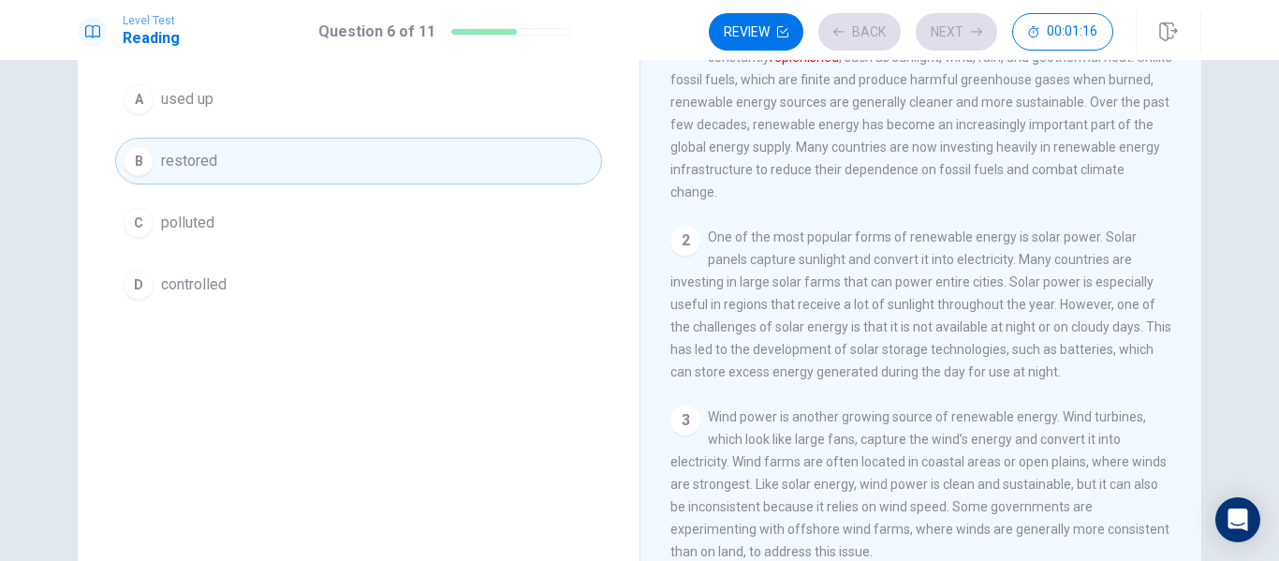
scroll to position [152, 0]
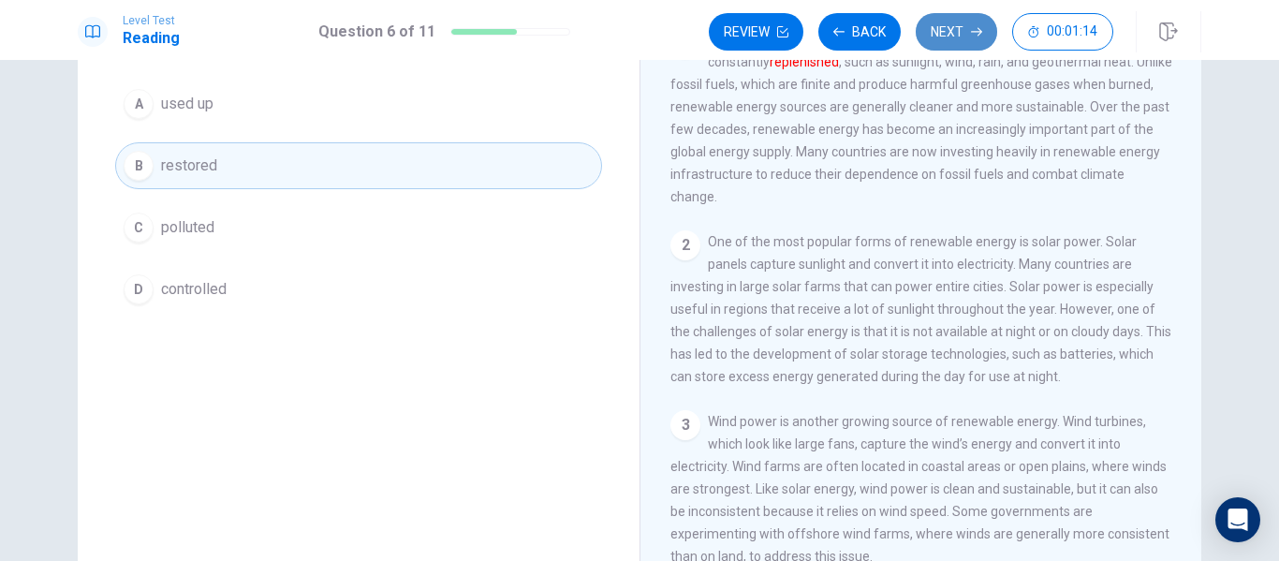
click at [934, 32] on button "Next" at bounding box center [956, 31] width 81 height 37
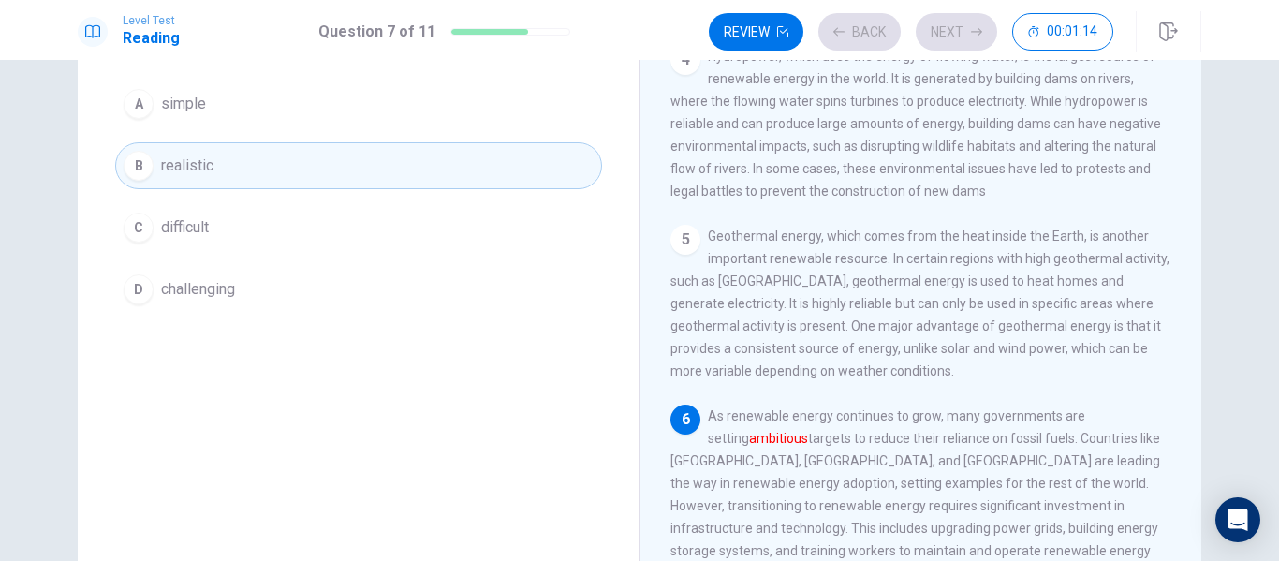
scroll to position [650, 0]
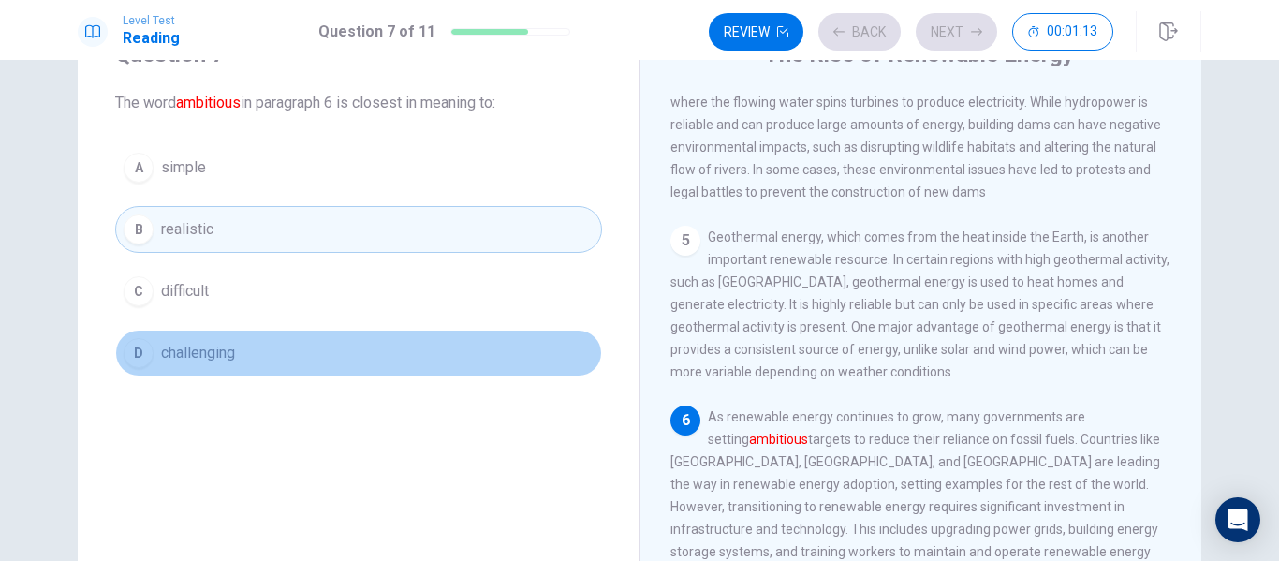
click at [433, 332] on button "D challenging" at bounding box center [358, 353] width 487 height 47
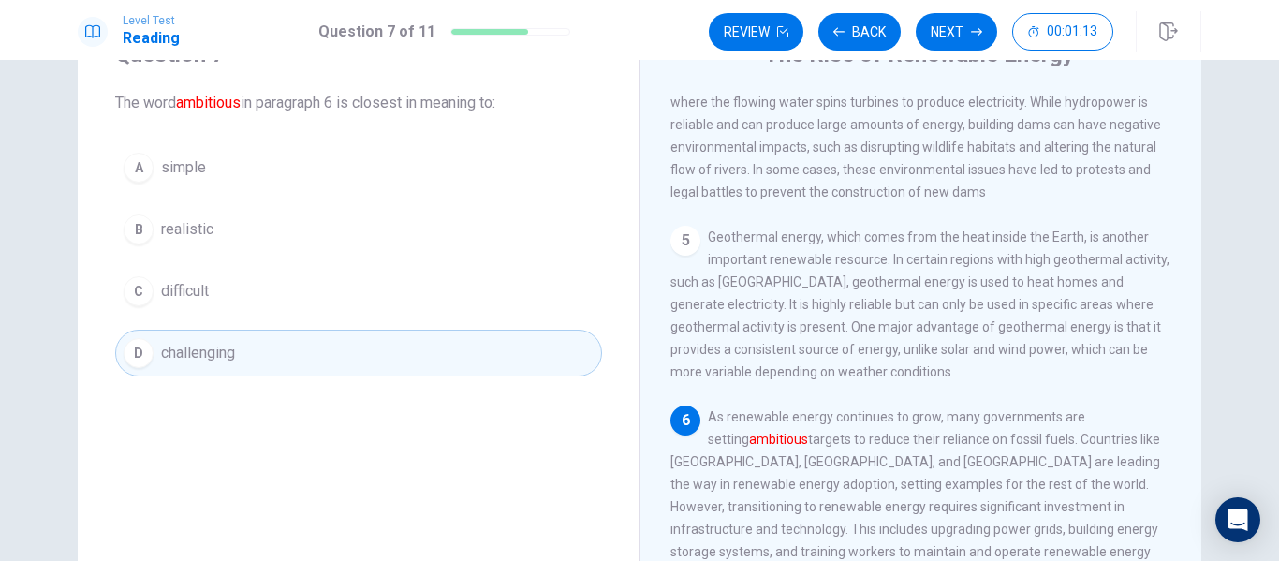
scroll to position [87, 0]
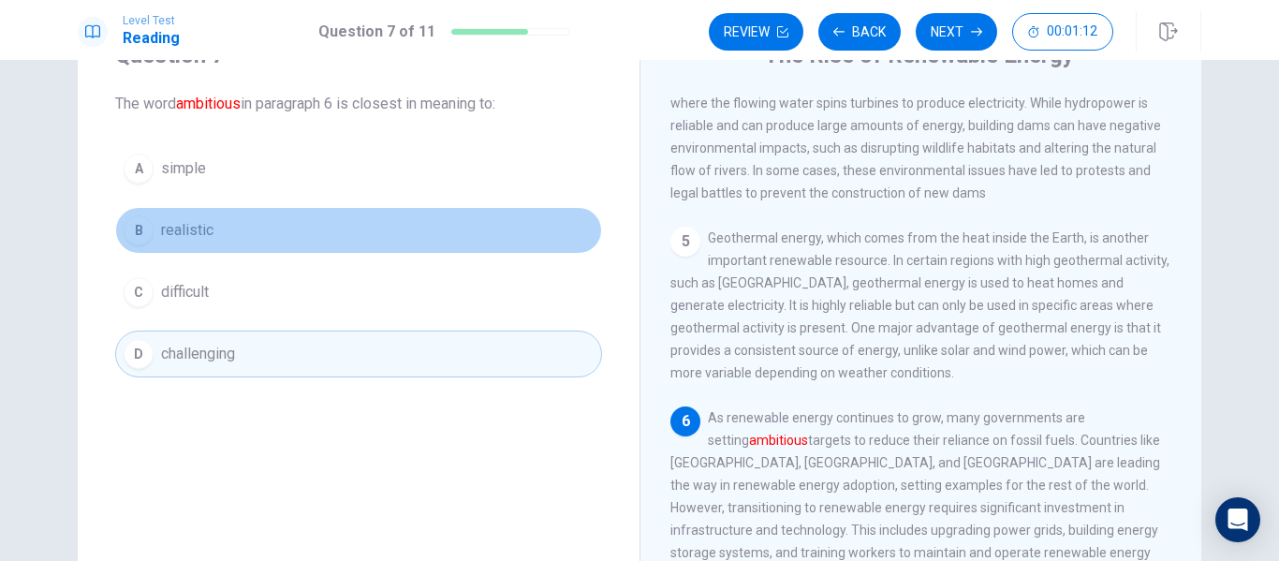
click at [436, 211] on button "B realistic" at bounding box center [358, 230] width 487 height 47
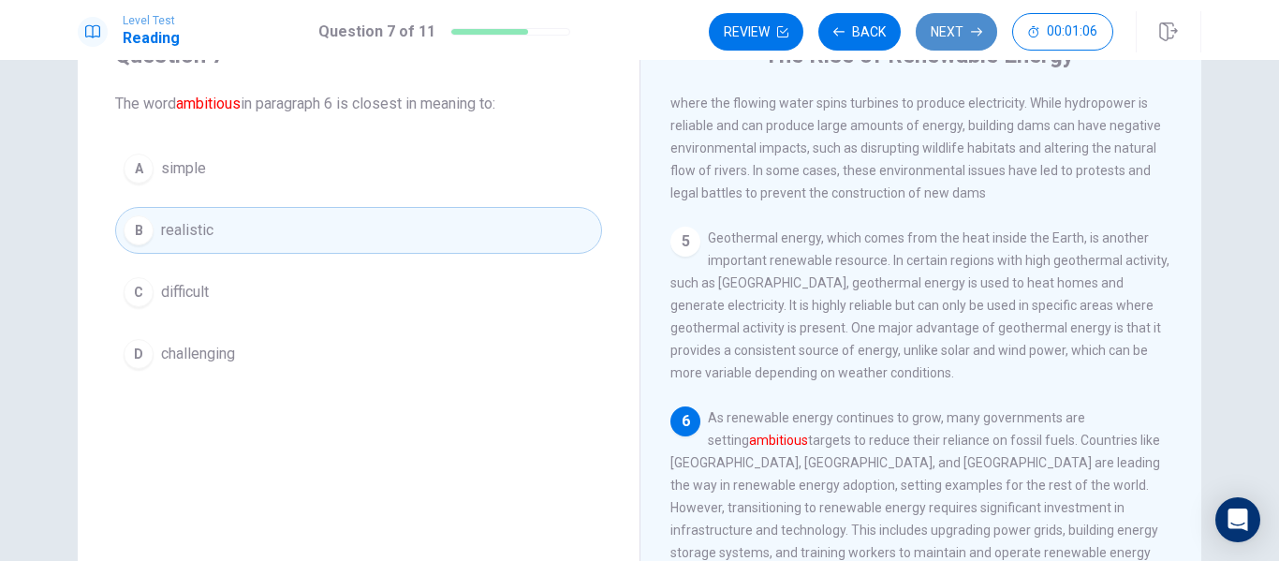
click at [953, 20] on button "Next" at bounding box center [956, 31] width 81 height 37
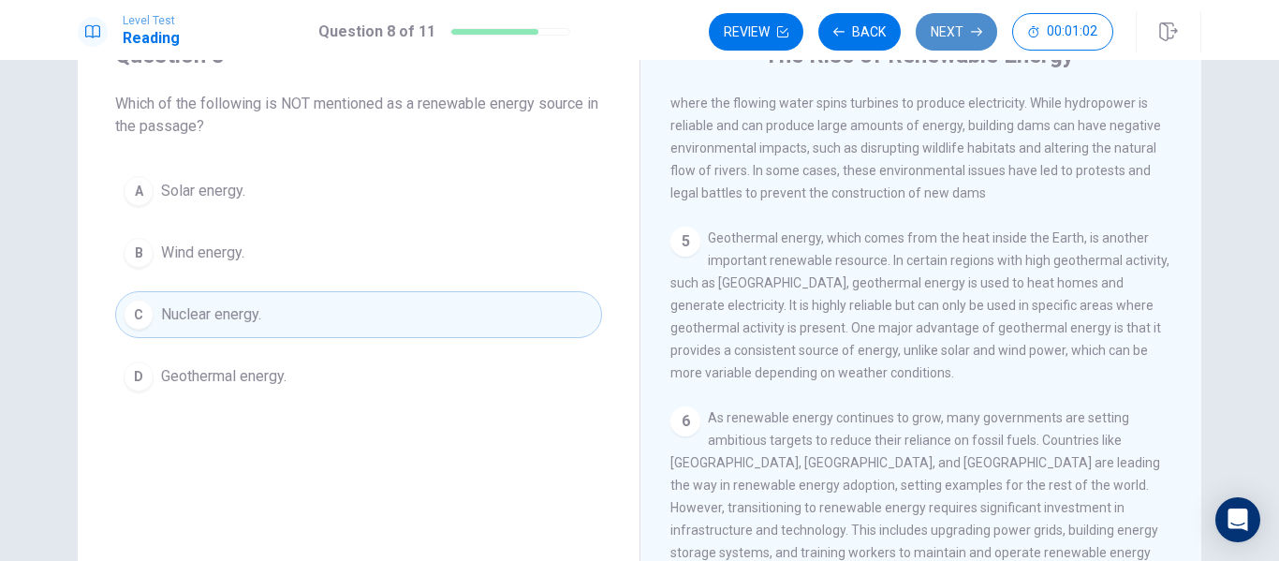
click at [937, 43] on button "Next" at bounding box center [956, 31] width 81 height 37
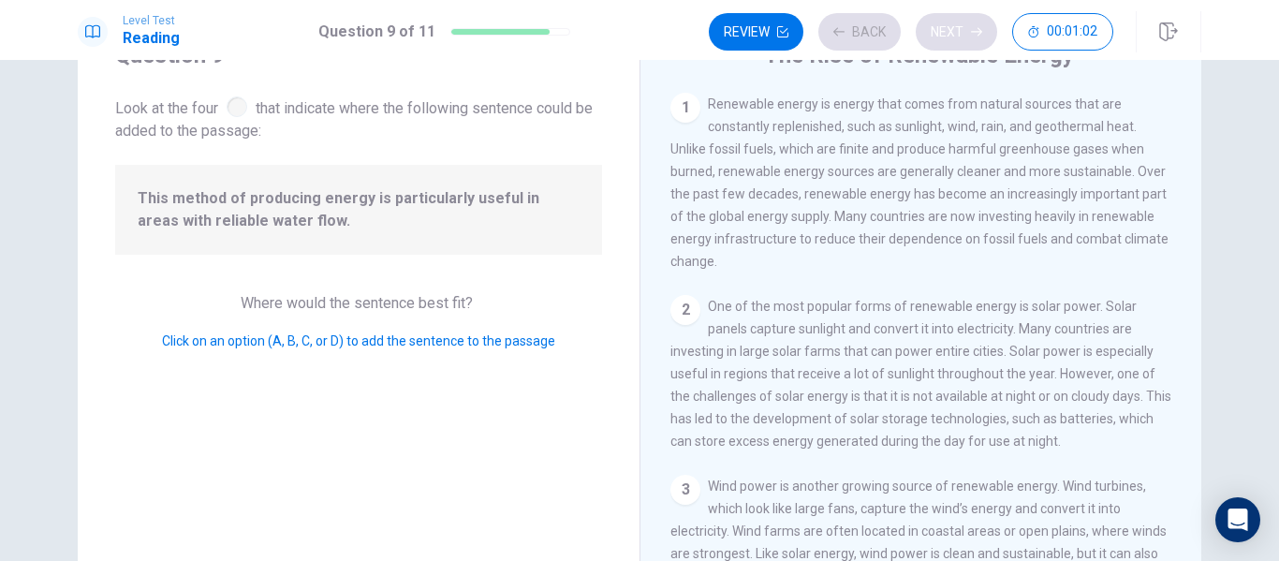
scroll to position [464, 0]
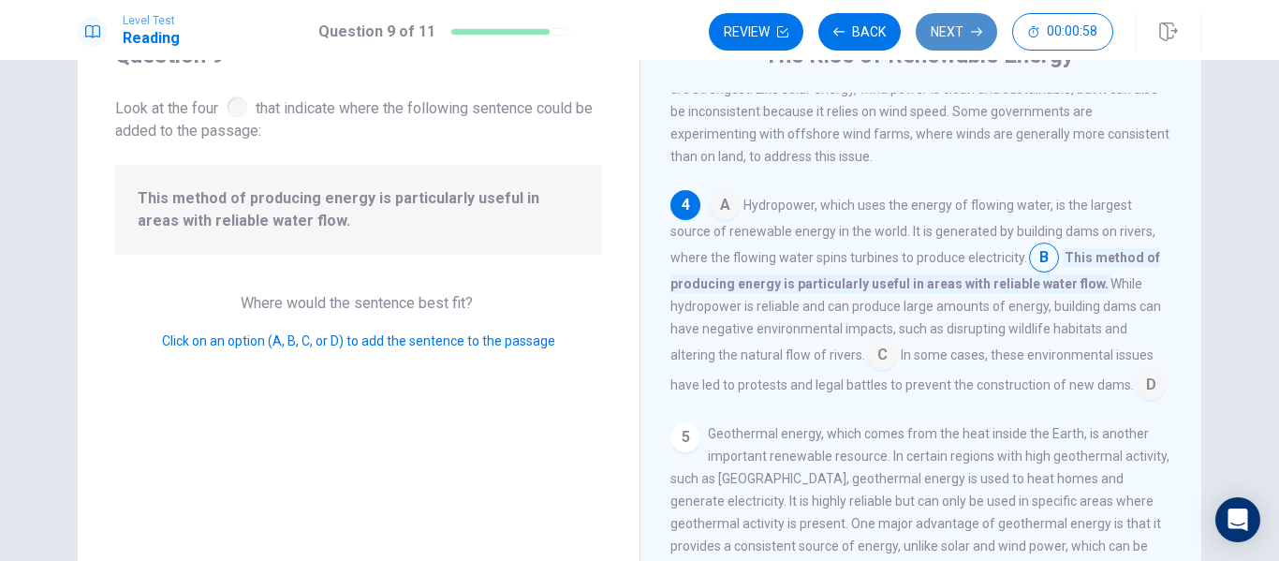
click at [941, 38] on button "Next" at bounding box center [956, 31] width 81 height 37
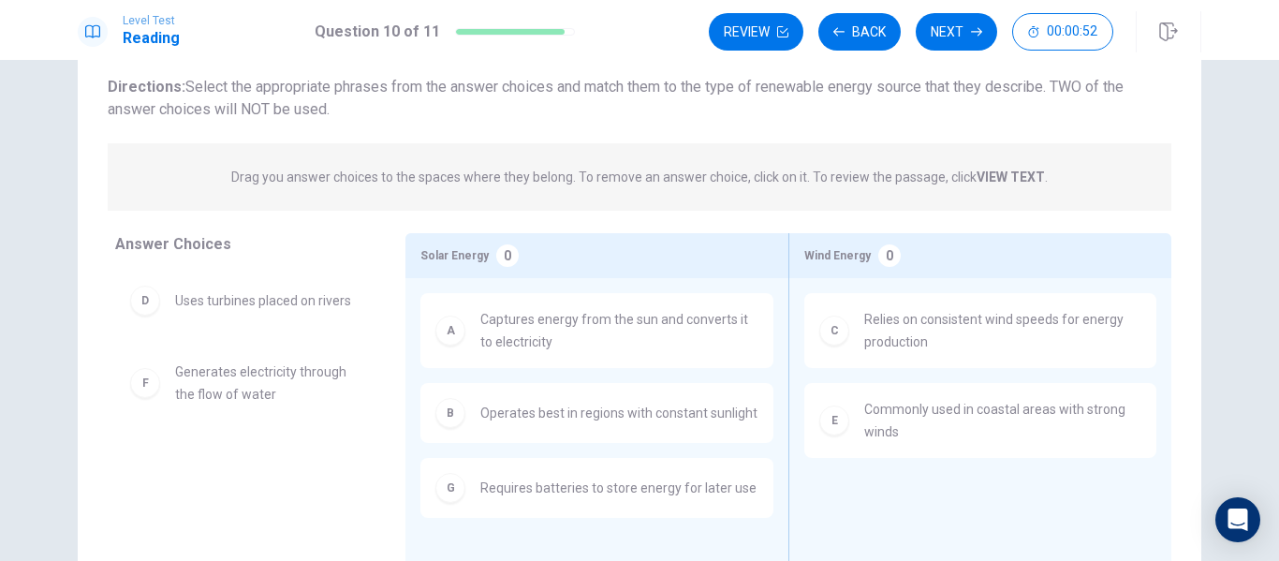
scroll to position [120, 0]
click at [950, 27] on button "Next" at bounding box center [956, 31] width 81 height 37
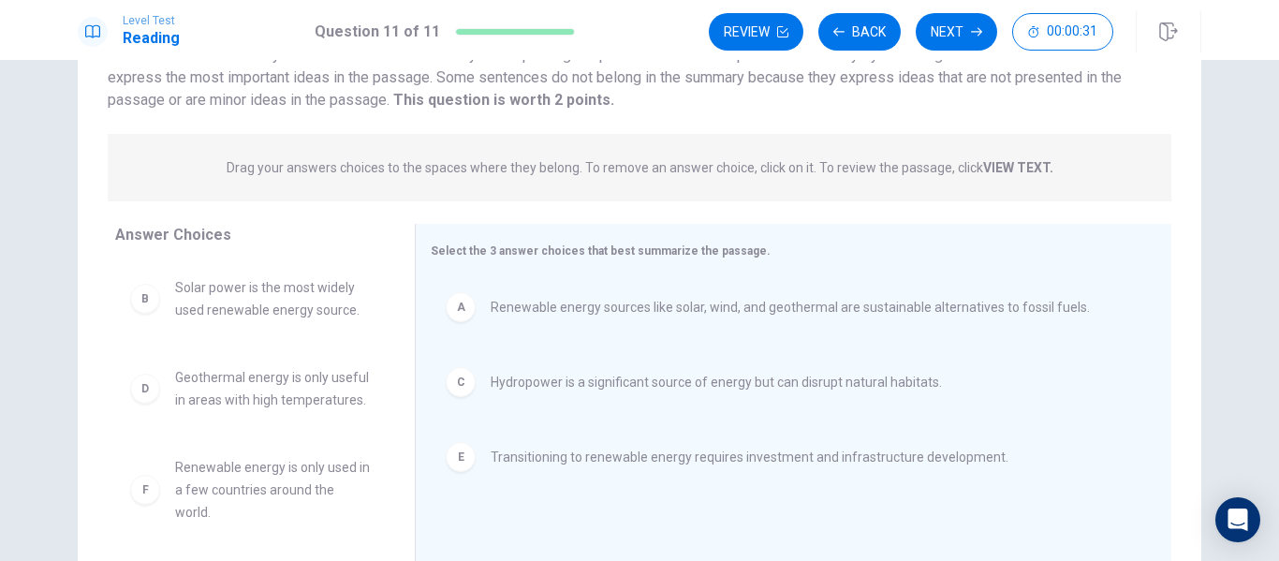
scroll to position [160, 0]
click at [970, 38] on button "Next" at bounding box center [956, 31] width 81 height 37
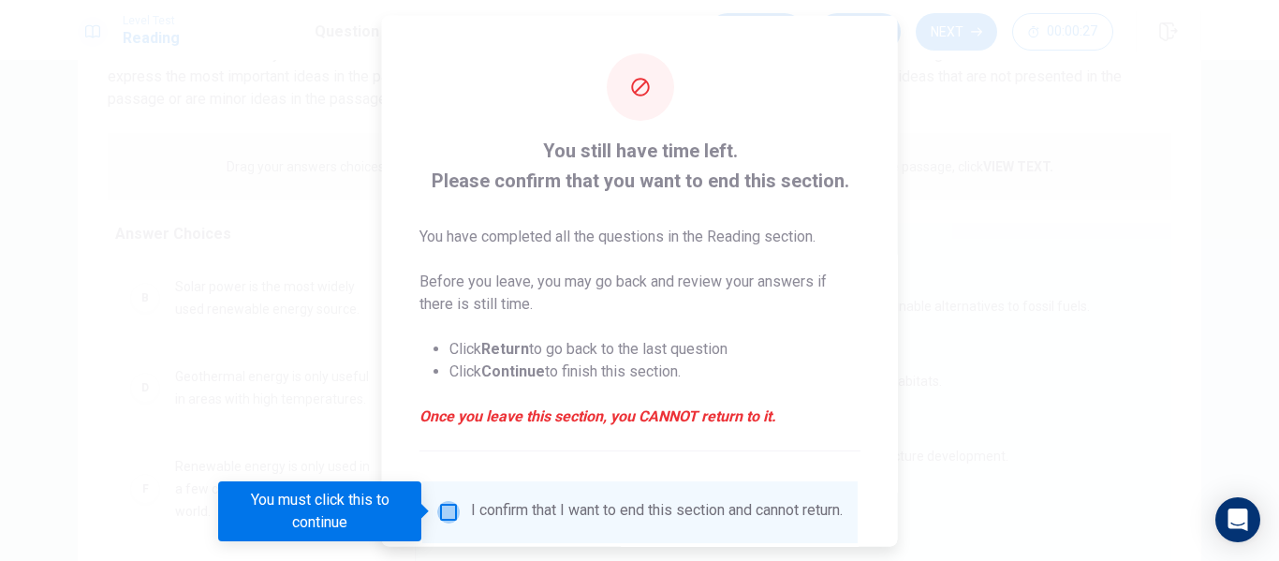
click at [446, 519] on input "You must click this to continue" at bounding box center [448, 511] width 22 height 22
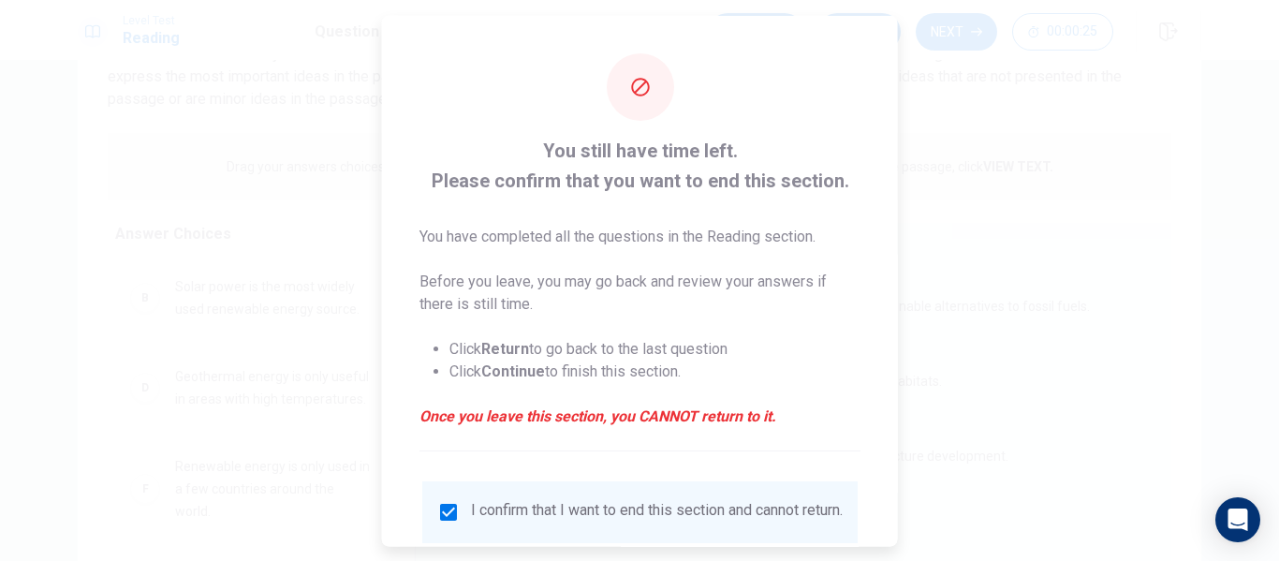
scroll to position [138, 0]
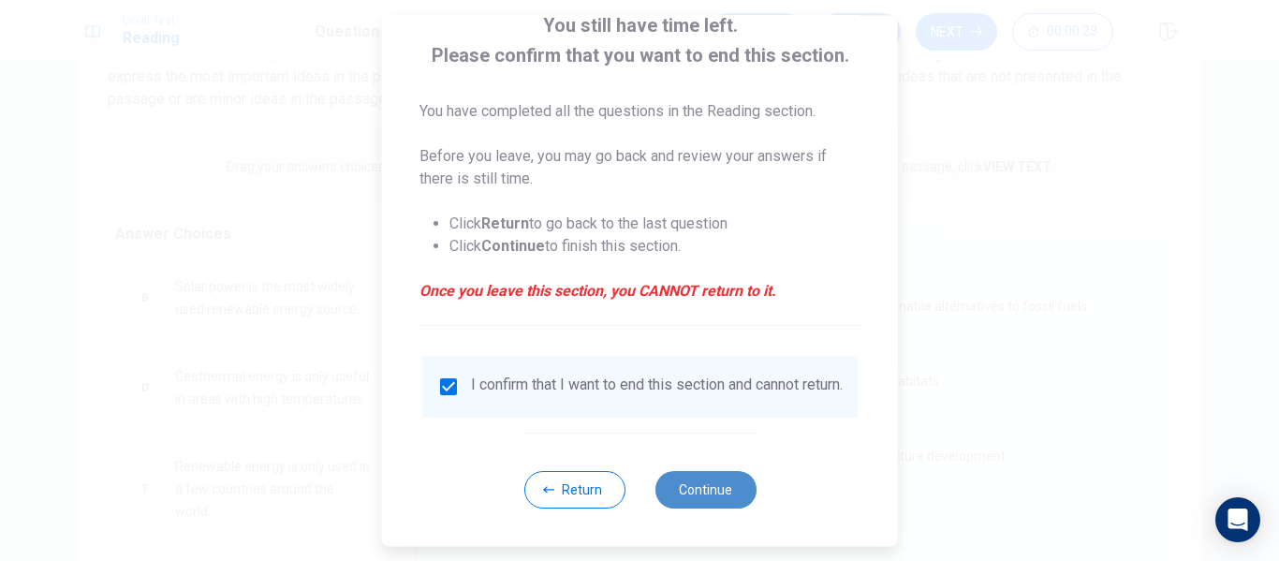
click at [699, 486] on button "Continue" at bounding box center [705, 489] width 101 height 37
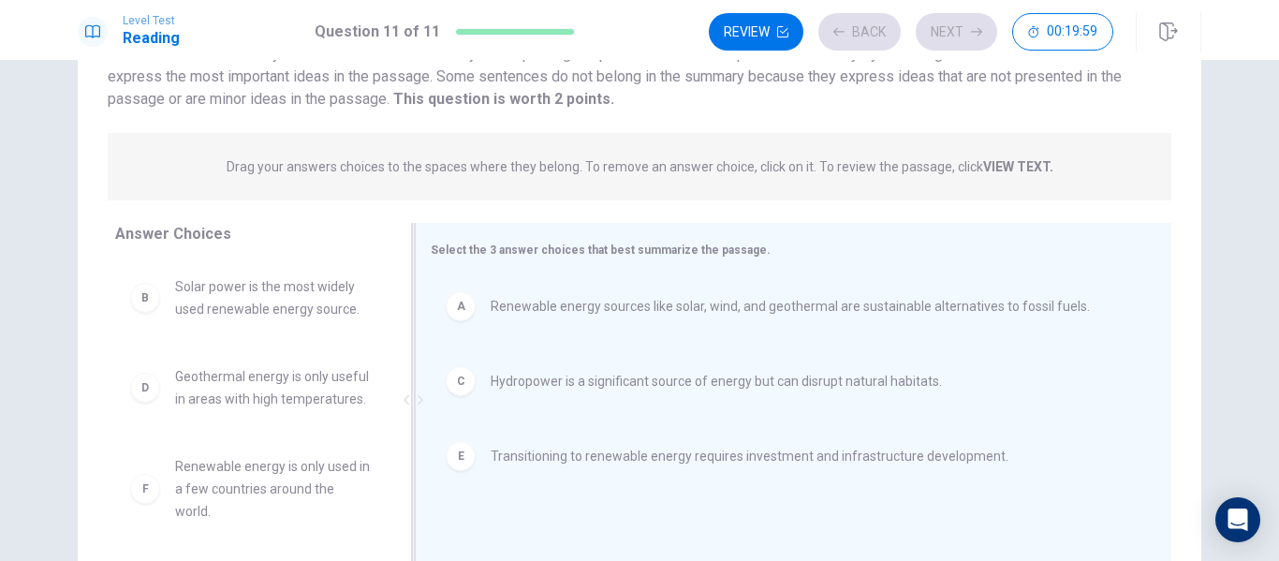
scroll to position [121, 0]
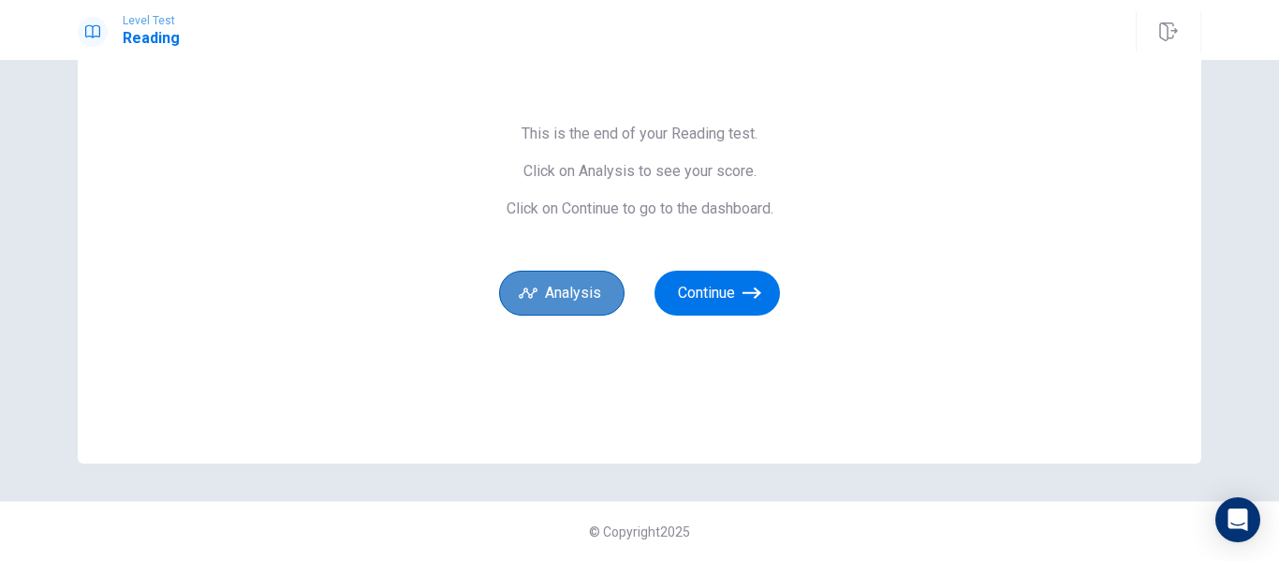
click at [586, 287] on button "Analysis" at bounding box center [561, 293] width 125 height 45
